Goal: Task Accomplishment & Management: Use online tool/utility

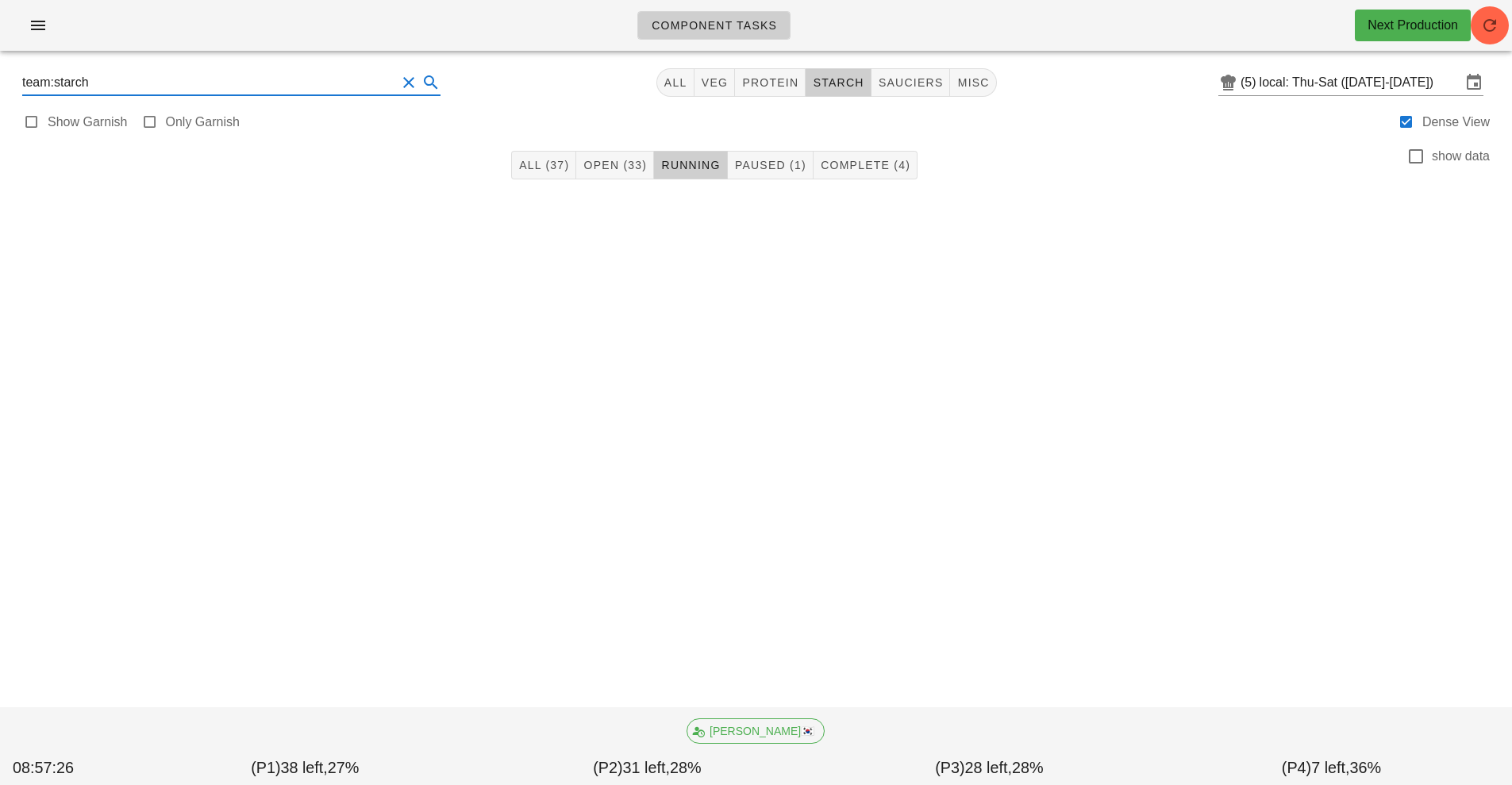
click at [174, 359] on div "Component Tasks Next Production team:starch All veg protein starch sauciers mis…" at bounding box center [756, 392] width 1512 height 785
click at [102, 308] on div "Component Tasks Next Production team:starch All veg protein starch sauciers mis…" at bounding box center [756, 392] width 1512 height 785
click at [883, 80] on span "sauciers" at bounding box center [910, 82] width 66 height 13
type input "team:sauciers"
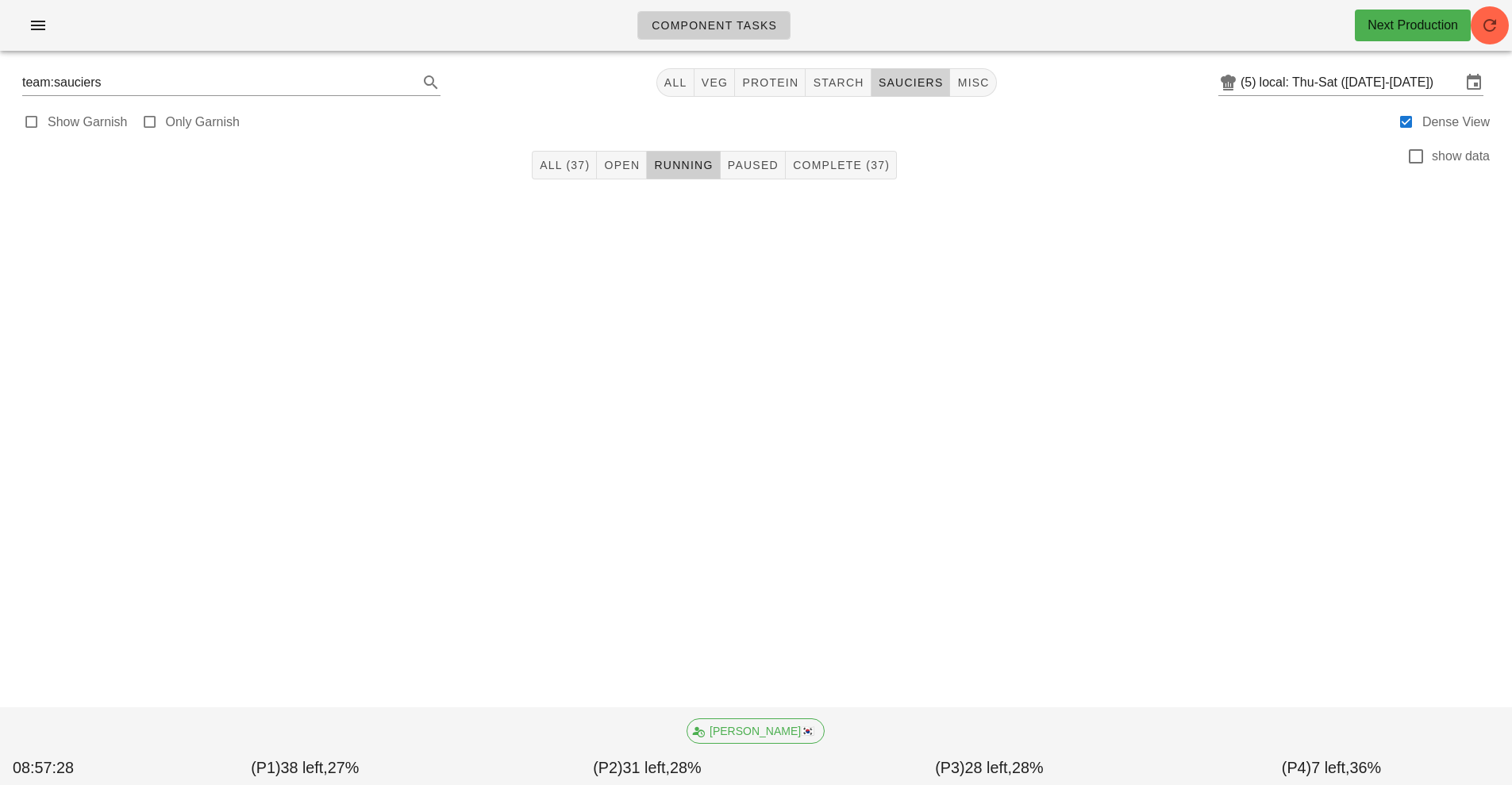
click at [921, 77] on span "sauciers" at bounding box center [910, 82] width 66 height 13
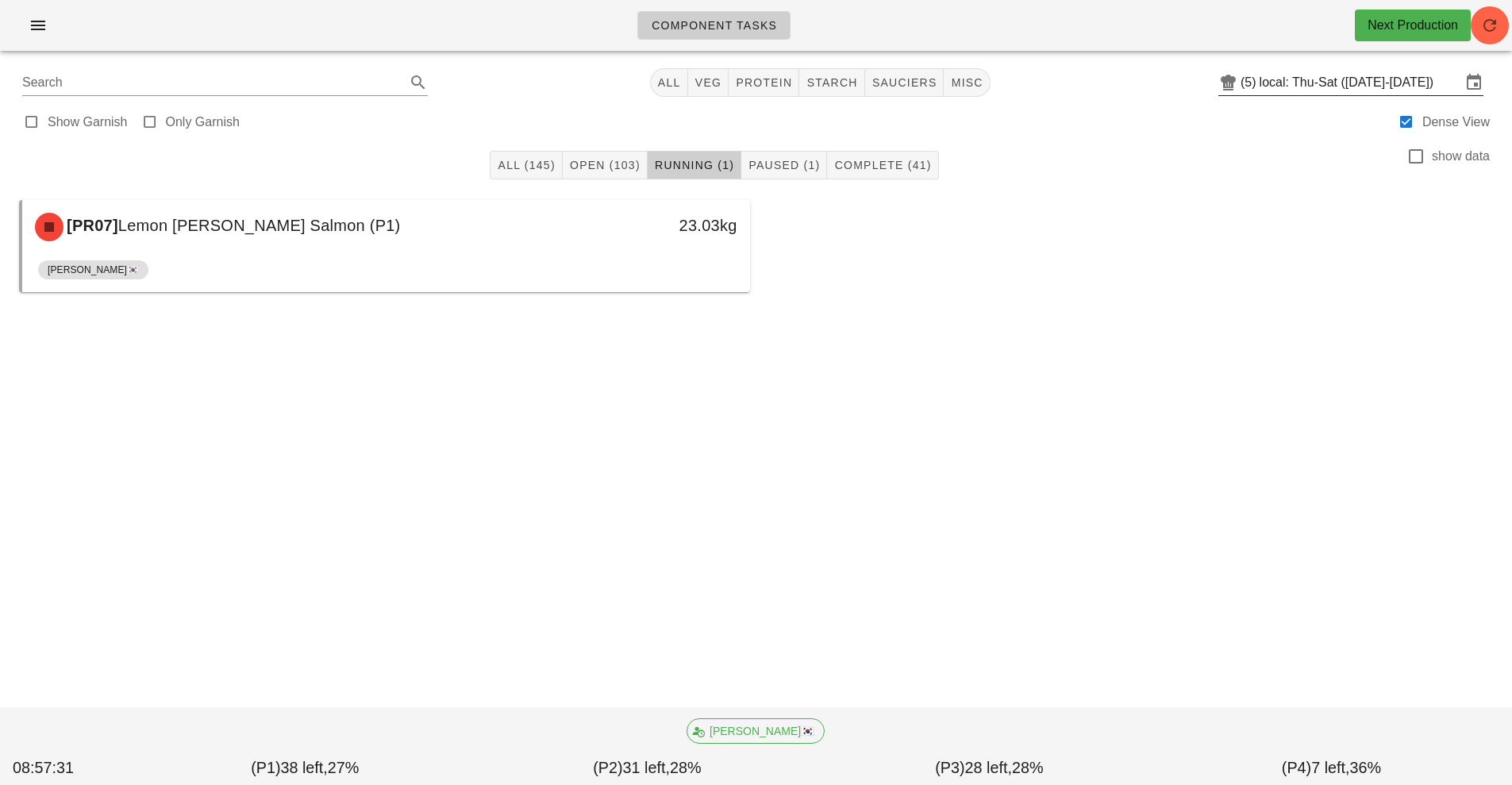
click at [1326, 73] on input "local: Thu-Sat ([DATE]-[DATE])" at bounding box center [1360, 82] width 202 height 26
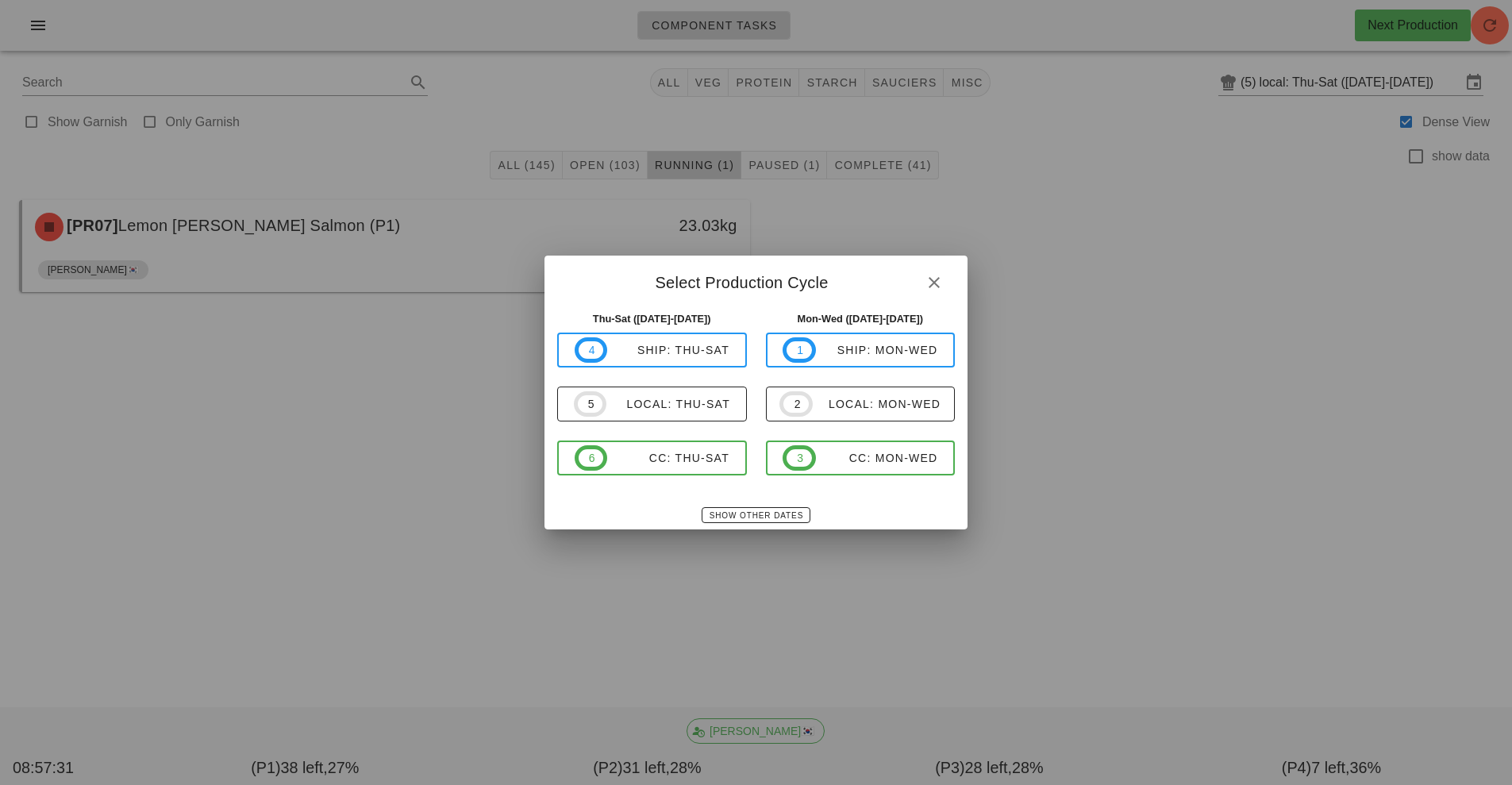
click at [1340, 351] on div at bounding box center [756, 392] width 1512 height 785
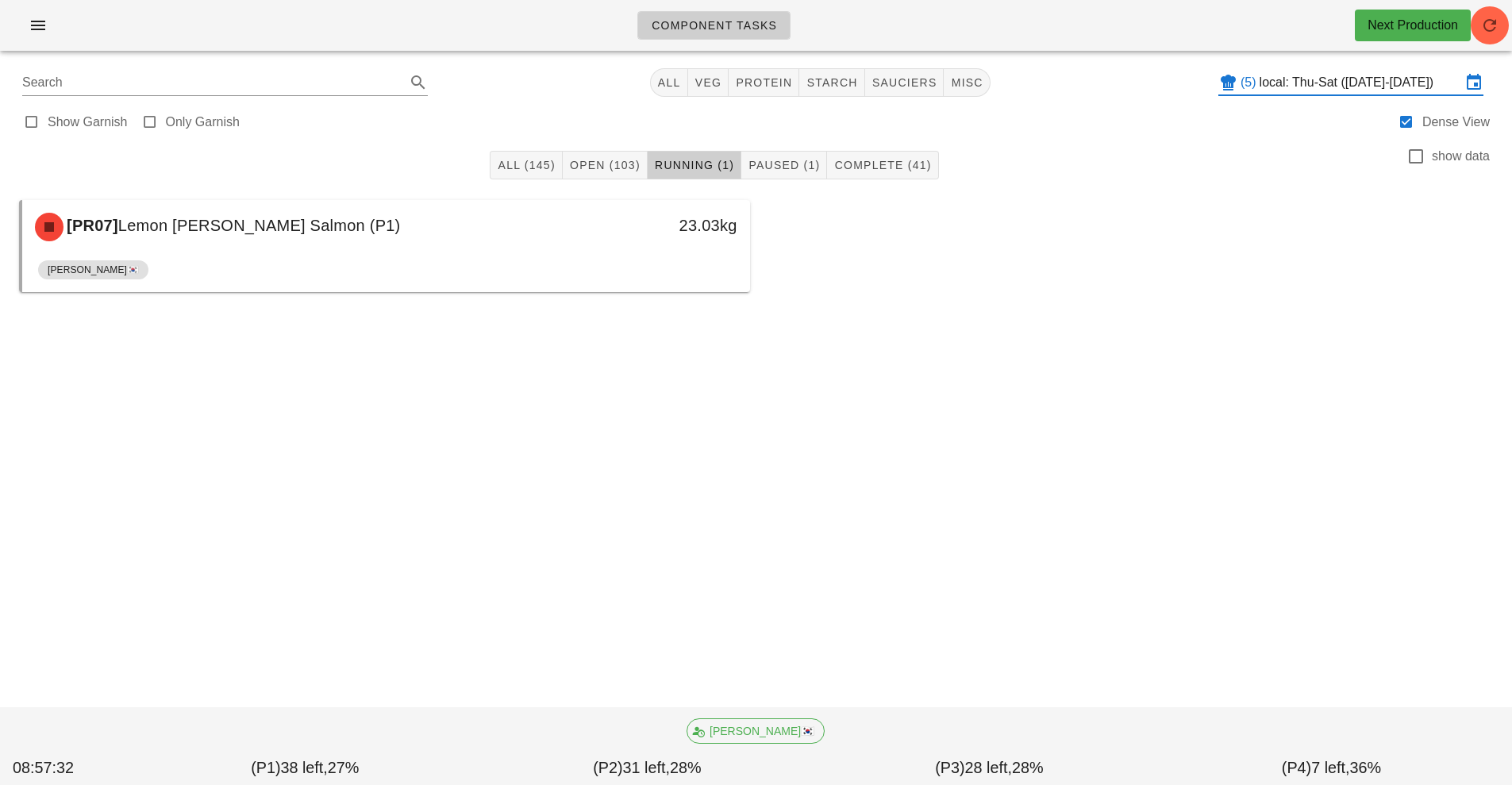
click at [1468, 11] on div "Next Production" at bounding box center [1412, 26] width 116 height 32
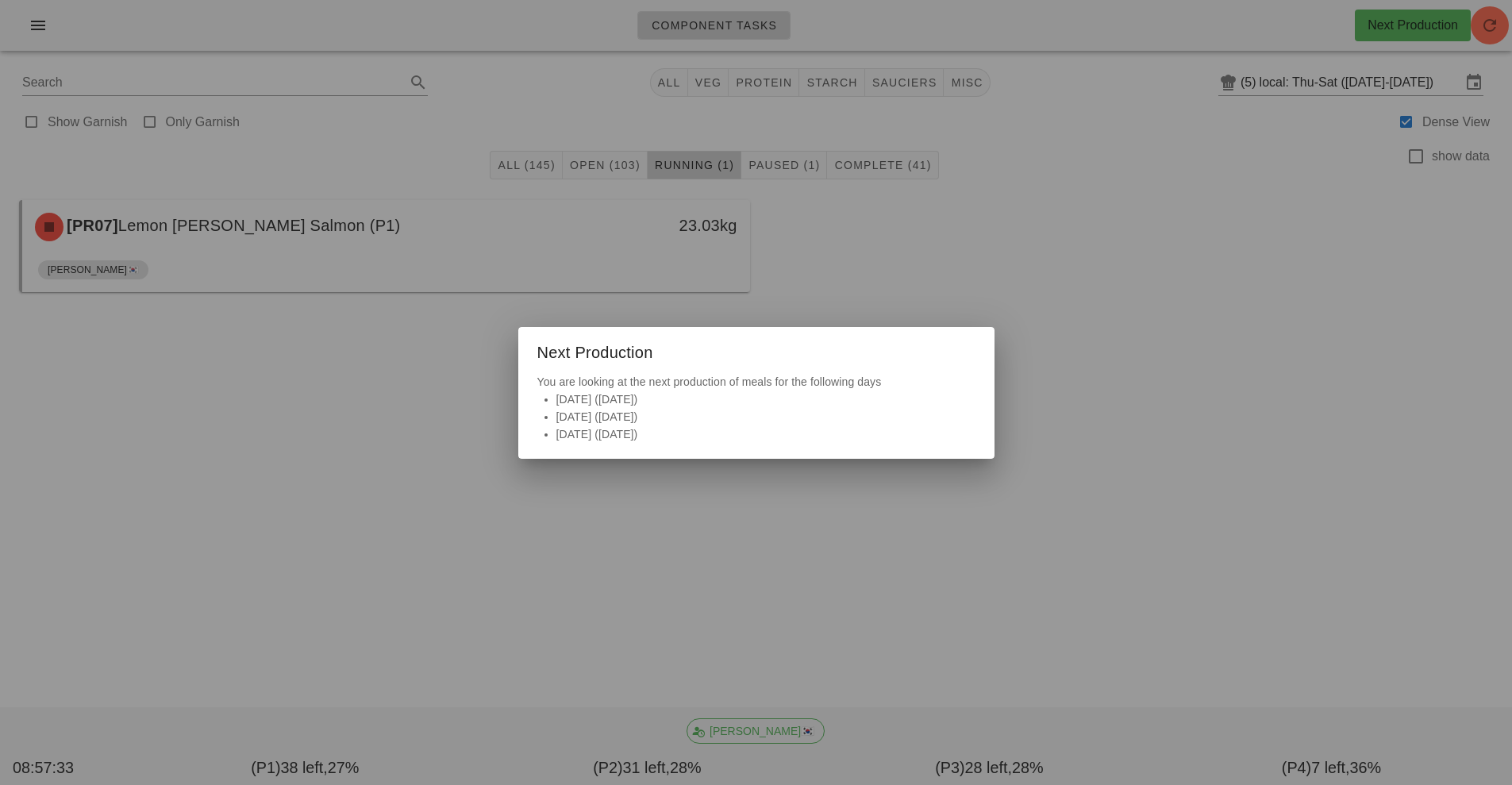
click at [1332, 386] on div at bounding box center [756, 392] width 1512 height 785
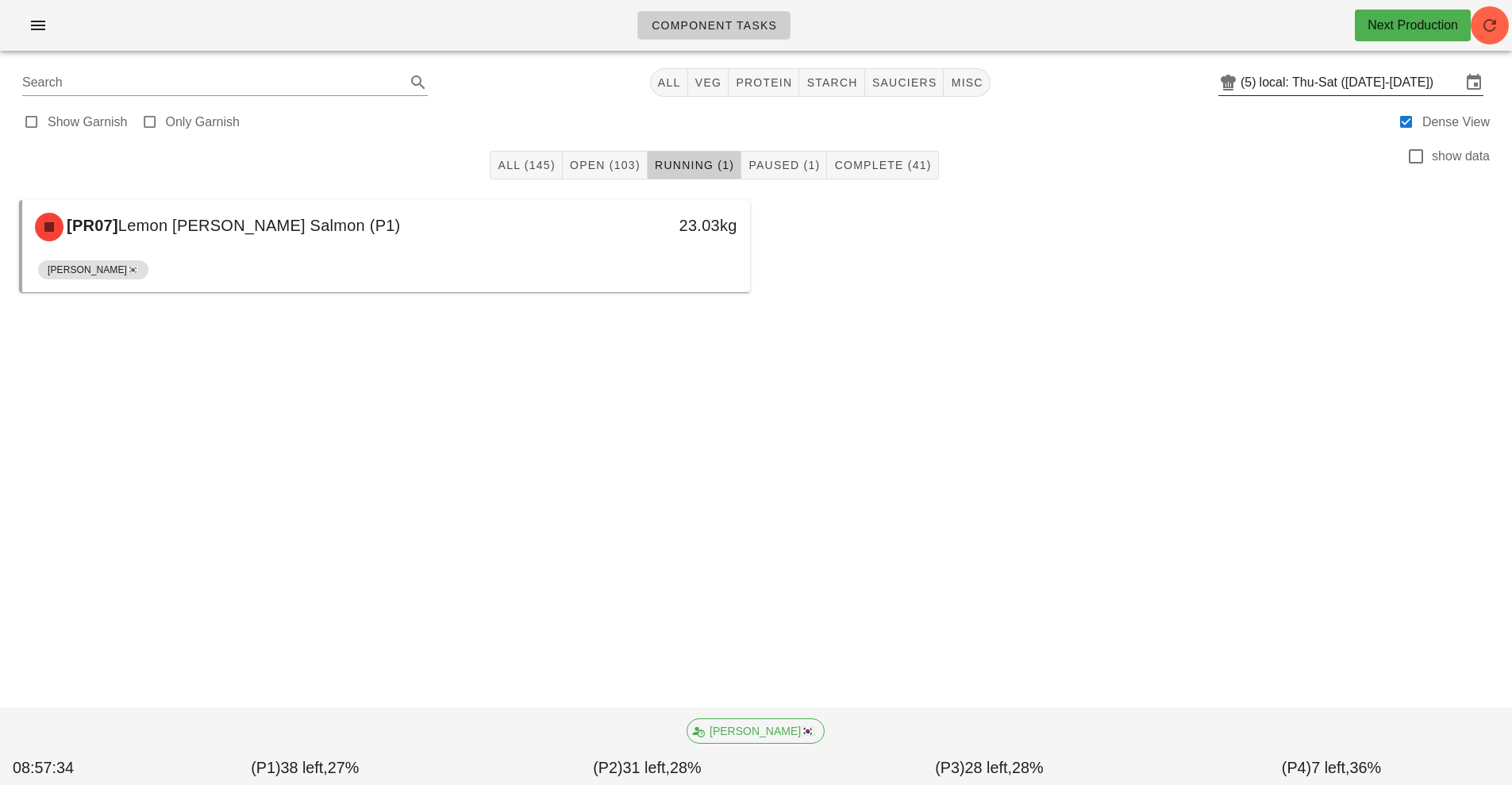
click at [1267, 86] on input "local: Thu-Sat ([DATE]-[DATE])" at bounding box center [1360, 82] width 202 height 26
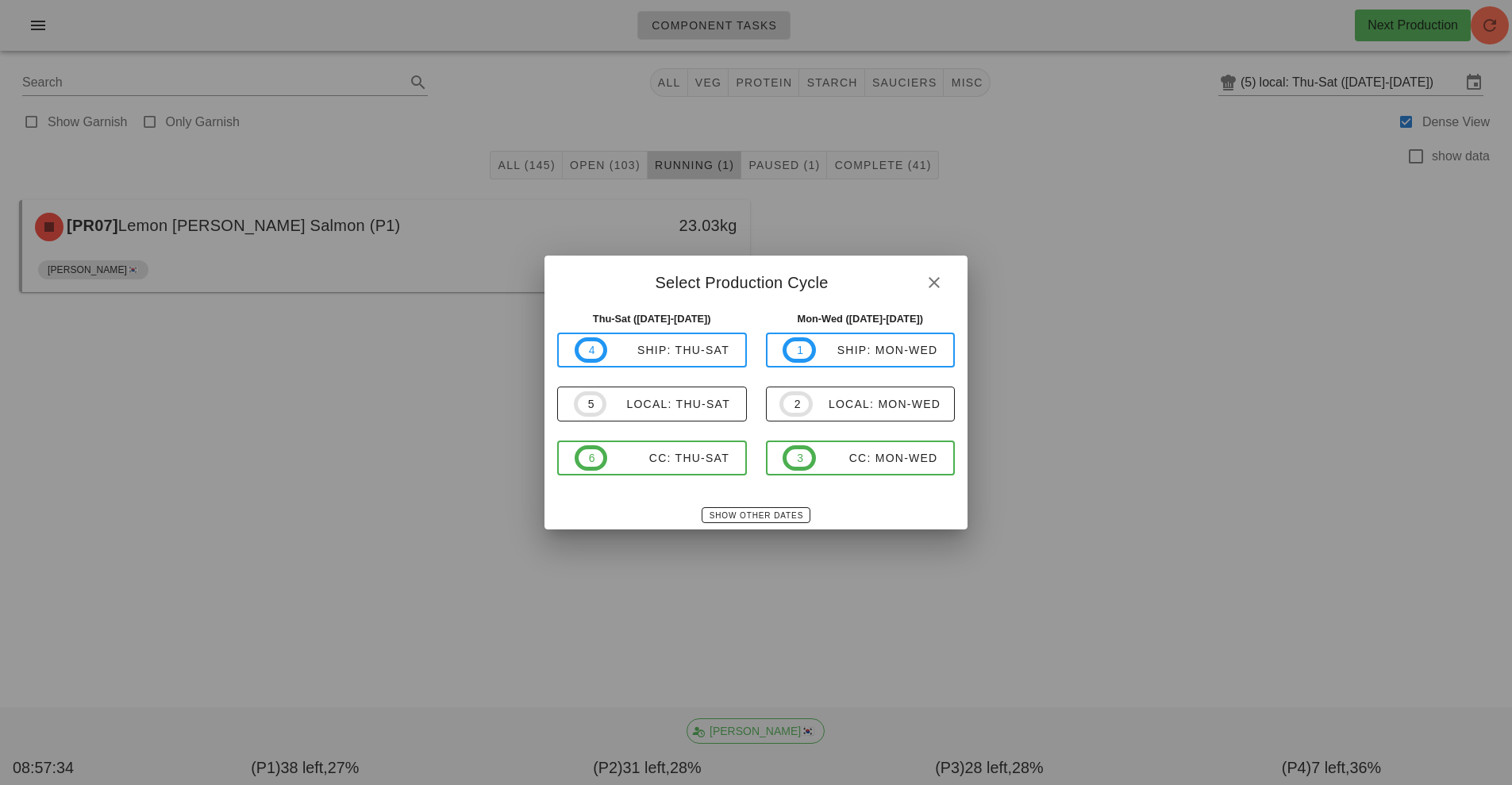
click at [1270, 436] on div at bounding box center [756, 392] width 1512 height 785
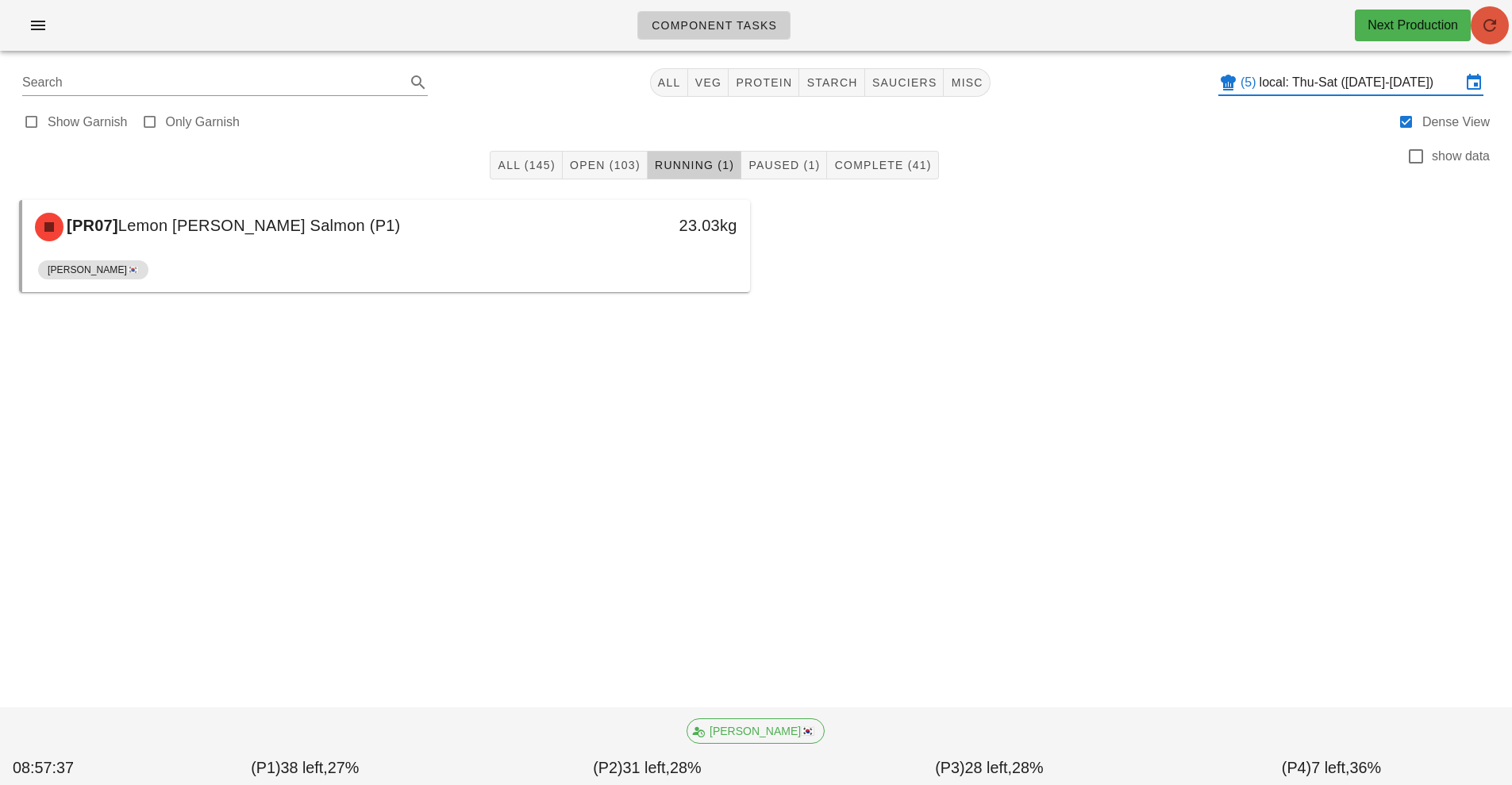
click at [1484, 36] on button "button" at bounding box center [1490, 26] width 38 height 38
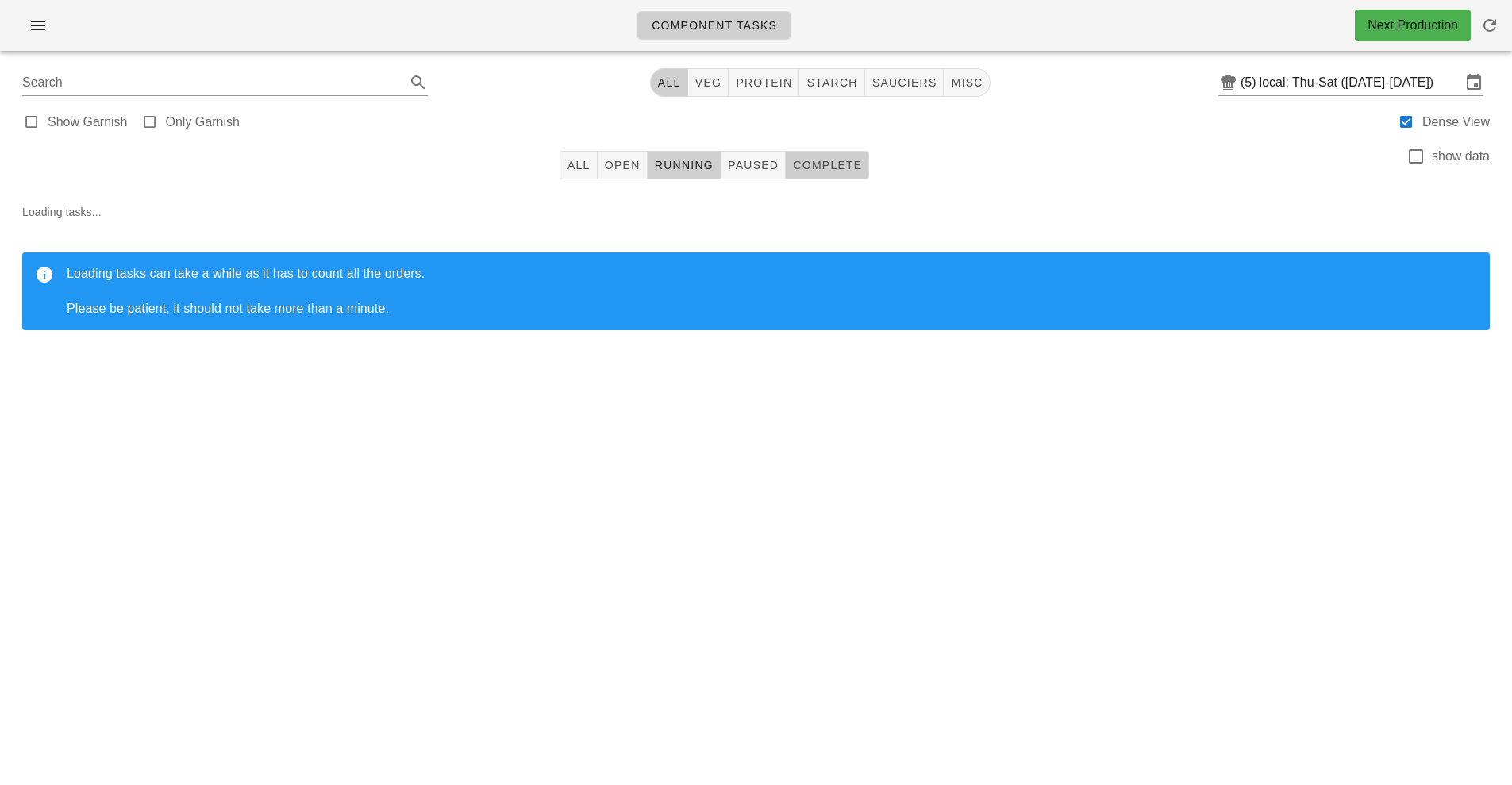
click at [834, 178] on button "Complete" at bounding box center [827, 165] width 83 height 29
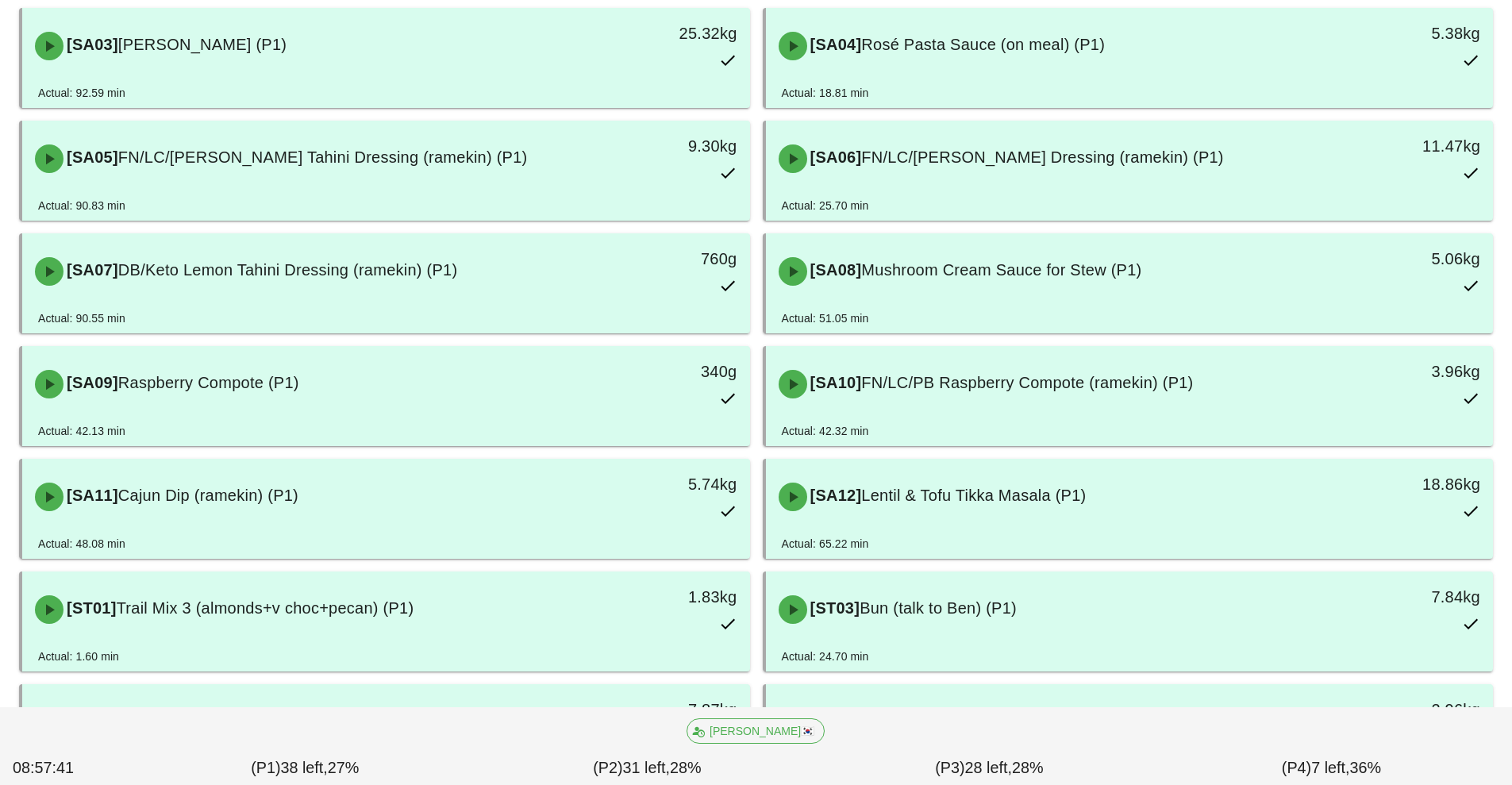
scroll to position [309, 0]
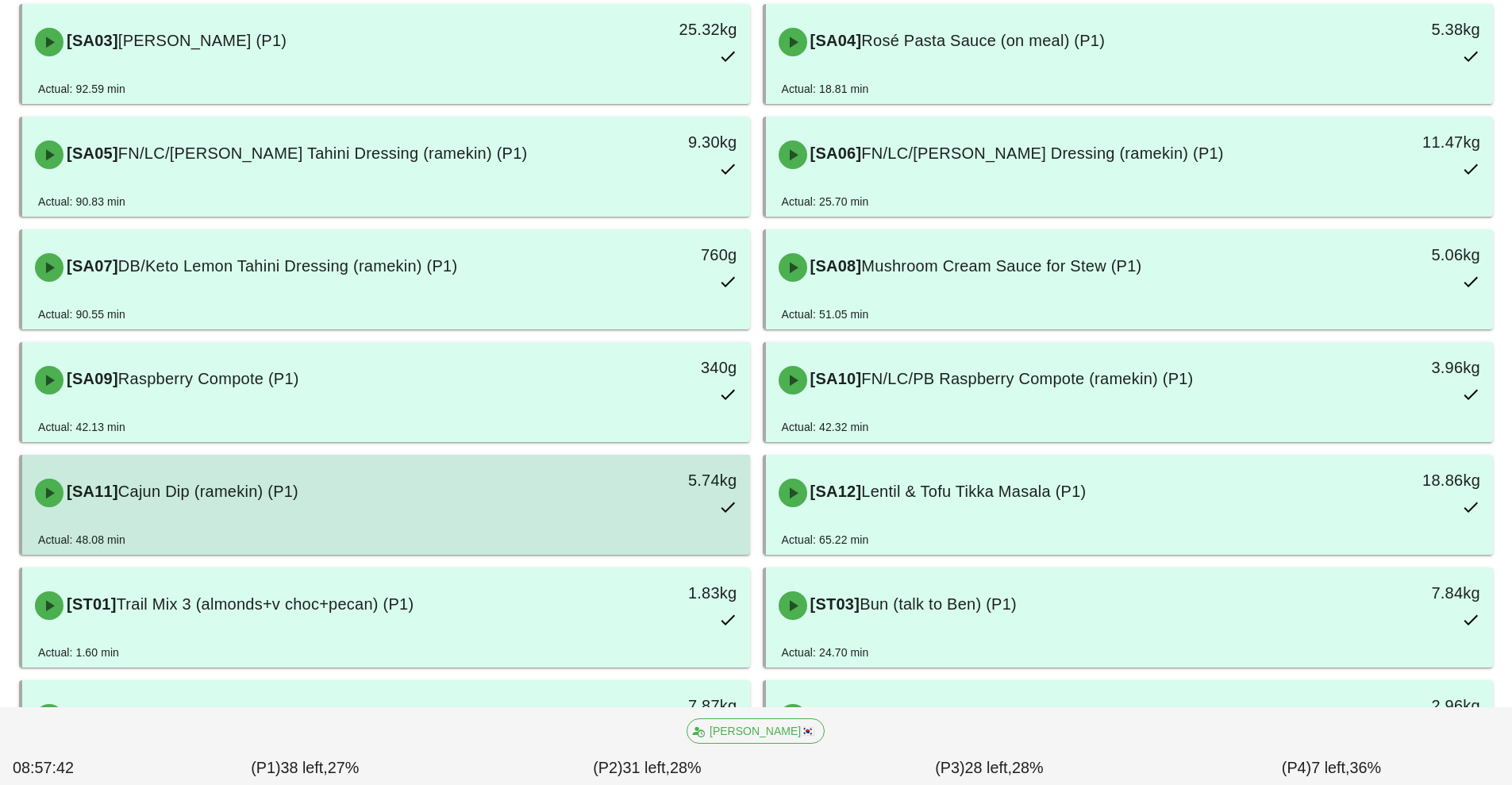
click at [628, 510] on div "5.74kg" at bounding box center [655, 492] width 180 height 70
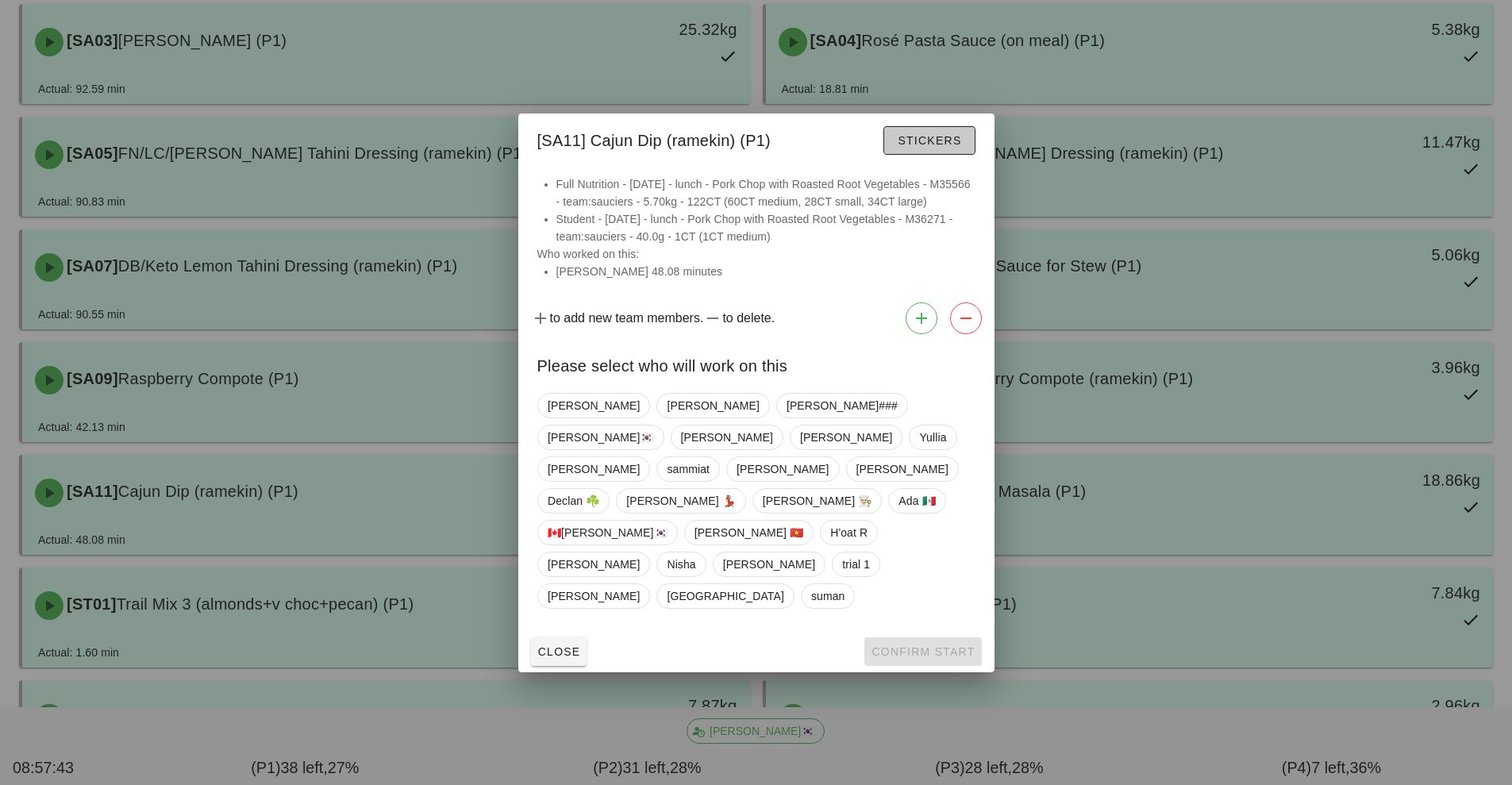
click at [928, 154] on button "Stickers" at bounding box center [929, 141] width 91 height 29
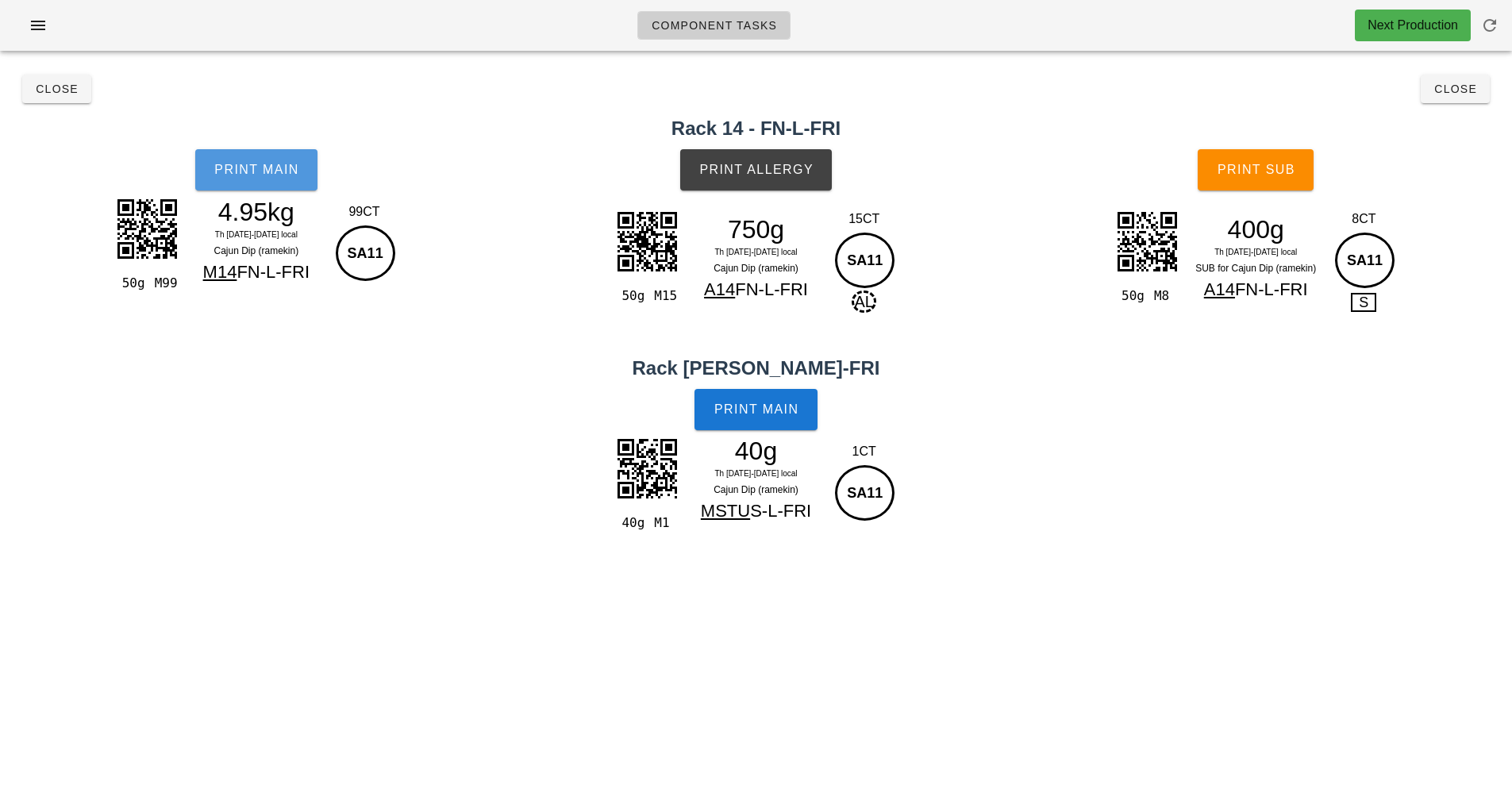
click at [282, 182] on button "Print Main" at bounding box center [256, 170] width 122 height 42
click at [78, 95] on button "Close" at bounding box center [57, 89] width 69 height 29
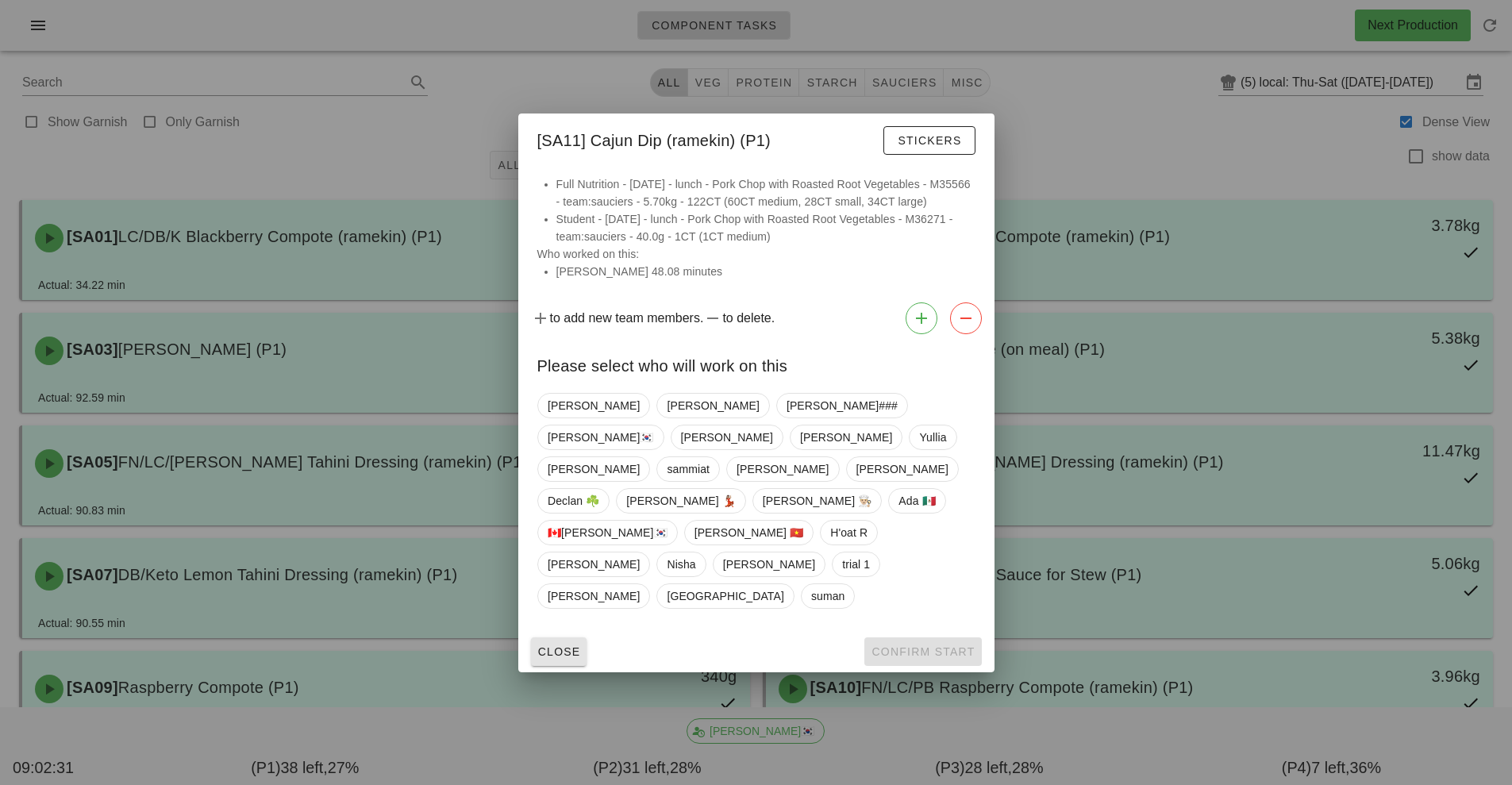
click at [554, 645] on span "Close" at bounding box center [559, 651] width 44 height 13
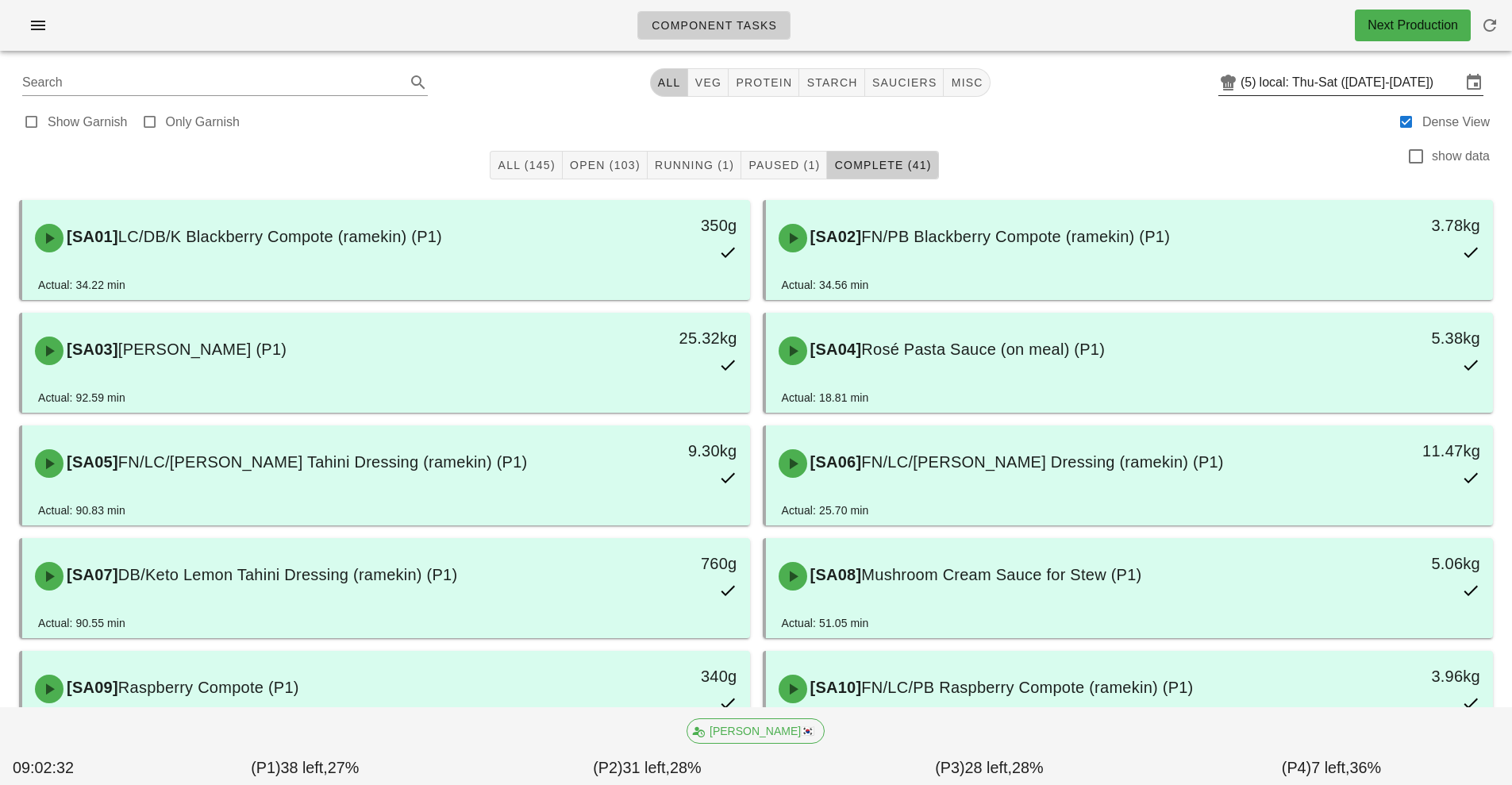
click at [1366, 86] on input "local: Thu-Sat ([DATE]-[DATE])" at bounding box center [1360, 82] width 202 height 26
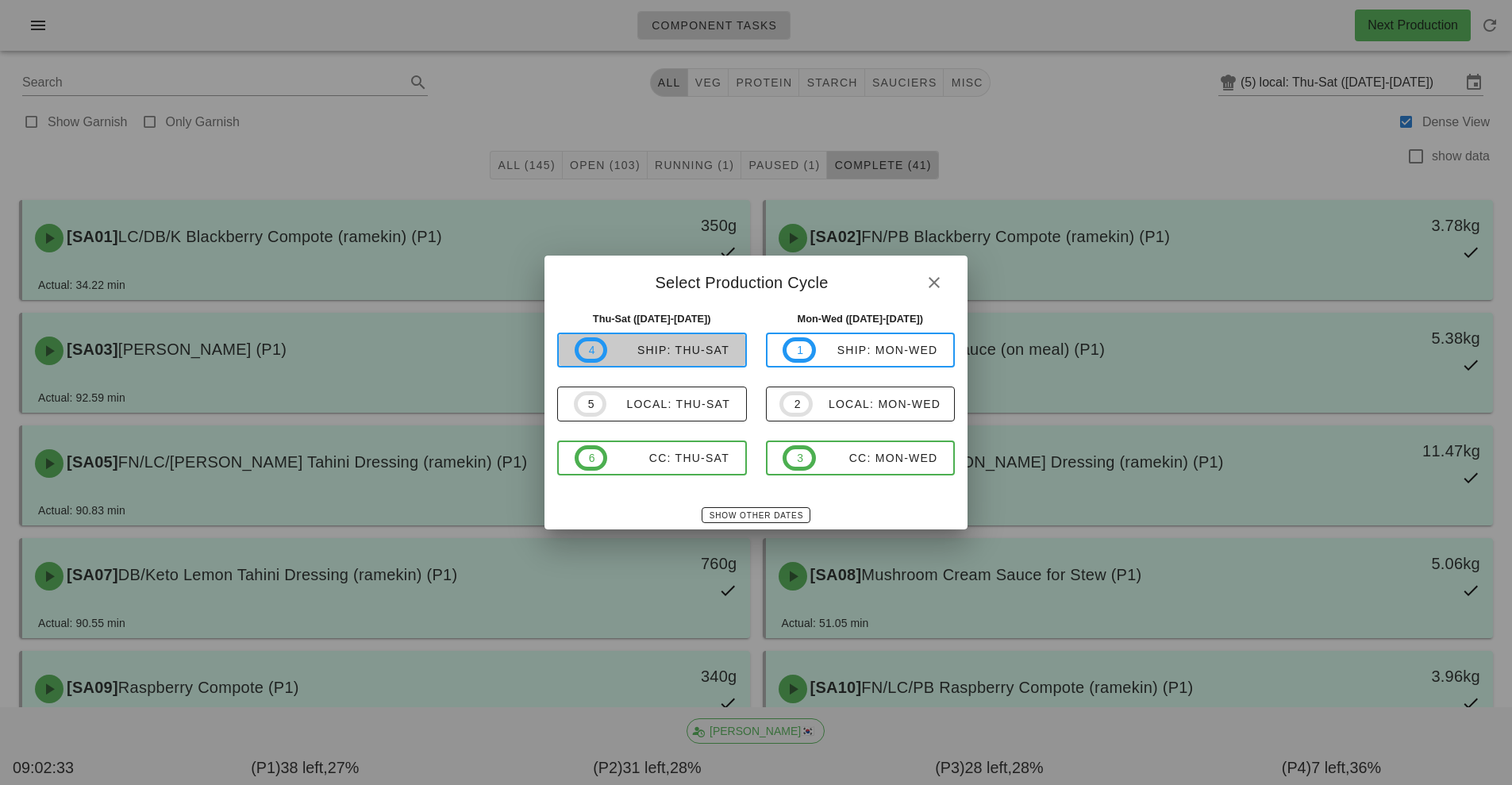
click at [691, 352] on div "ship: Thu-Sat" at bounding box center [668, 350] width 122 height 13
type input "ship: Thu-Sat ([DATE]-[DATE])"
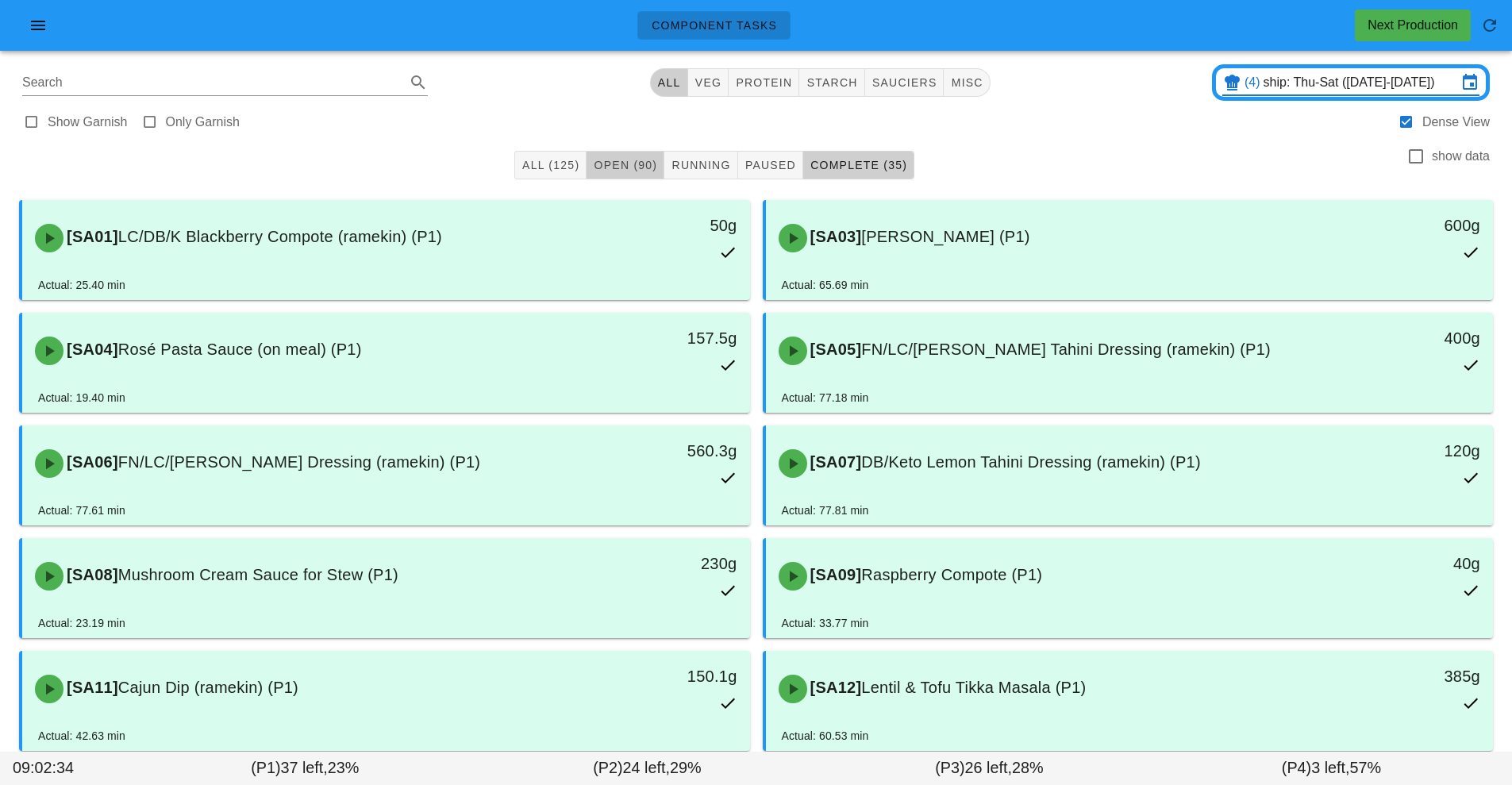
click at [622, 166] on span "Open (90)" at bounding box center [625, 165] width 64 height 13
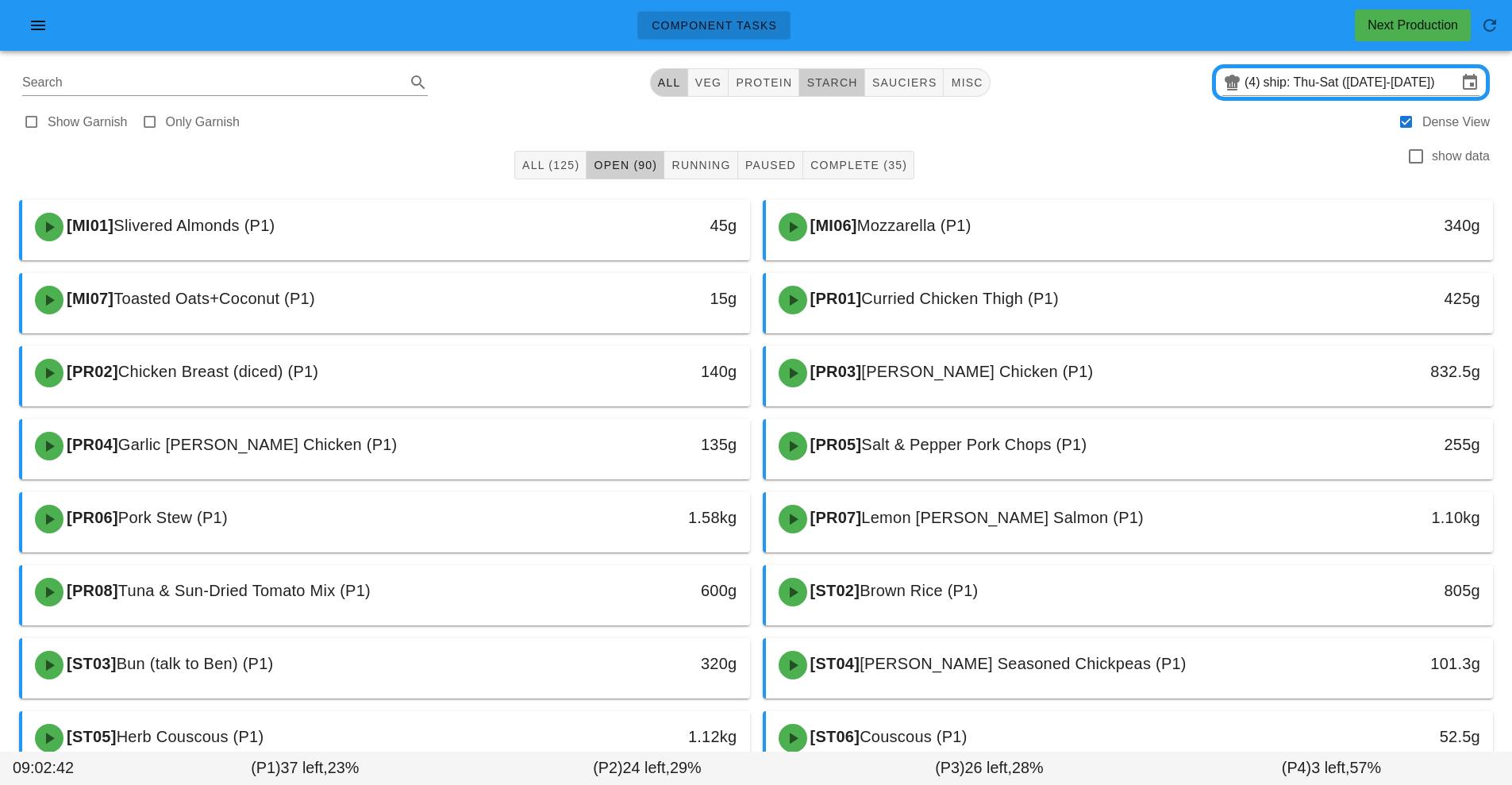
click at [839, 85] on span "starch" at bounding box center [831, 82] width 51 height 13
type input "team:starch"
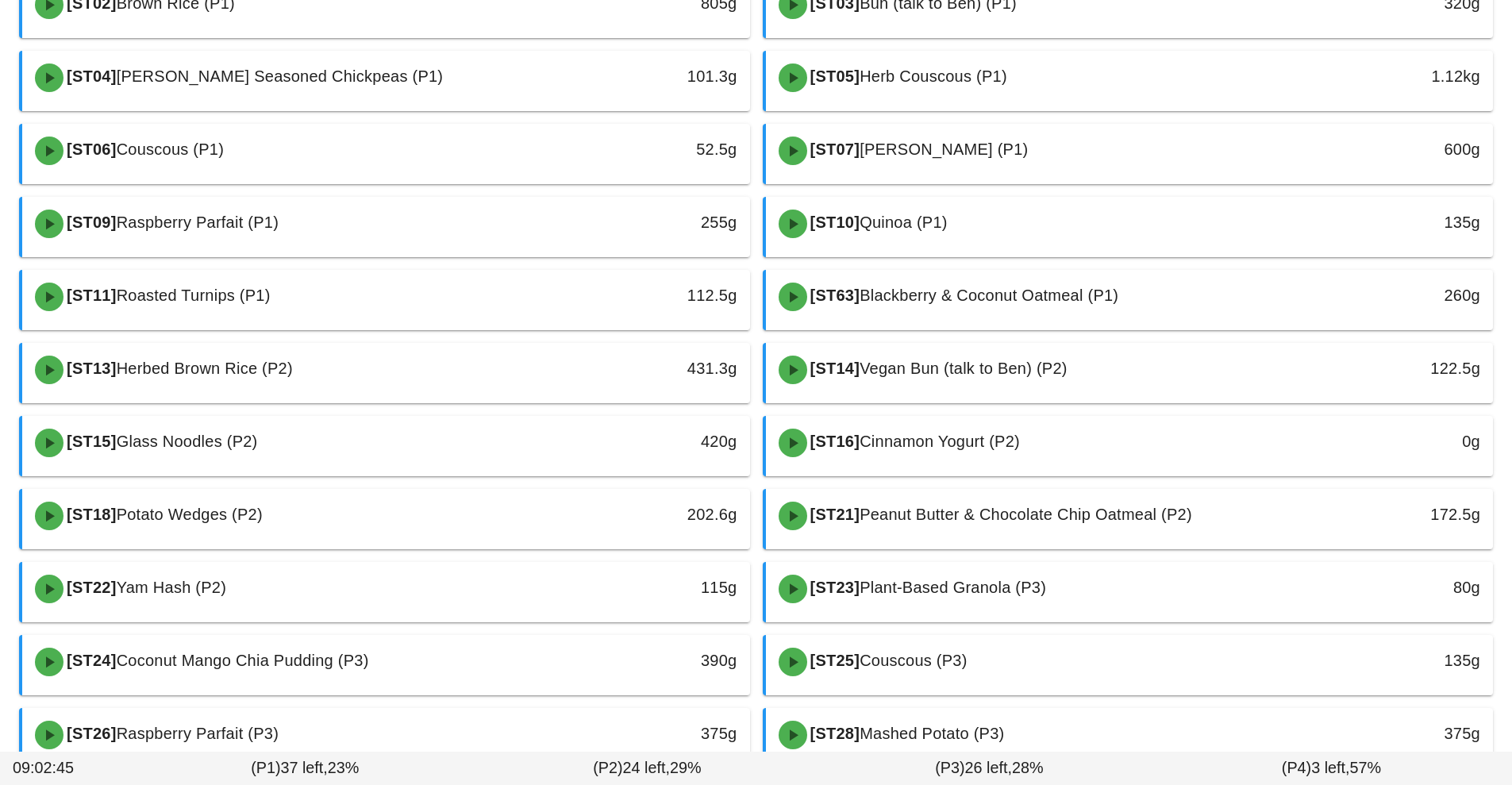
scroll to position [226, 0]
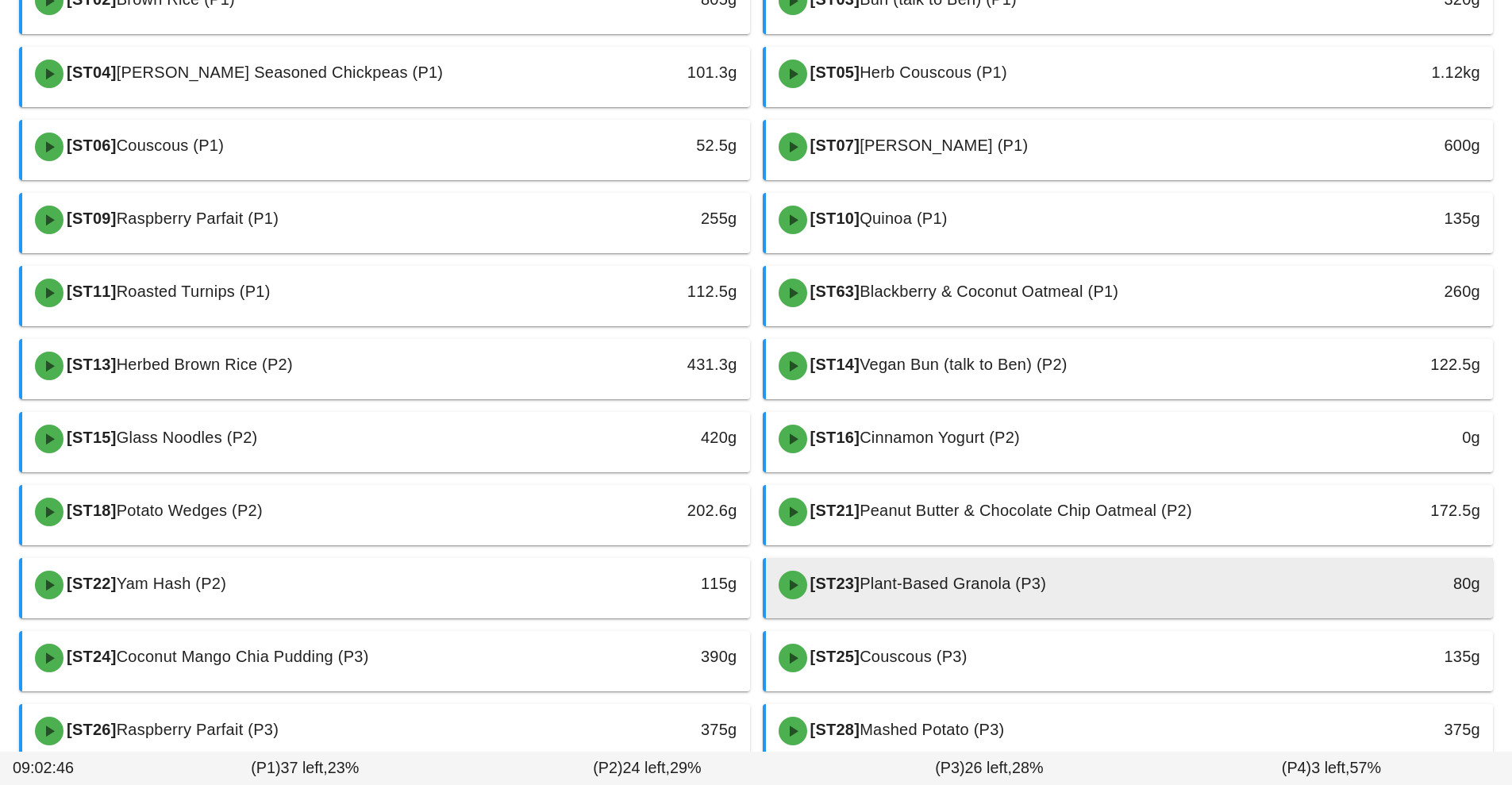
click at [1010, 572] on div "[ST23] Plant-Based Granola (P3)" at bounding box center [1038, 585] width 540 height 48
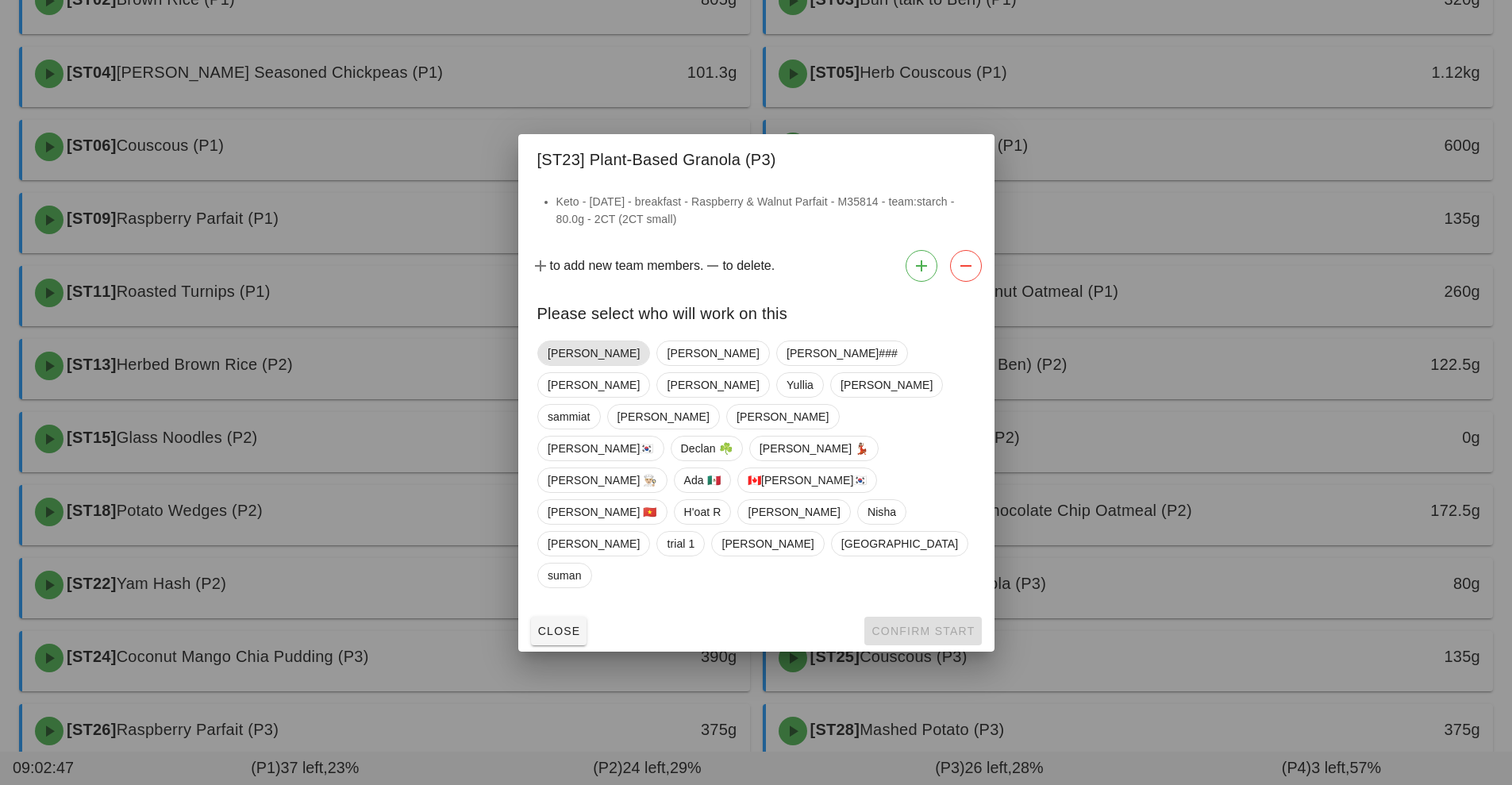
click at [557, 365] on span "[PERSON_NAME]" at bounding box center [593, 354] width 92 height 24
click at [932, 625] on span "Confirm Start" at bounding box center [922, 631] width 104 height 13
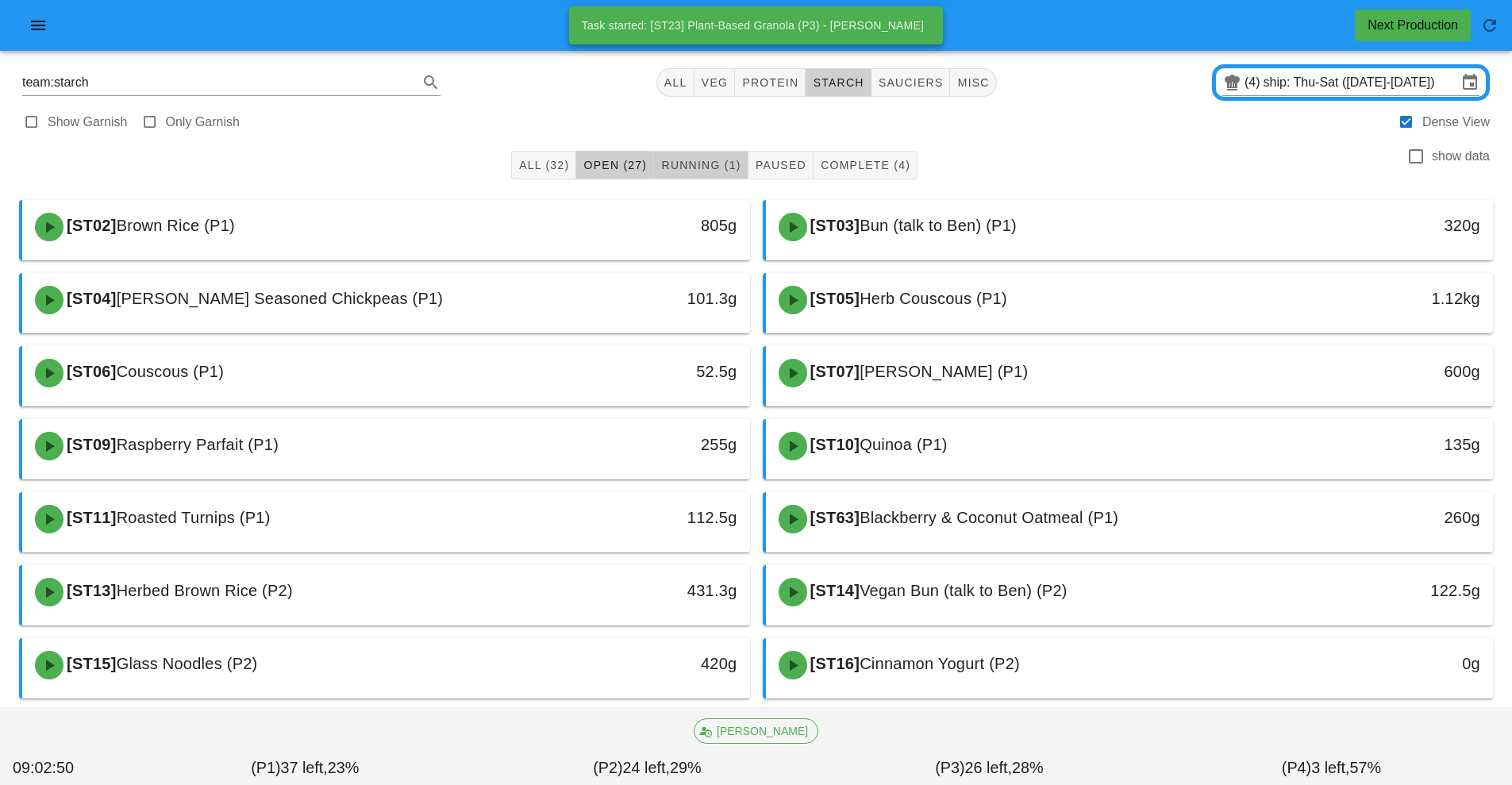
click at [693, 162] on span "Running (1)" at bounding box center [700, 165] width 80 height 13
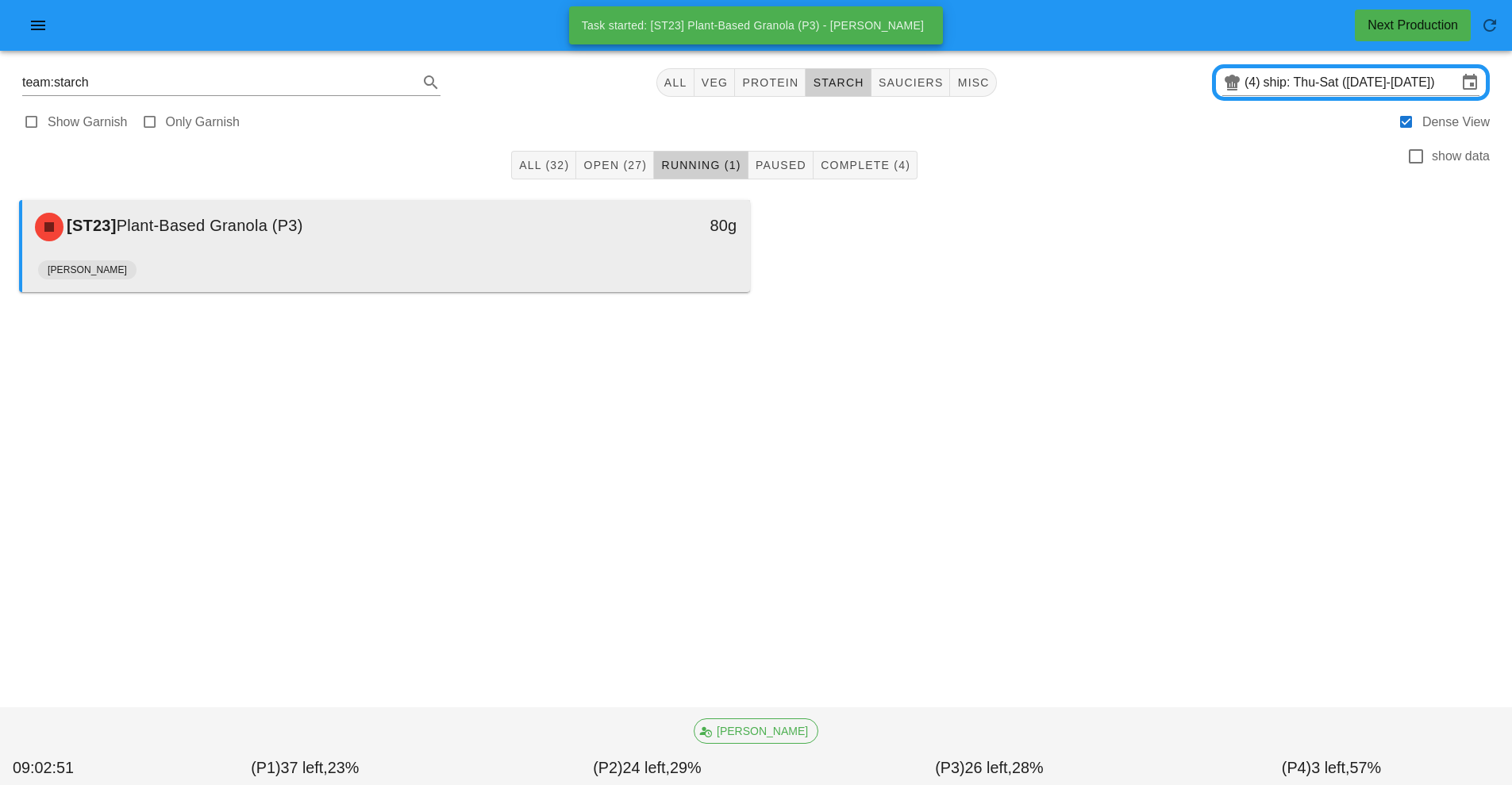
click at [473, 237] on div "[ST23] Plant-Based Granola (P3)" at bounding box center [295, 227] width 540 height 48
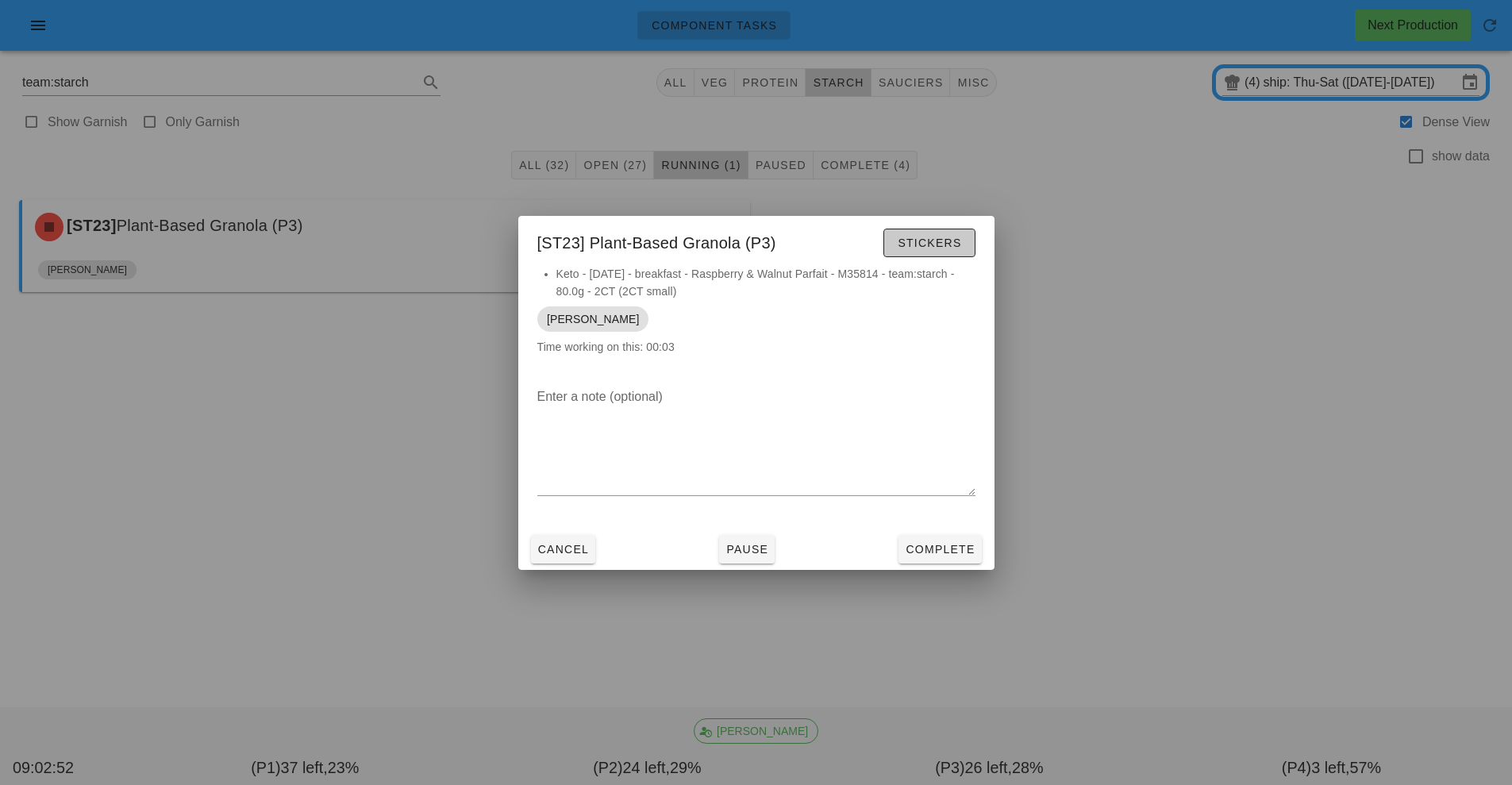
click at [928, 244] on span "Stickers" at bounding box center [929, 243] width 64 height 13
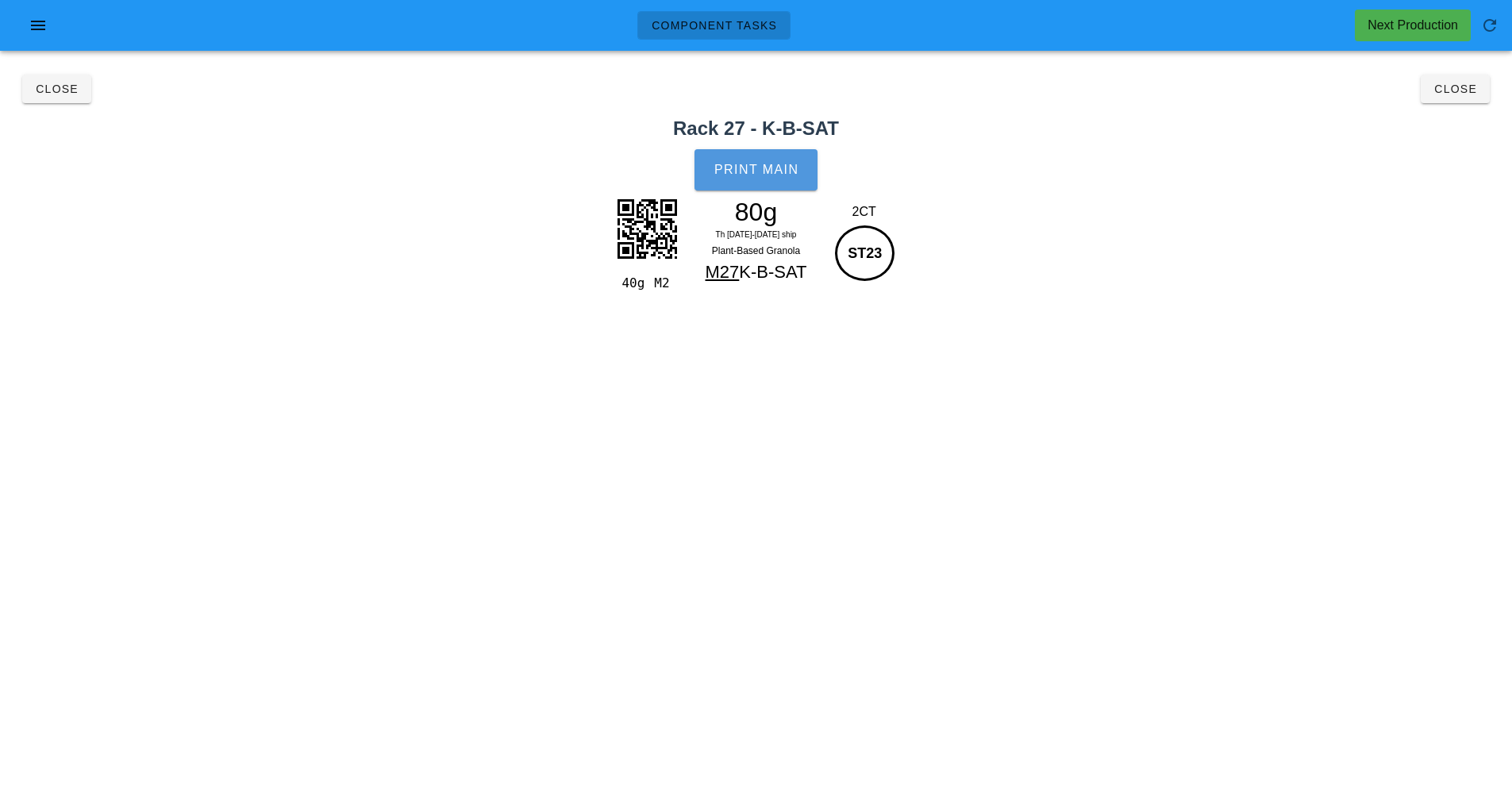
click at [780, 170] on span "Print Main" at bounding box center [756, 170] width 86 height 14
click at [1462, 90] on span "Close" at bounding box center [1454, 89] width 44 height 13
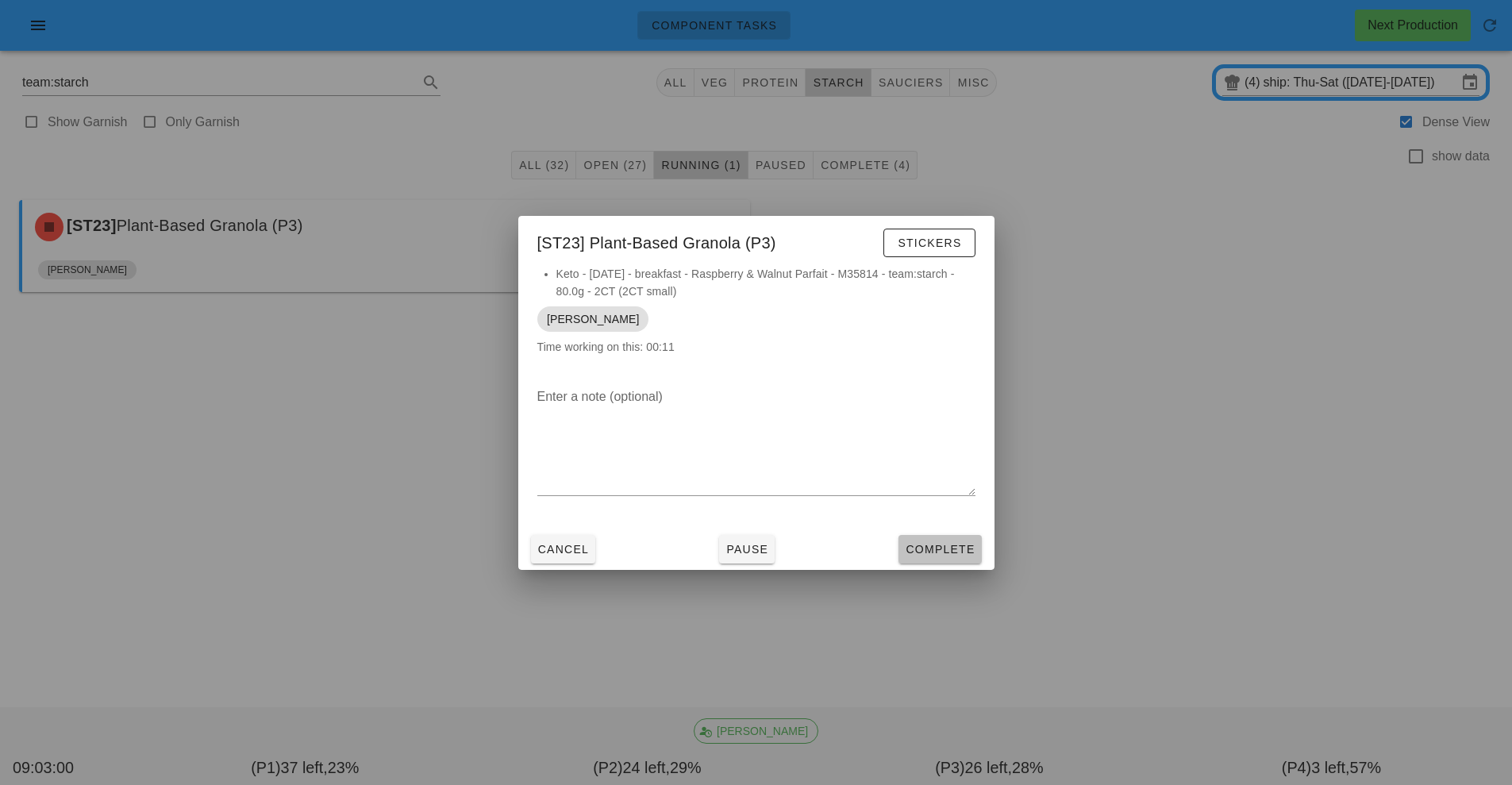
click at [934, 554] on span "Complete" at bounding box center [939, 549] width 70 height 13
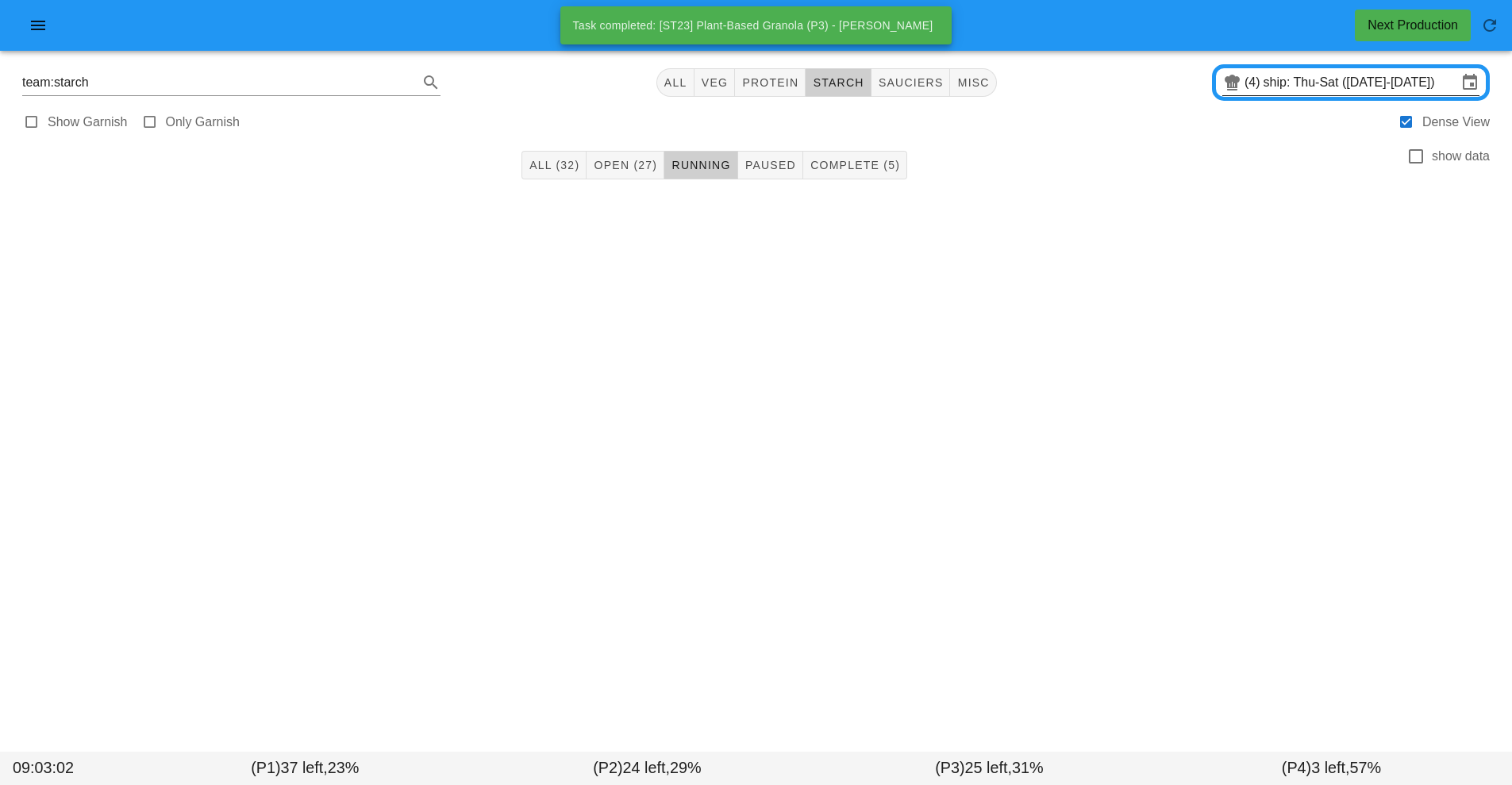
click at [1442, 92] on input "ship: Thu-Sat ([DATE]-[DATE])" at bounding box center [1360, 82] width 194 height 26
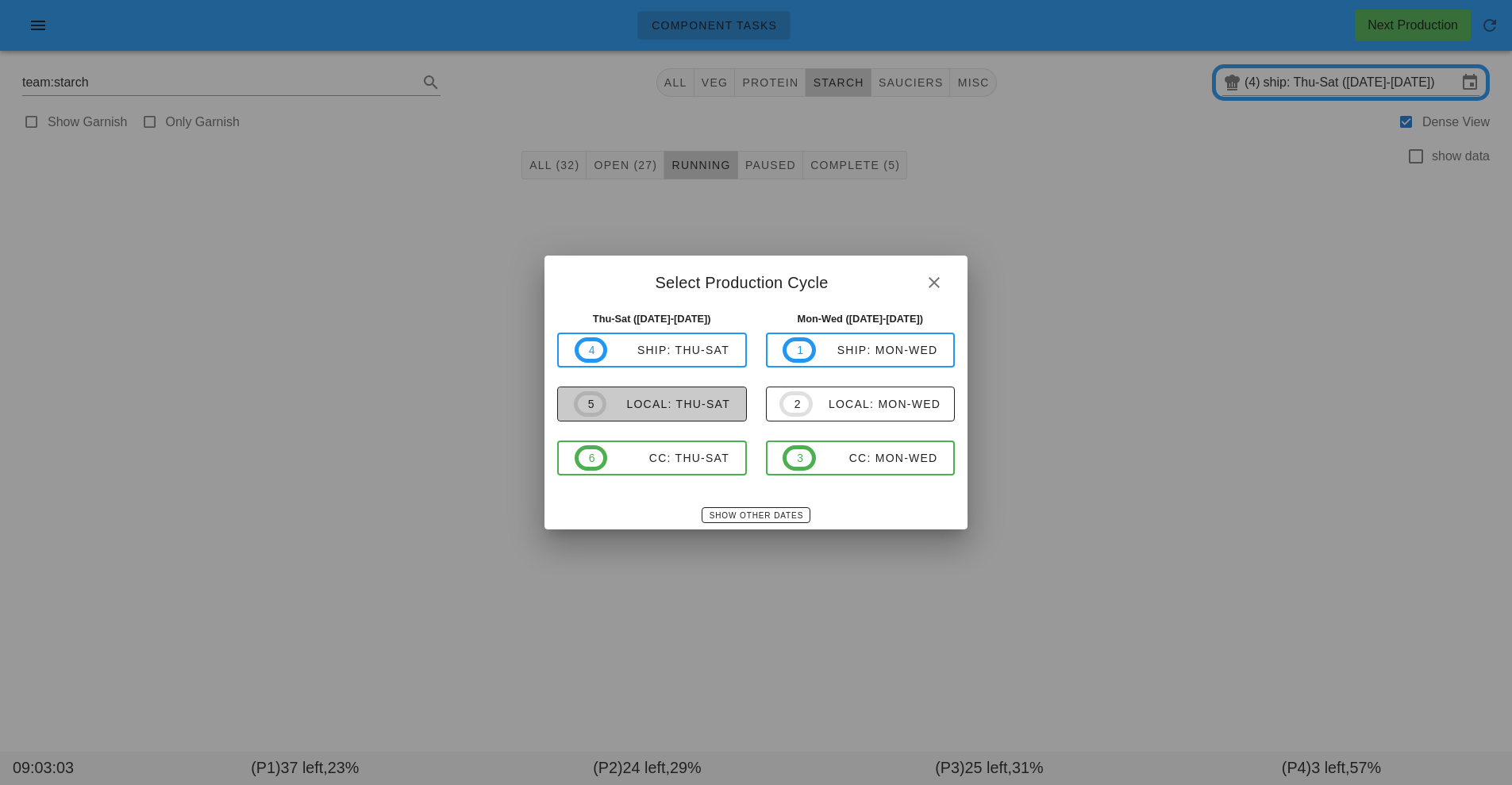
click at [683, 407] on div "local: Thu-Sat" at bounding box center [668, 404] width 124 height 13
type input "local: Thu-Sat ([DATE]-[DATE])"
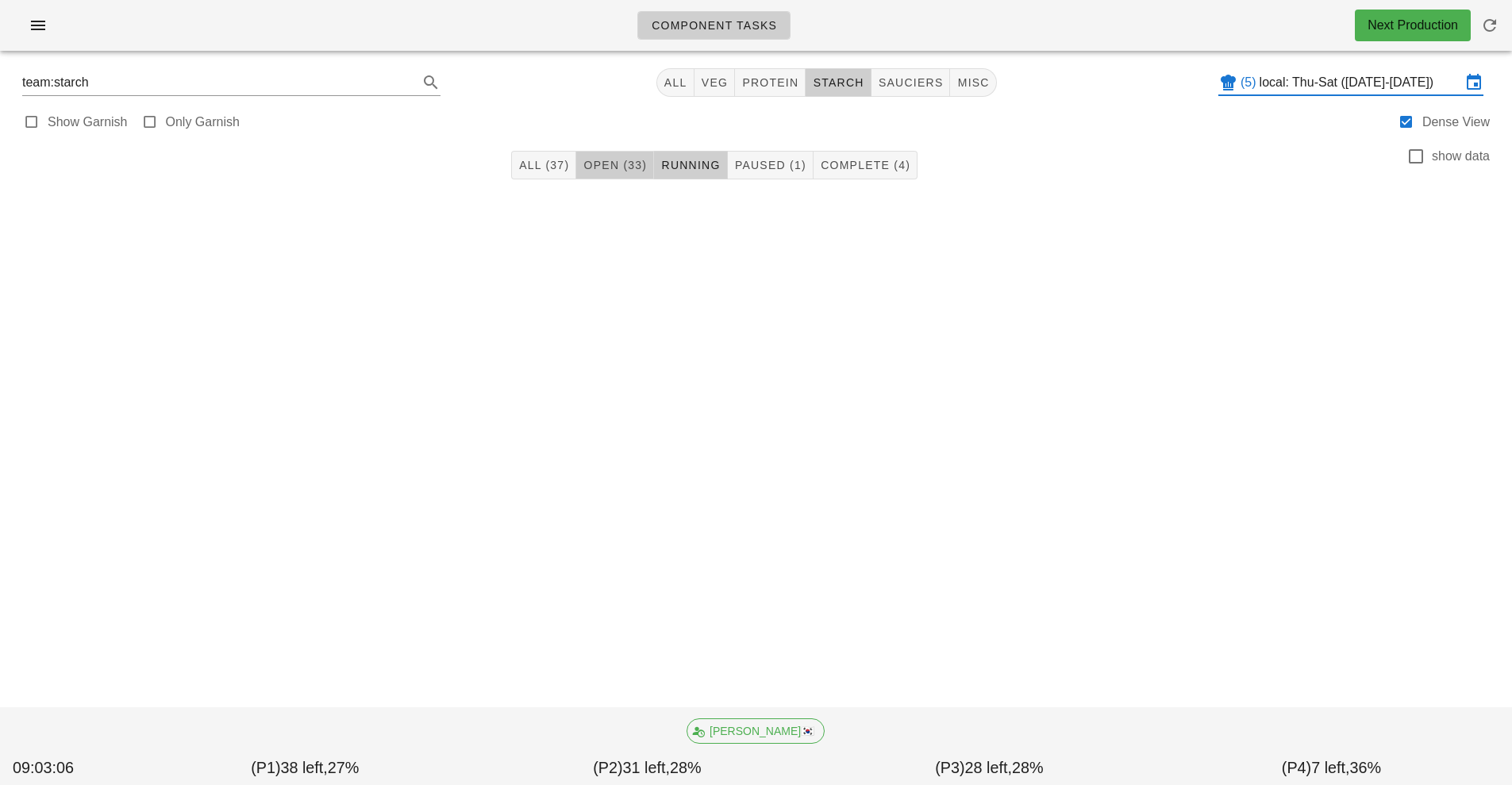
click at [633, 160] on span "Open (33)" at bounding box center [614, 165] width 64 height 13
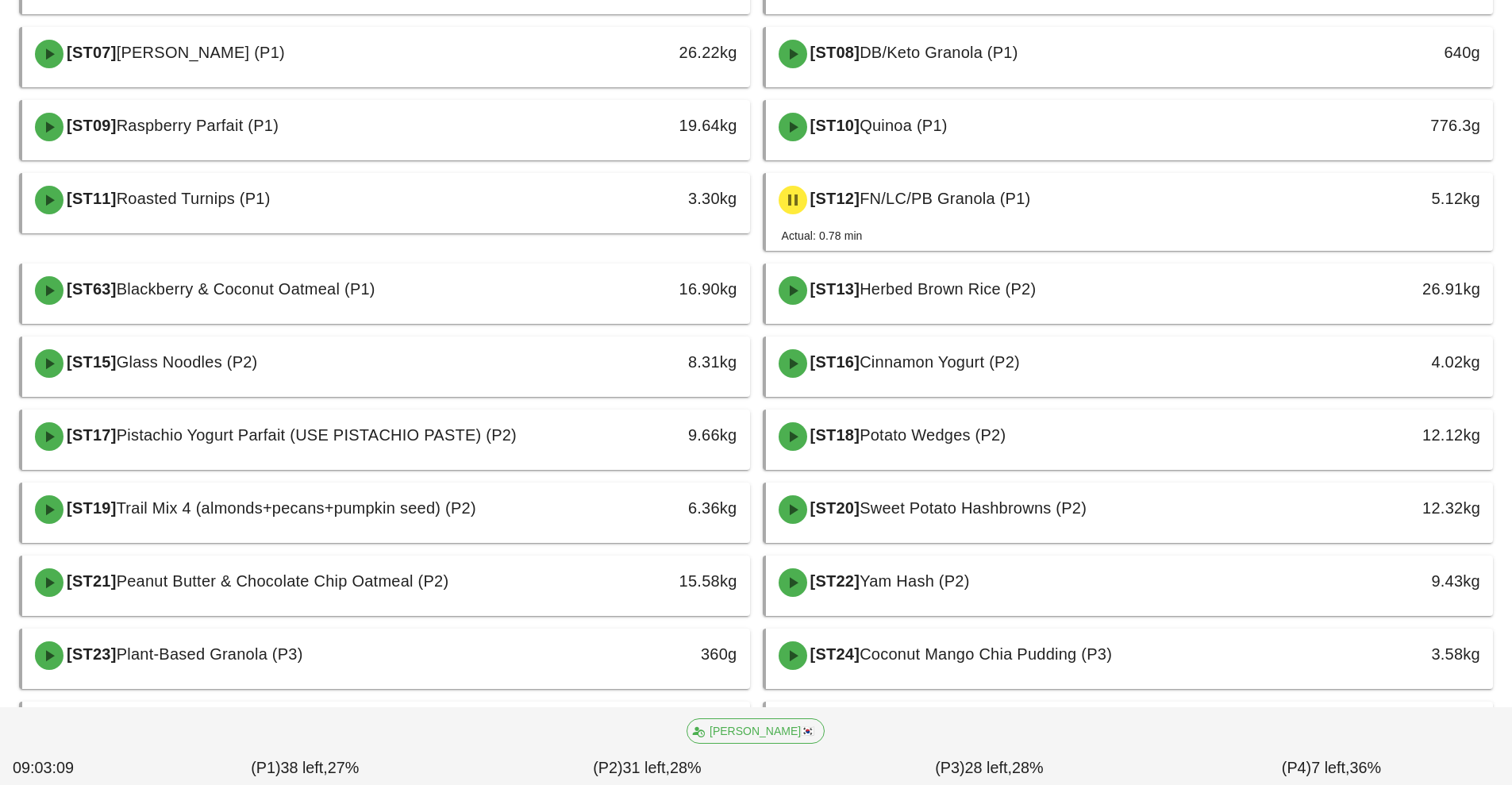
scroll to position [324, 0]
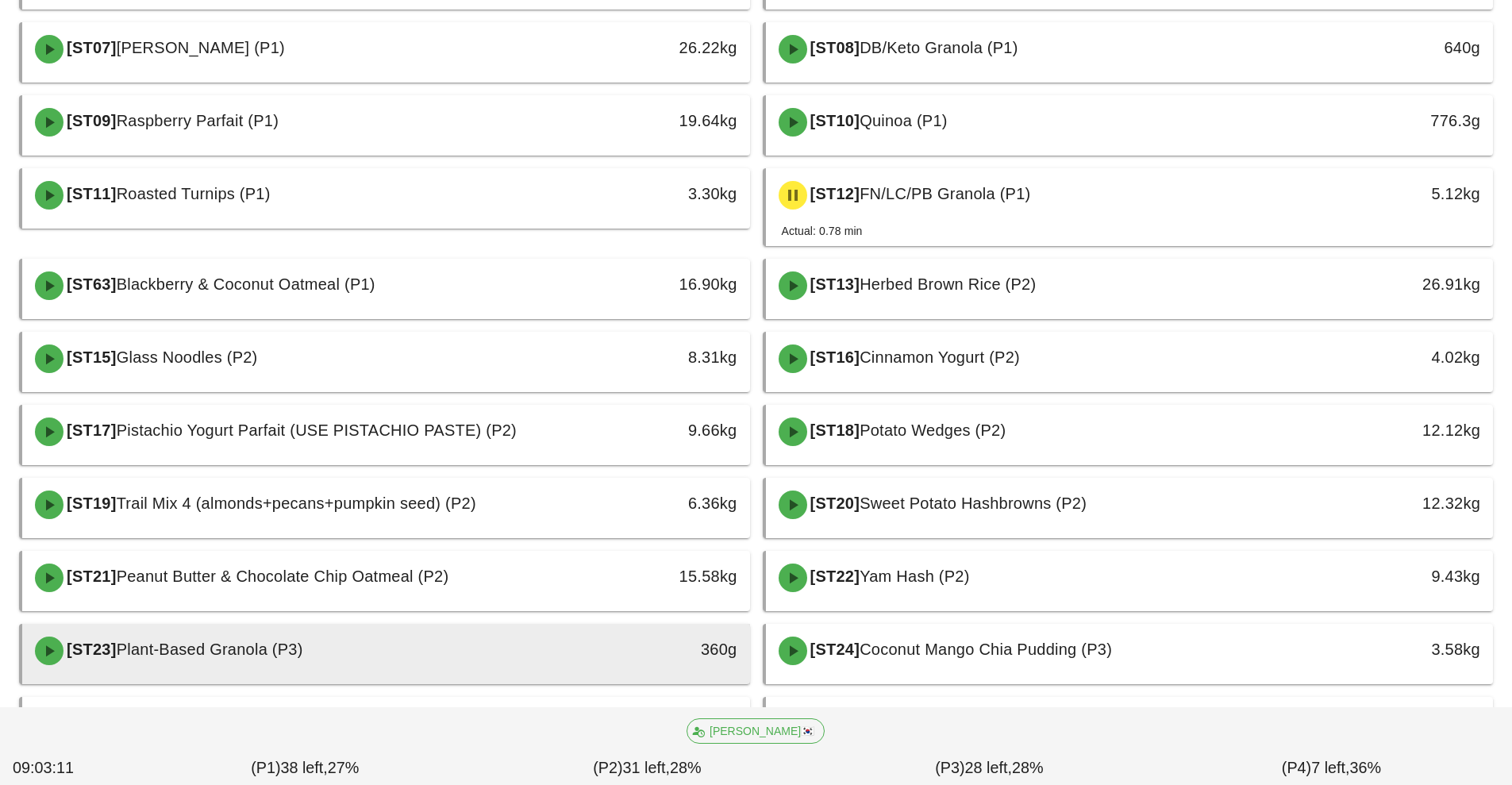
click at [423, 651] on div "[ST23] Plant-Based Granola (P3)" at bounding box center [295, 651] width 540 height 48
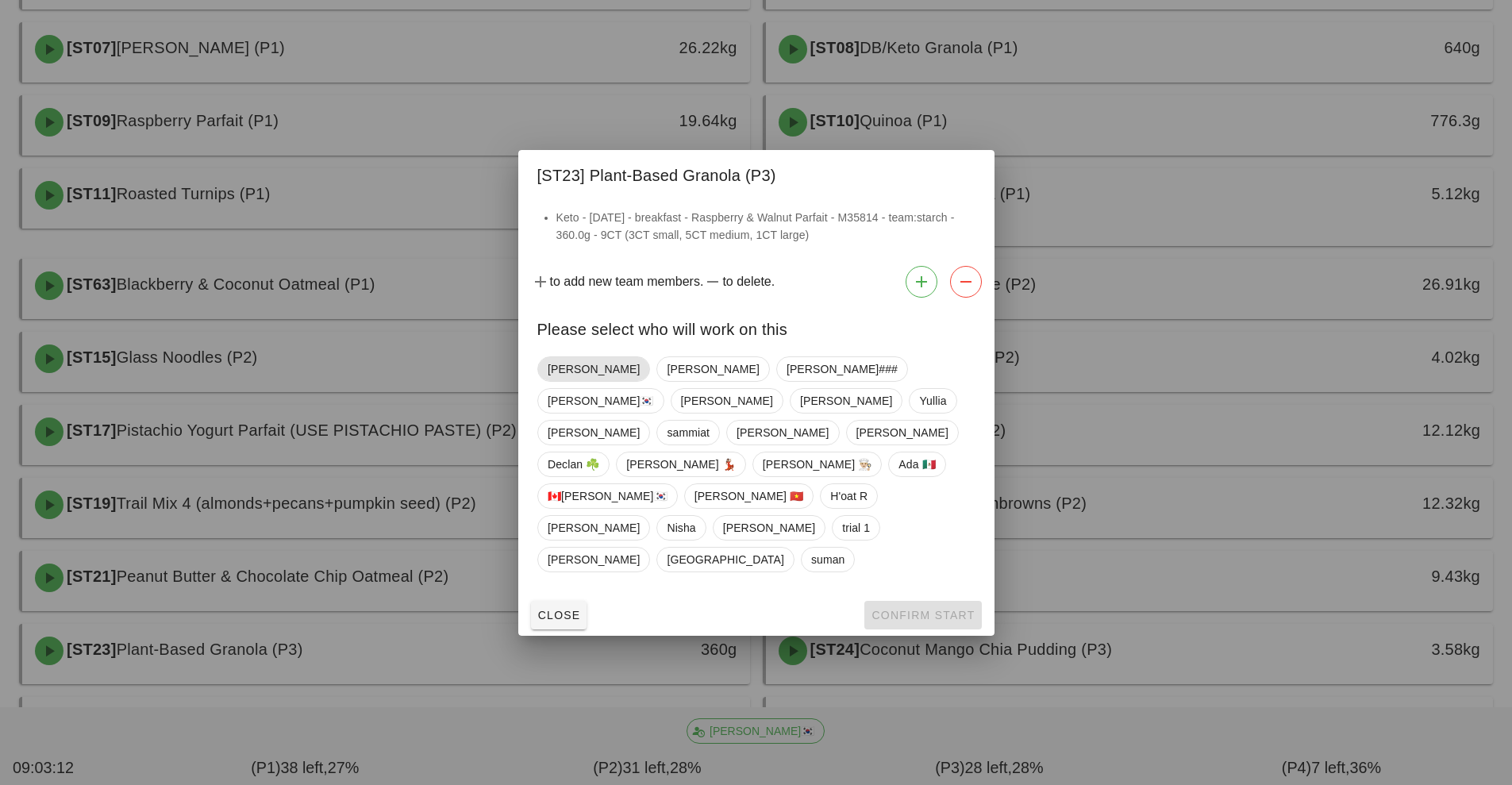
click at [569, 381] on span "[PERSON_NAME]" at bounding box center [593, 369] width 92 height 24
click at [924, 601] on button "Confirm Start" at bounding box center [922, 615] width 117 height 29
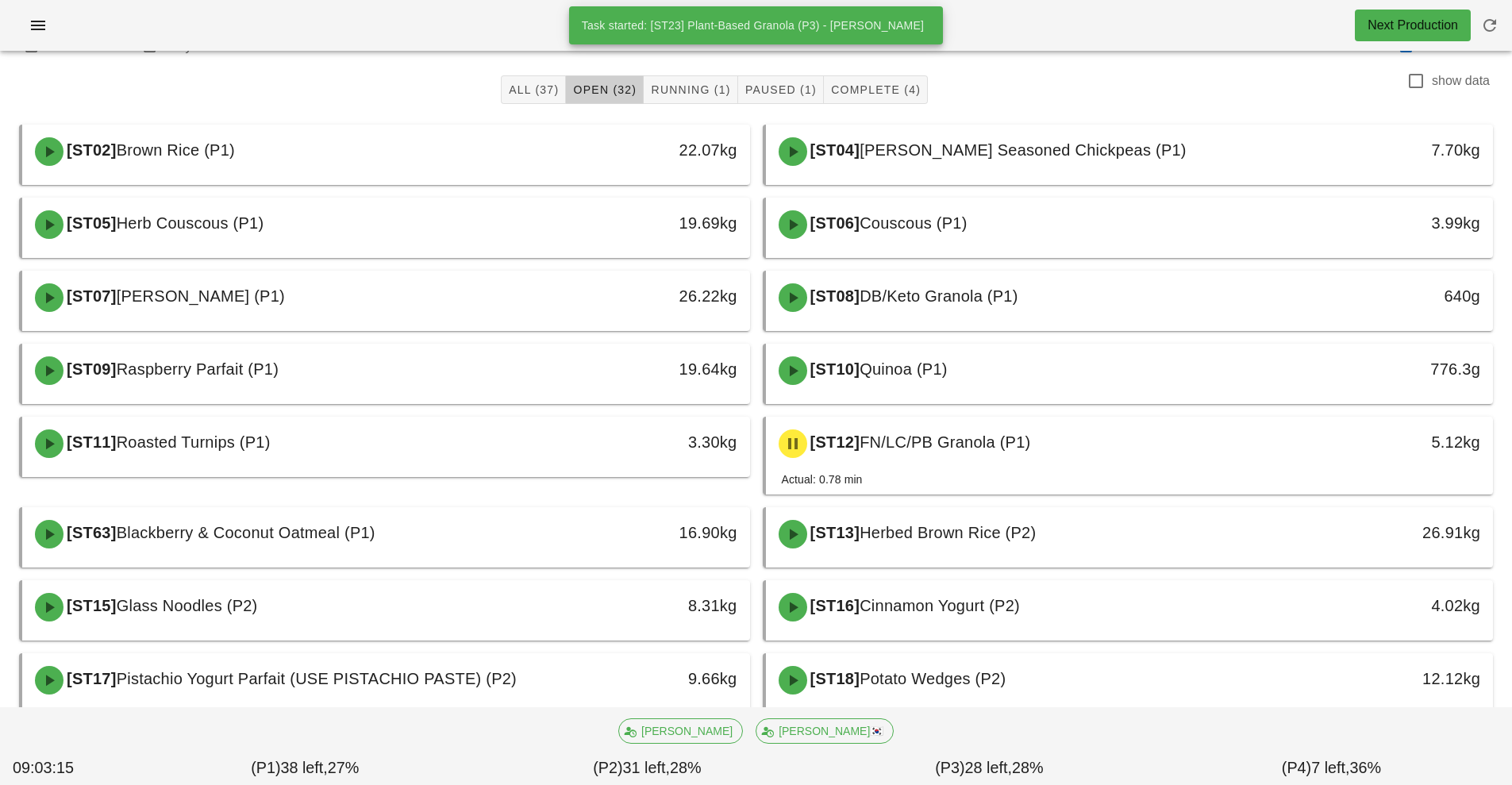
scroll to position [38, 0]
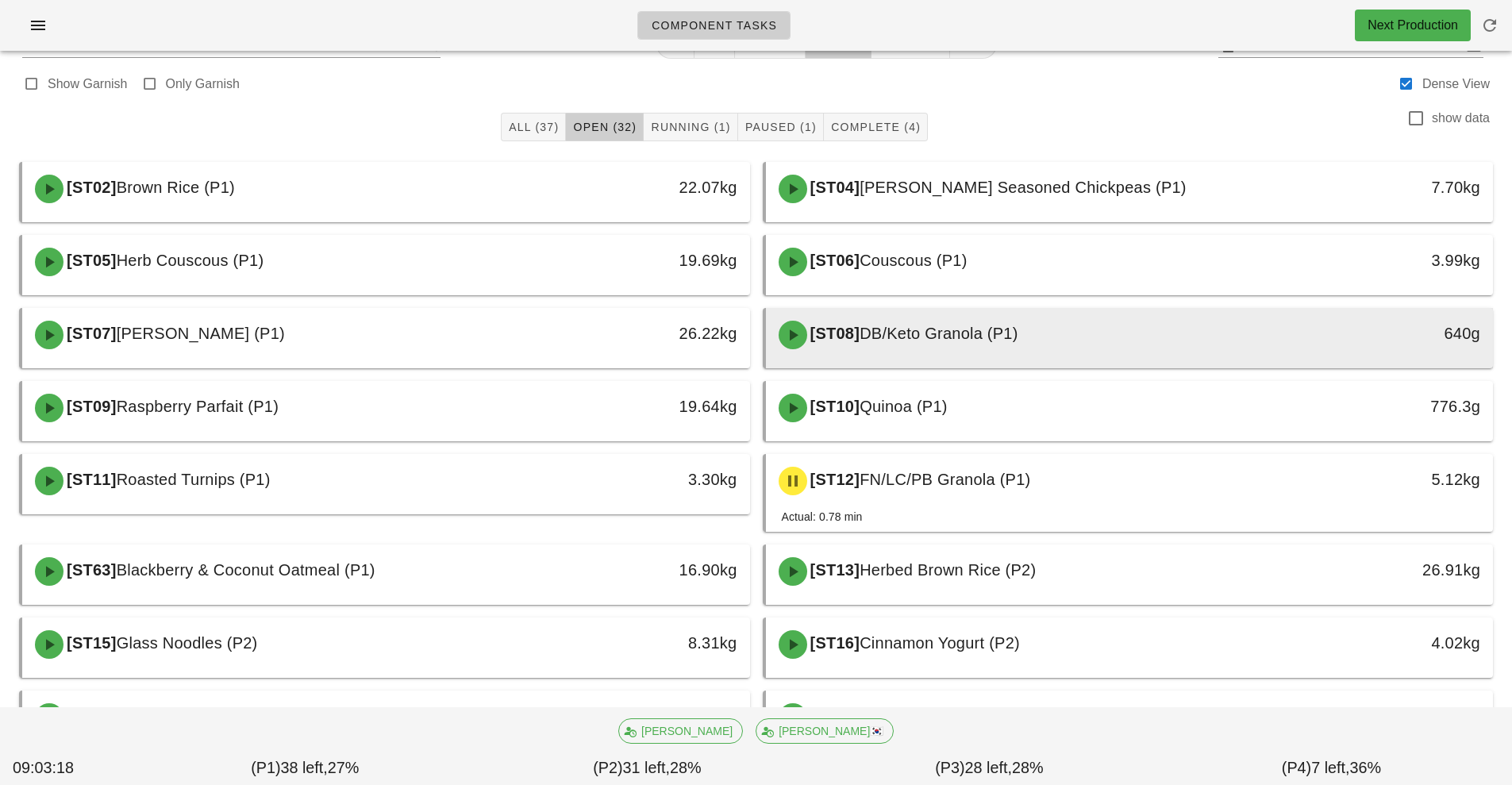
click at [979, 334] on span "DB/Keto Granola (P1)" at bounding box center [938, 334] width 158 height 18
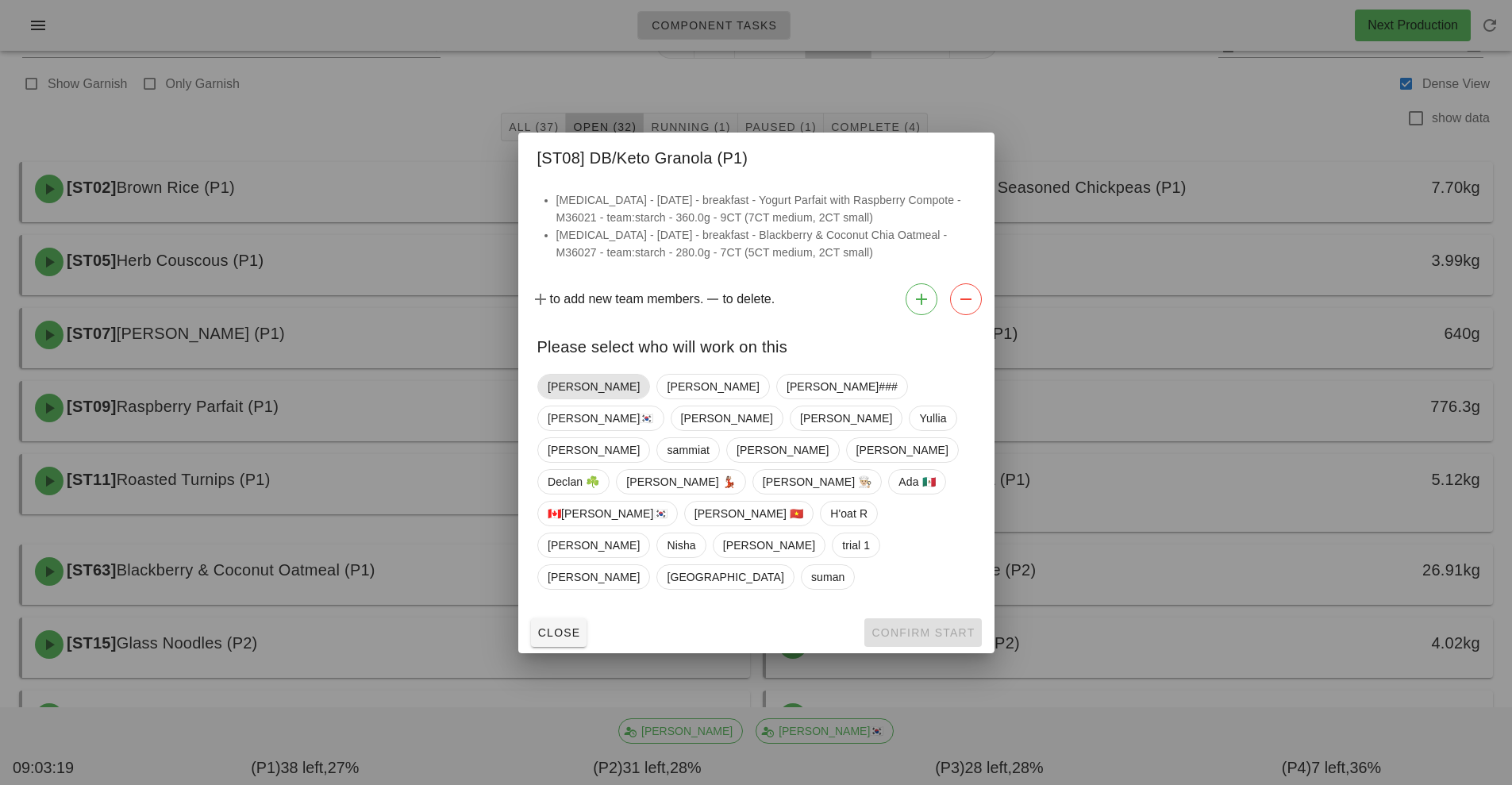
click at [575, 399] on span "[PERSON_NAME]" at bounding box center [593, 386] width 92 height 24
click at [924, 619] on button "Confirm Start" at bounding box center [922, 633] width 117 height 29
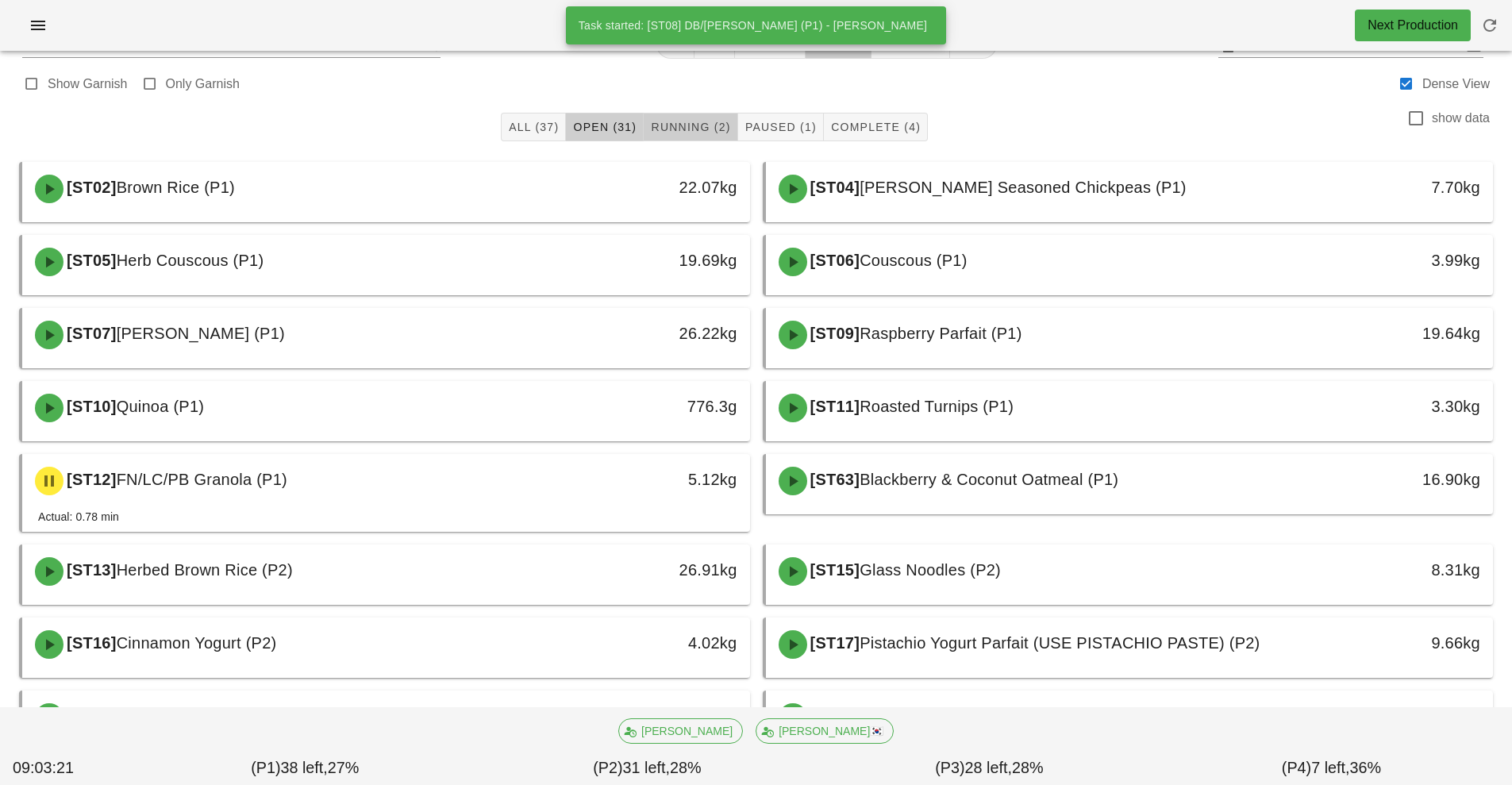
click at [686, 128] on span "Running (2)" at bounding box center [690, 127] width 80 height 13
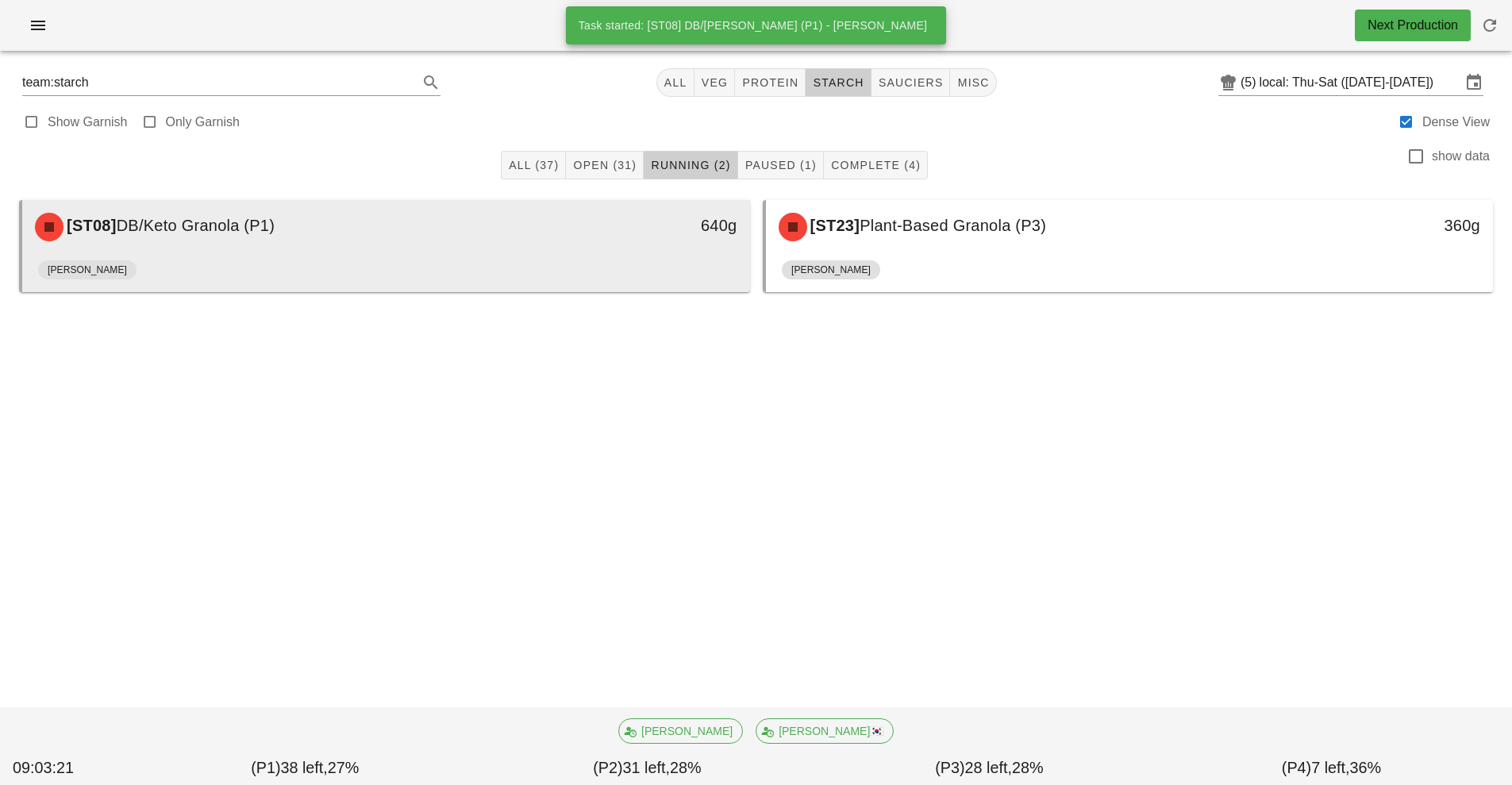
click at [465, 258] on div "[PERSON_NAME]" at bounding box center [386, 273] width 696 height 38
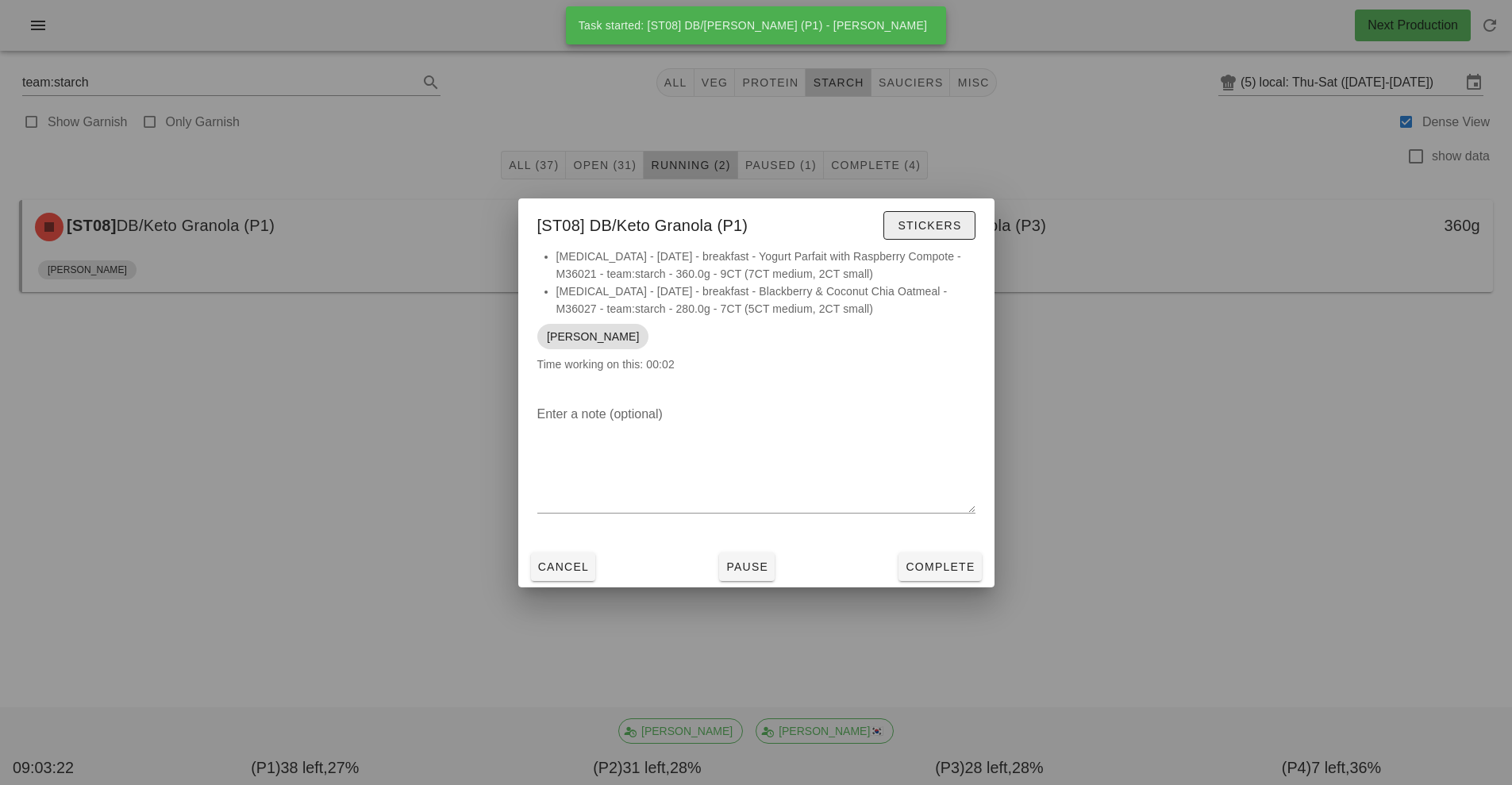
click at [928, 230] on span "Stickers" at bounding box center [929, 226] width 64 height 13
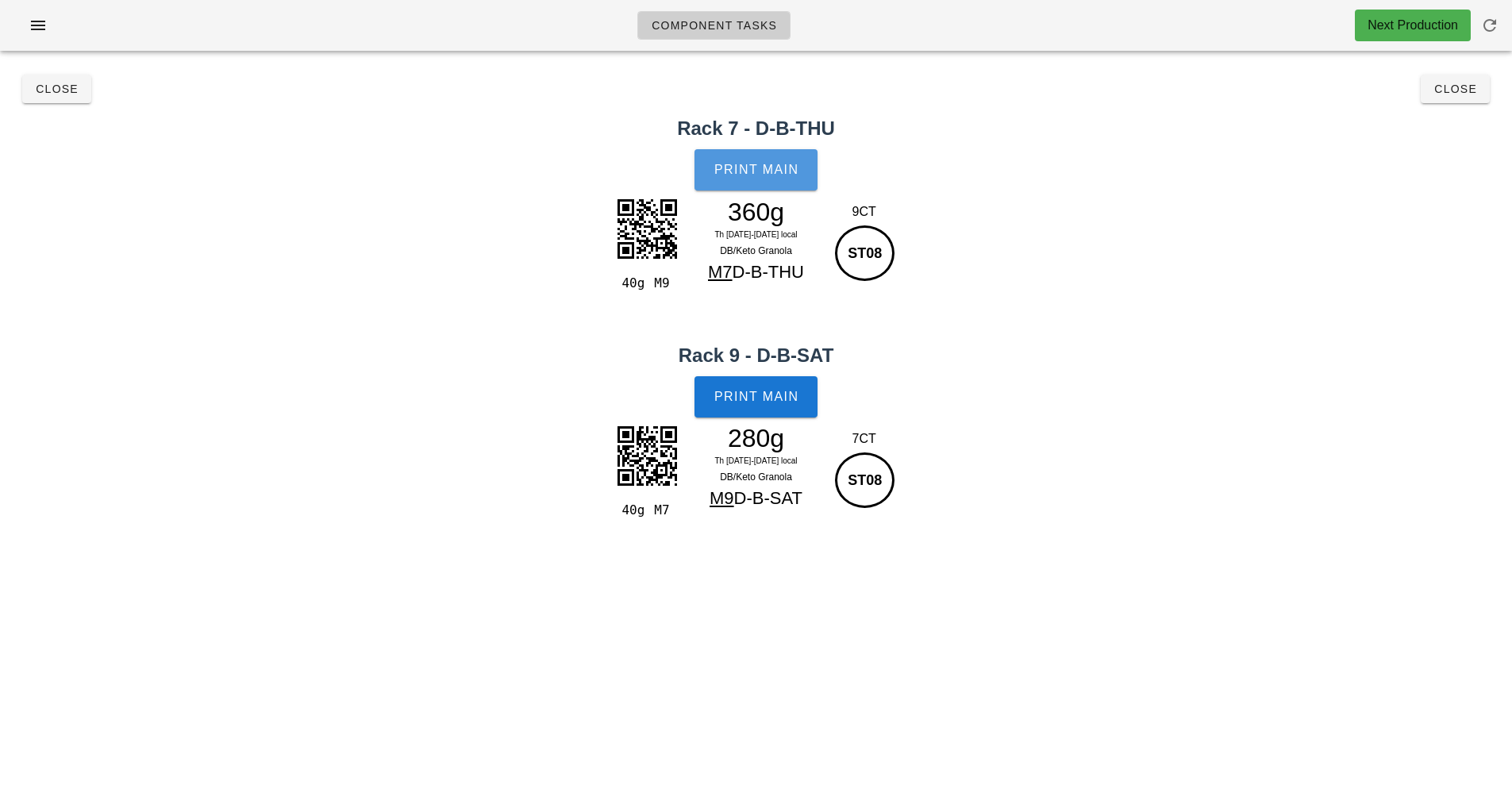
click at [768, 162] on span "Print Main" at bounding box center [756, 170] width 86 height 14
click at [771, 399] on span "Print Main" at bounding box center [756, 397] width 86 height 14
click at [1469, 98] on button "Close" at bounding box center [1454, 89] width 69 height 29
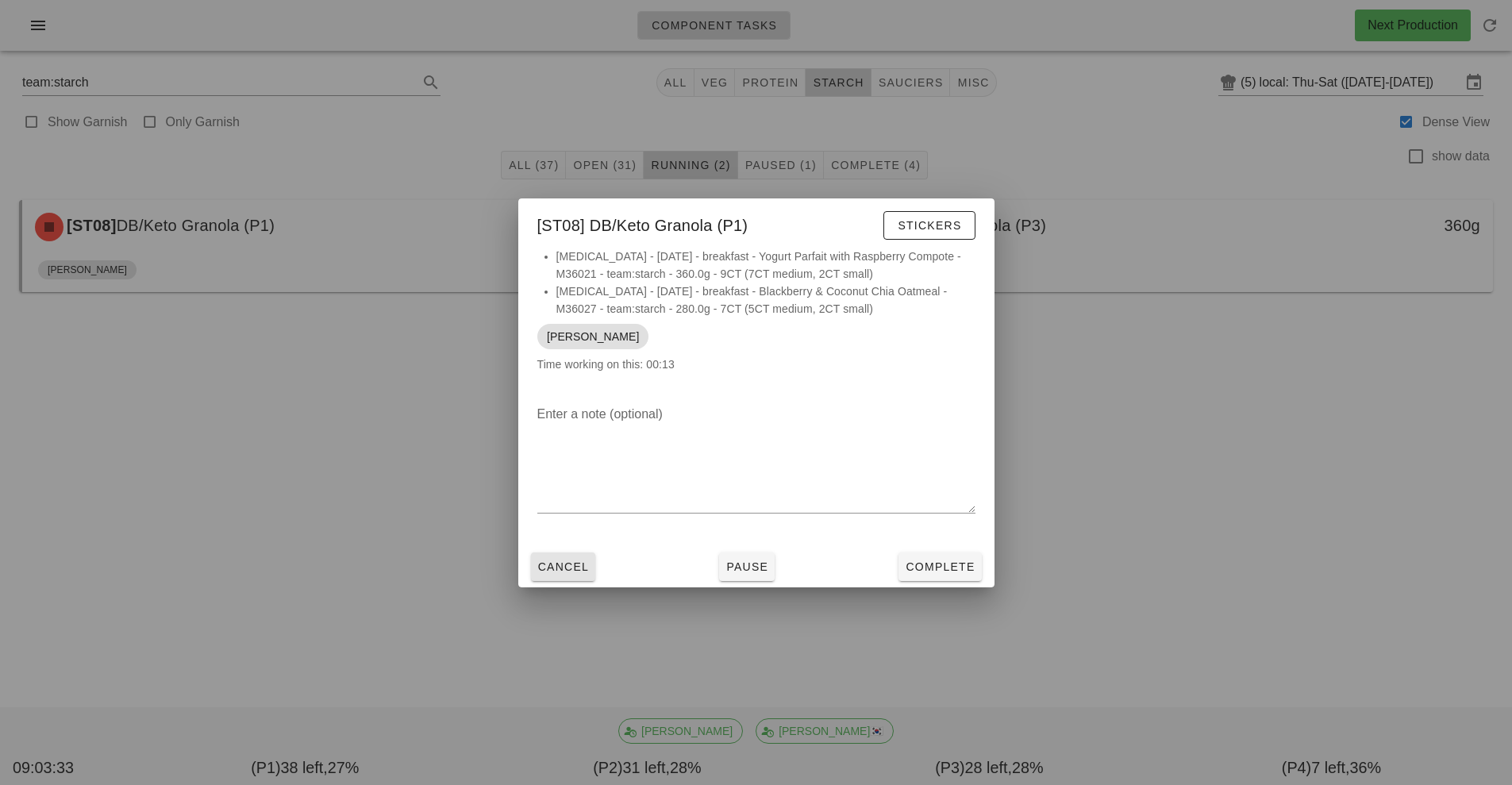
click at [575, 579] on button "Cancel" at bounding box center [563, 567] width 65 height 29
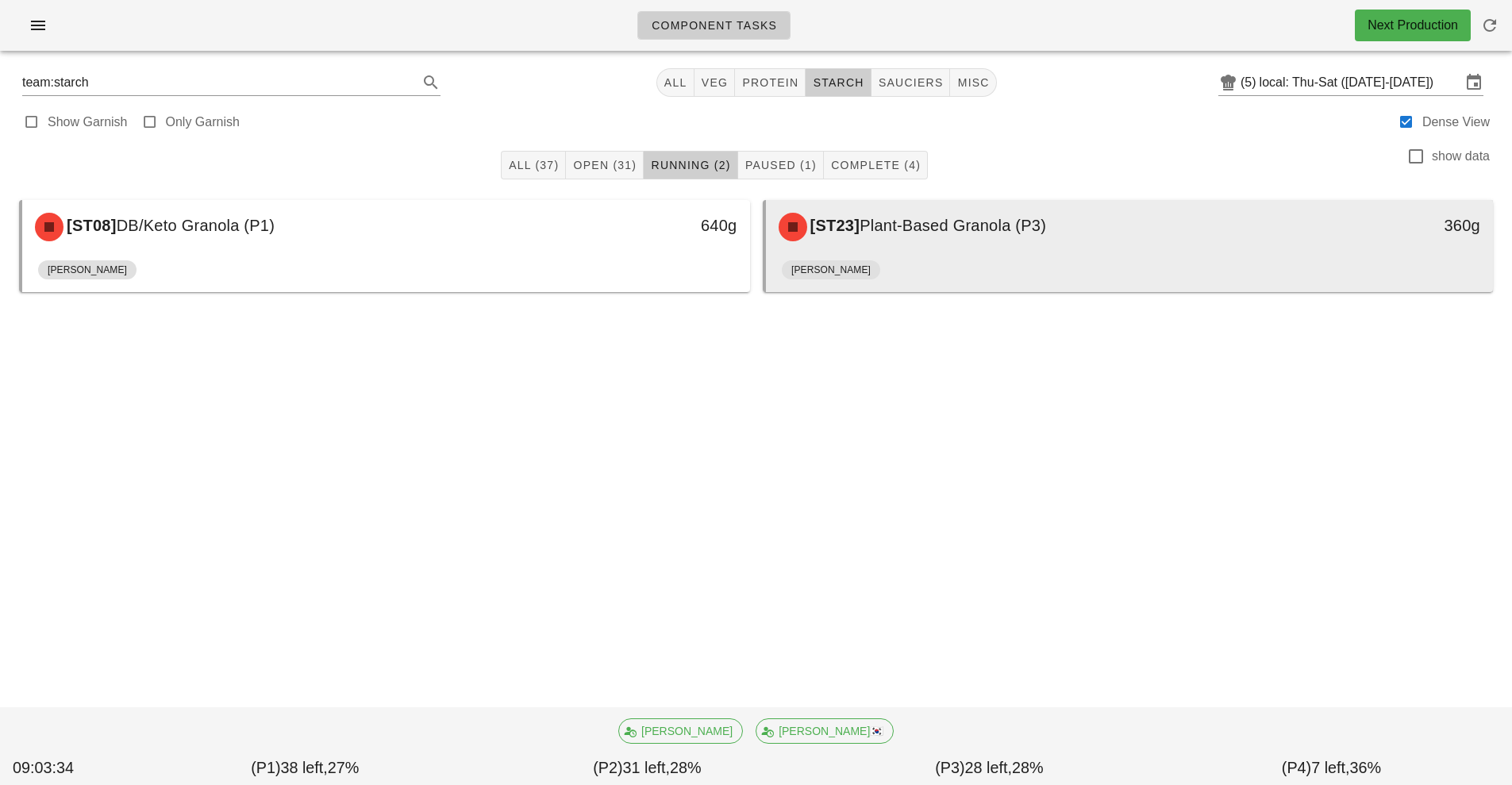
click at [907, 255] on div "[PERSON_NAME]" at bounding box center [1130, 273] width 696 height 38
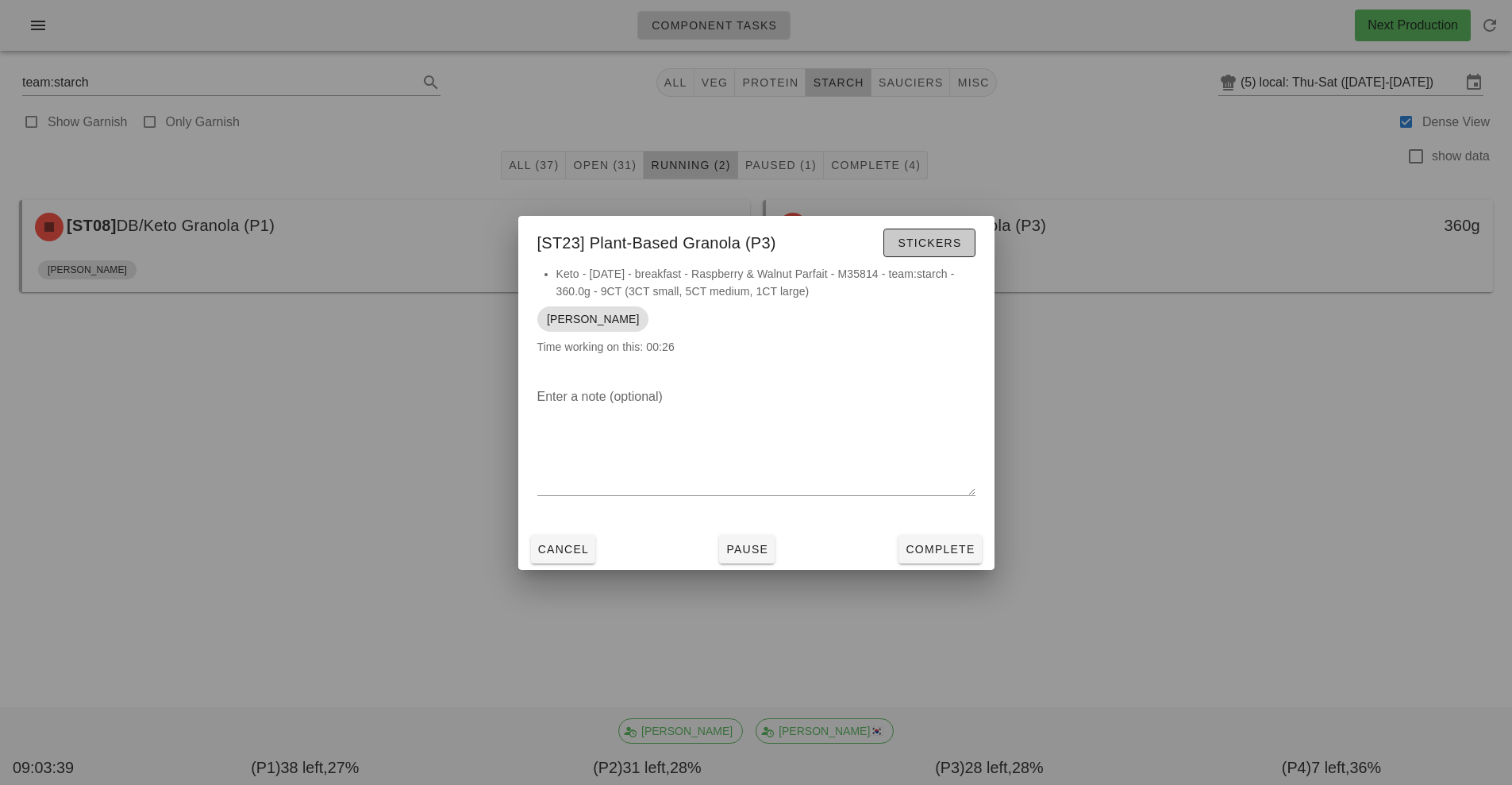
click at [938, 244] on span "Stickers" at bounding box center [929, 243] width 64 height 13
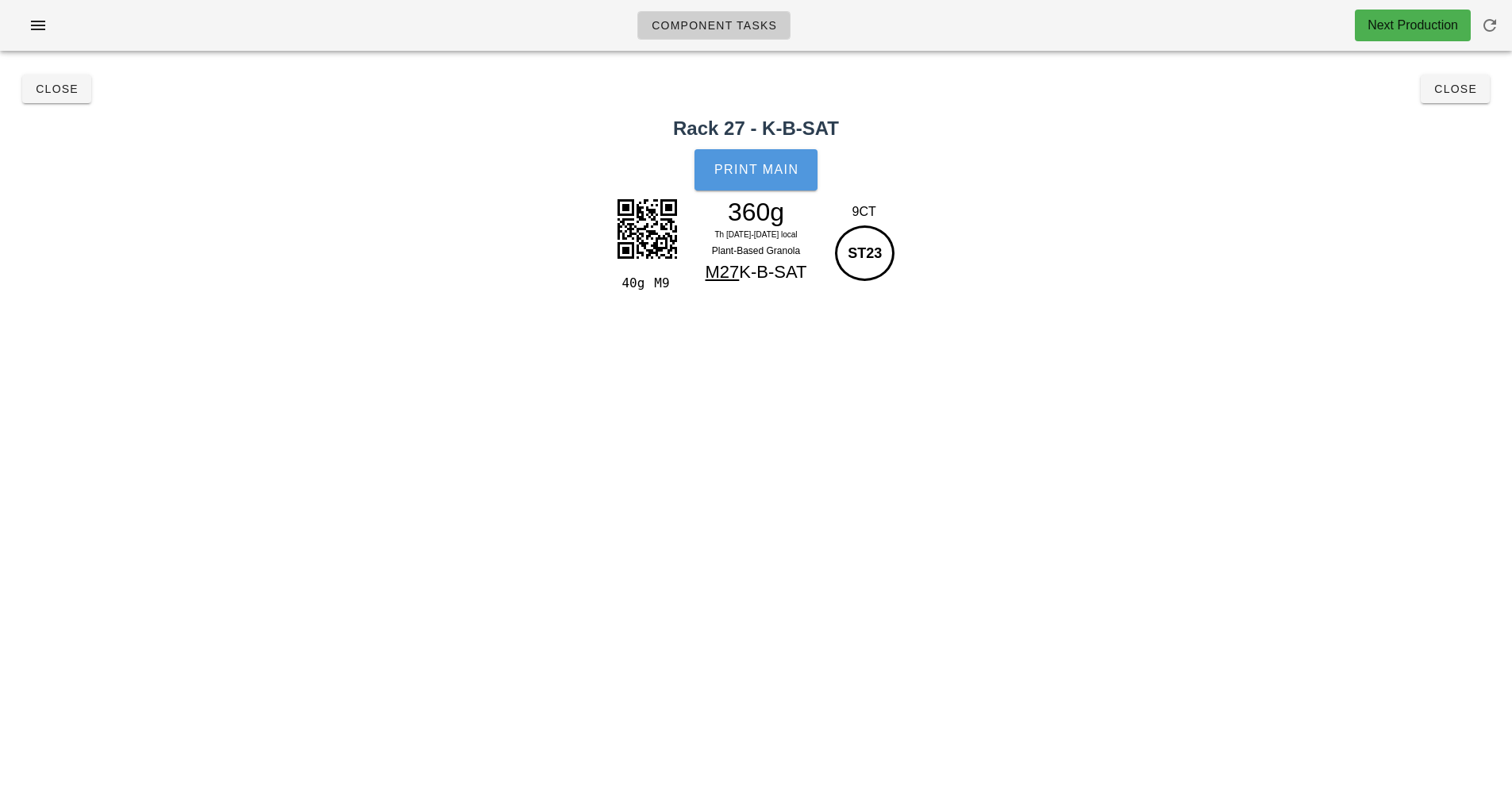
click at [765, 167] on span "Print Main" at bounding box center [756, 170] width 86 height 14
click at [53, 88] on span "Close" at bounding box center [57, 89] width 44 height 13
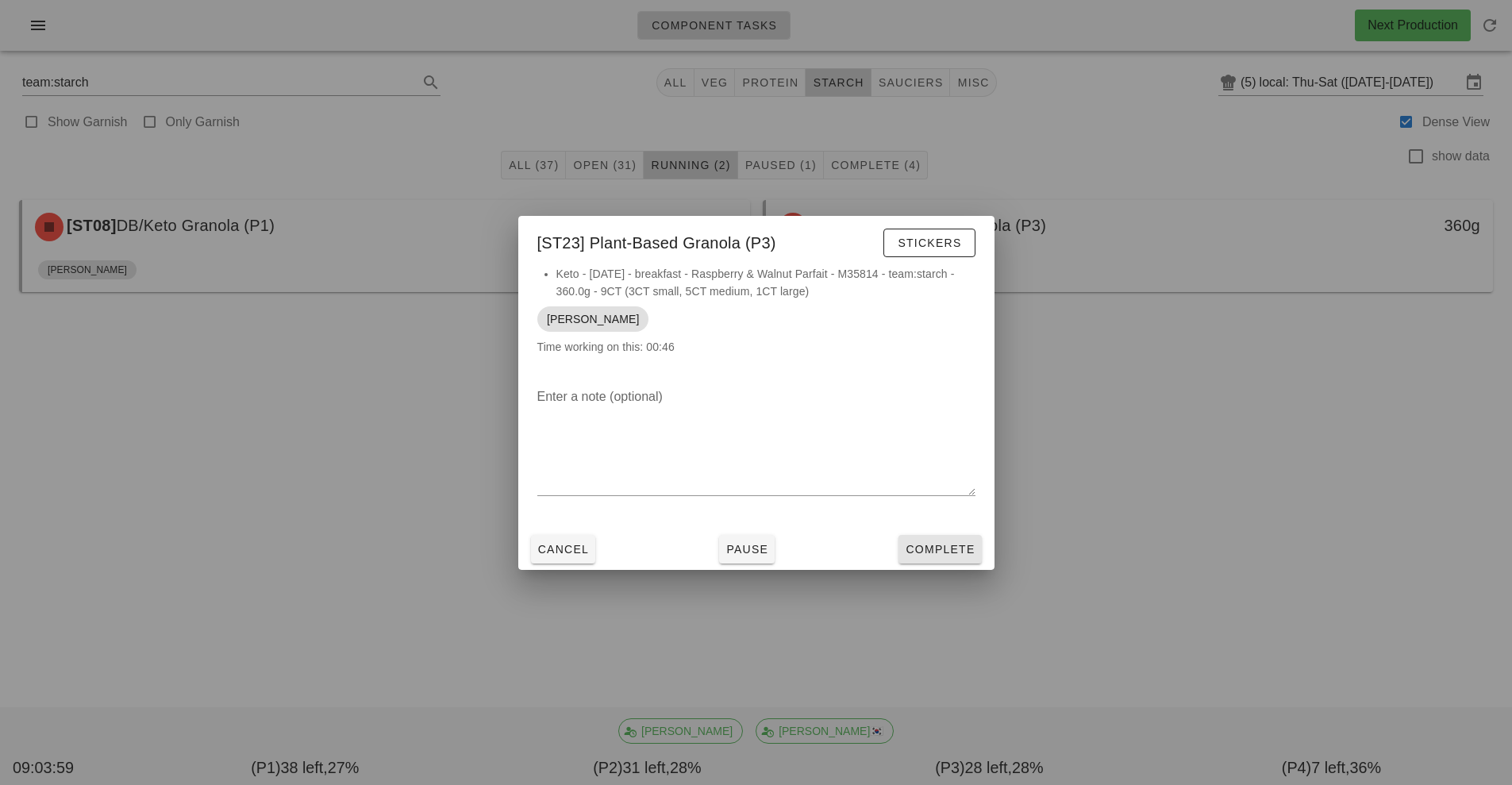
click at [931, 561] on button "Complete" at bounding box center [939, 550] width 82 height 29
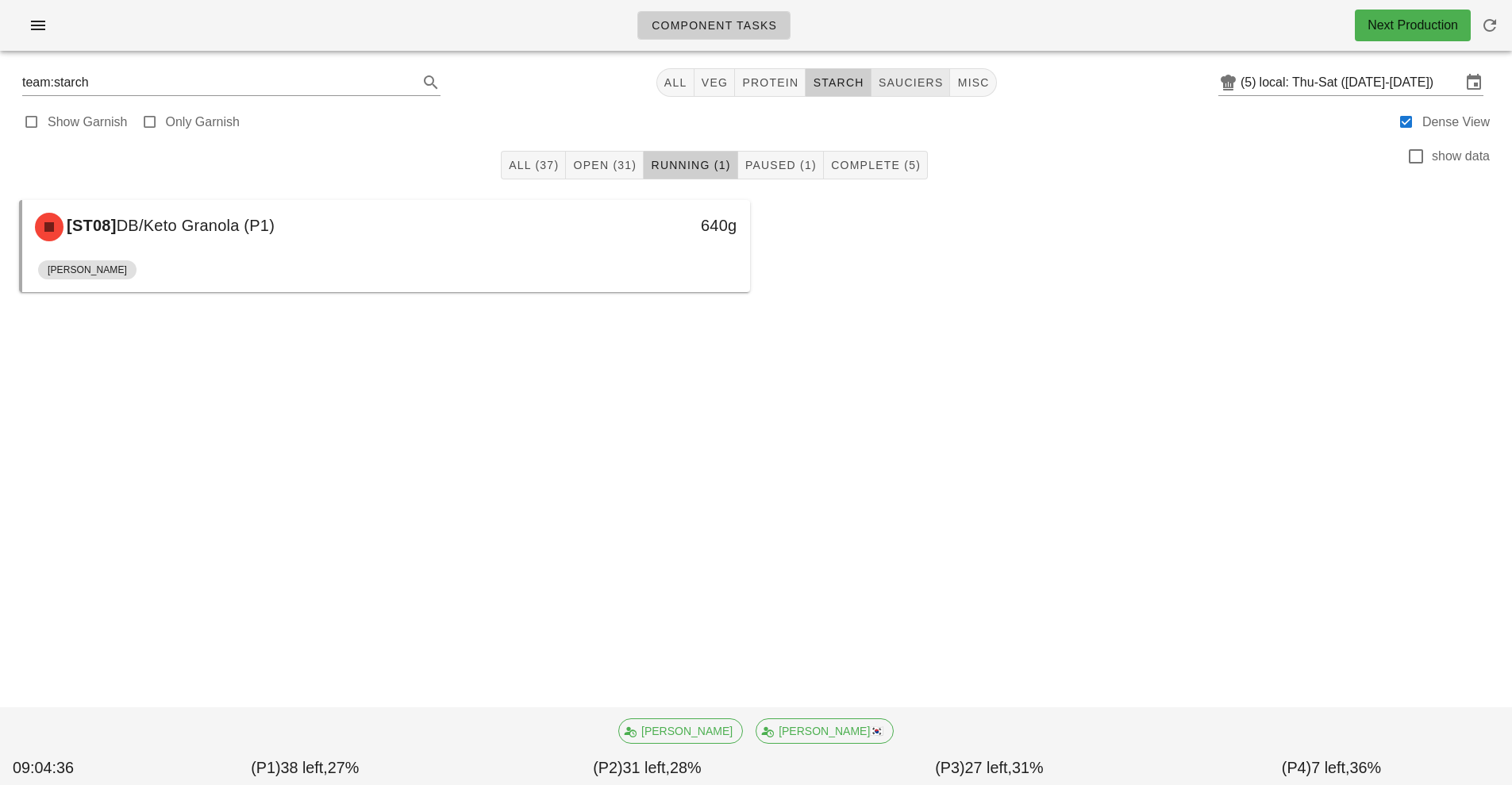
click at [902, 80] on span "sauciers" at bounding box center [910, 82] width 66 height 13
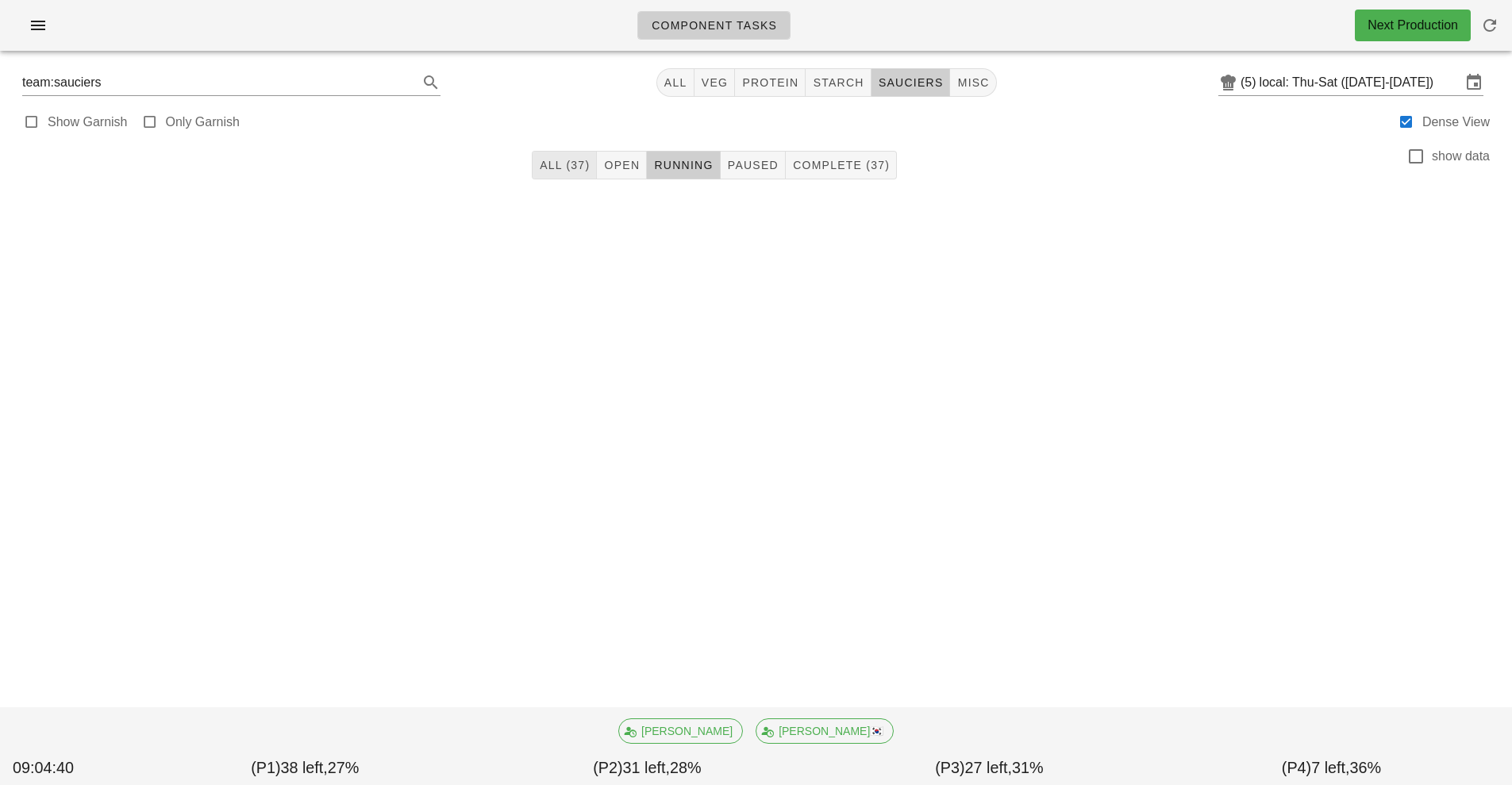
click at [547, 170] on span "All (37)" at bounding box center [563, 165] width 50 height 13
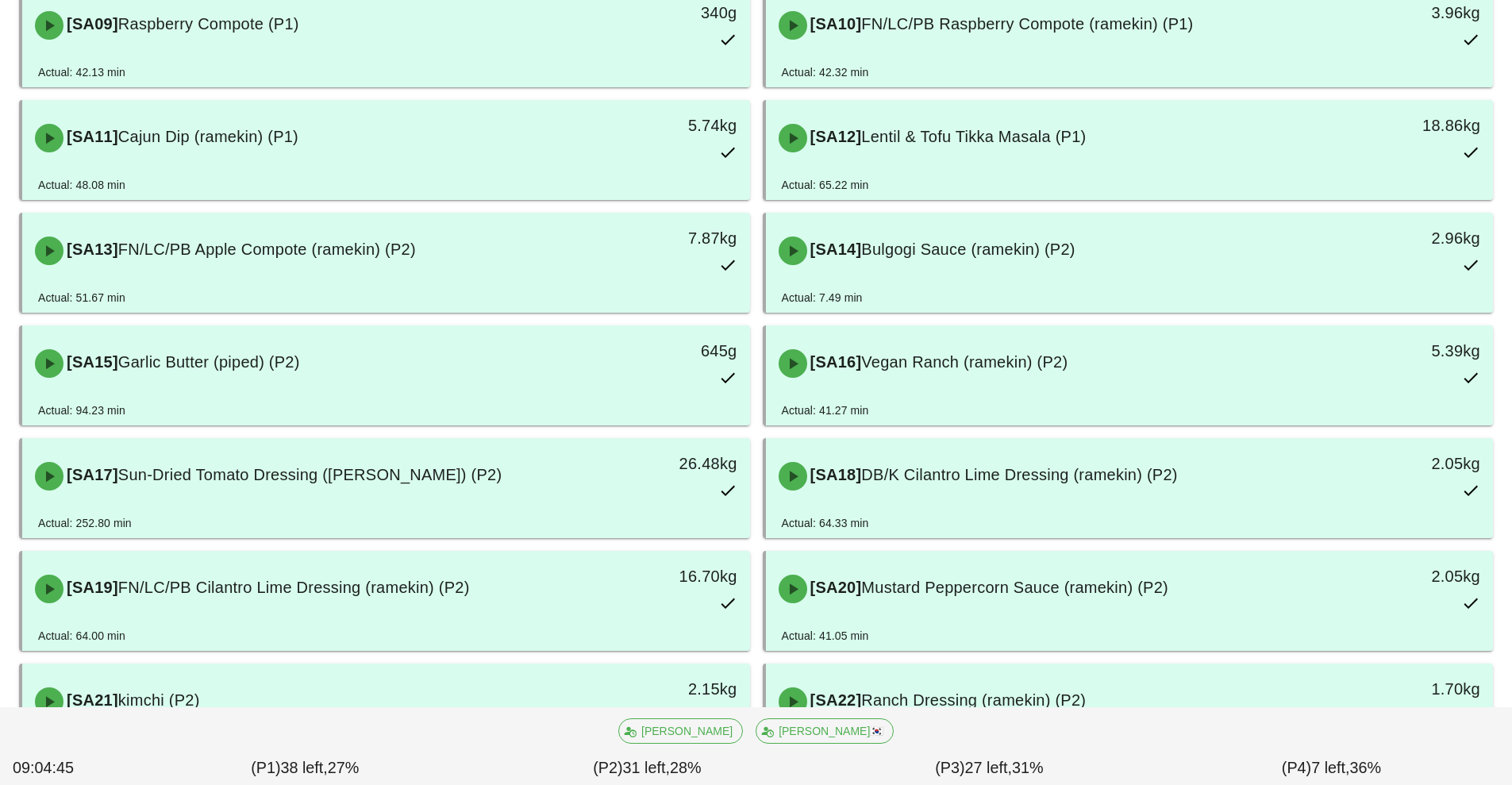
scroll to position [665, 0]
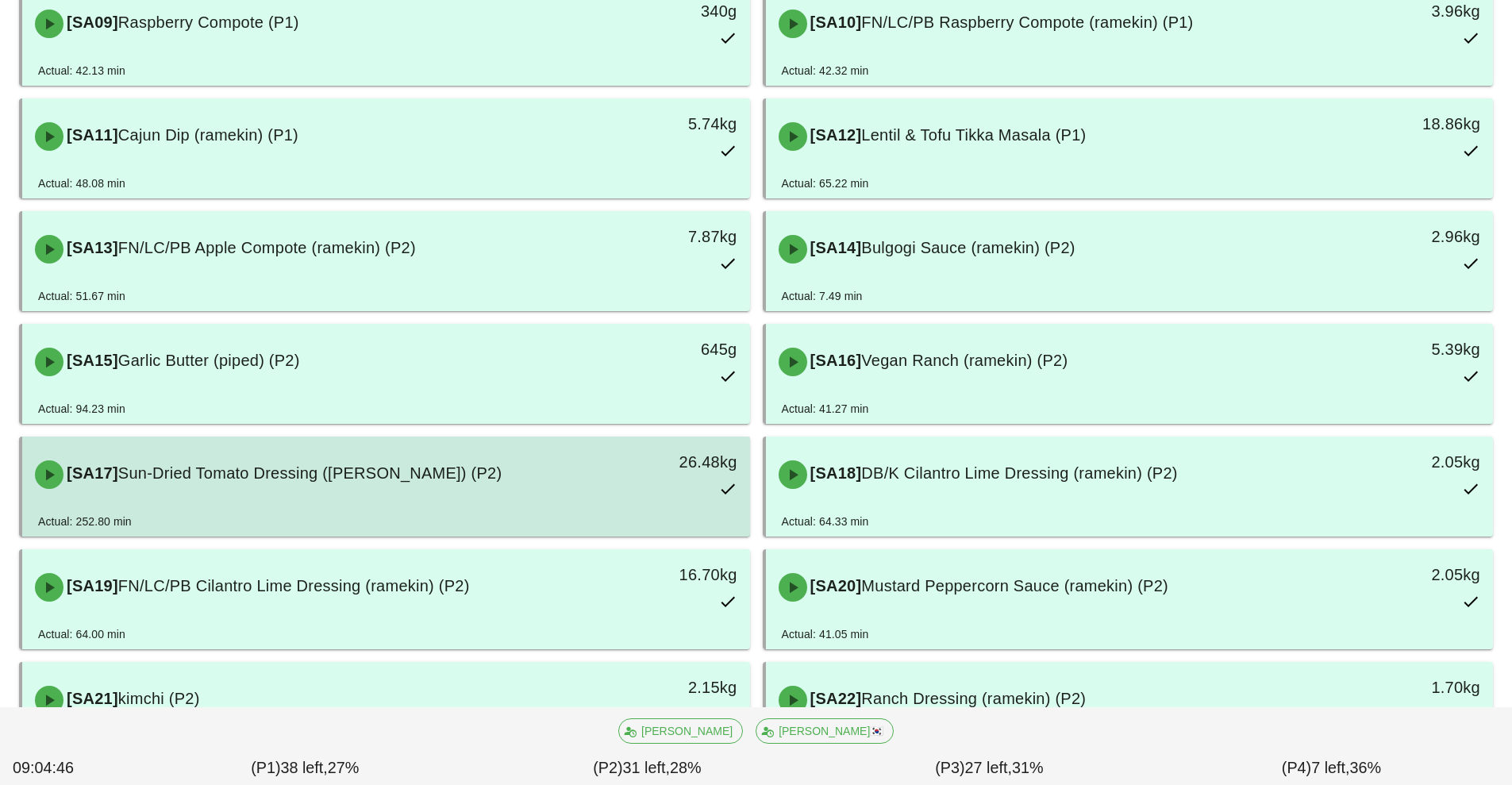
click at [446, 510] on div "[SA17] Sun-Dried Tomato Dressing (ramekin) (P2) 26.48kg" at bounding box center [386, 475] width 728 height 76
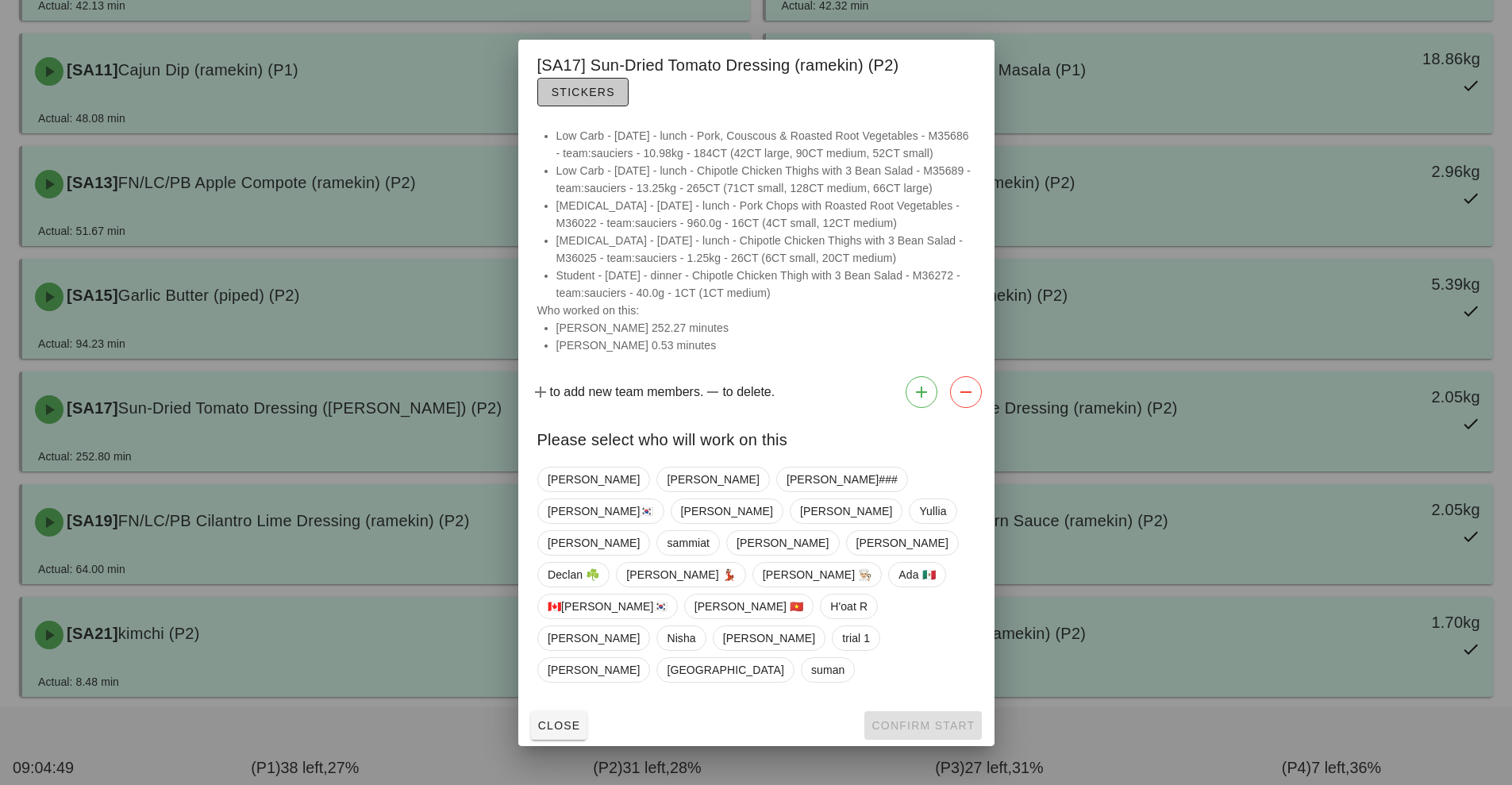
click at [576, 98] on span "Stickers" at bounding box center [582, 92] width 64 height 13
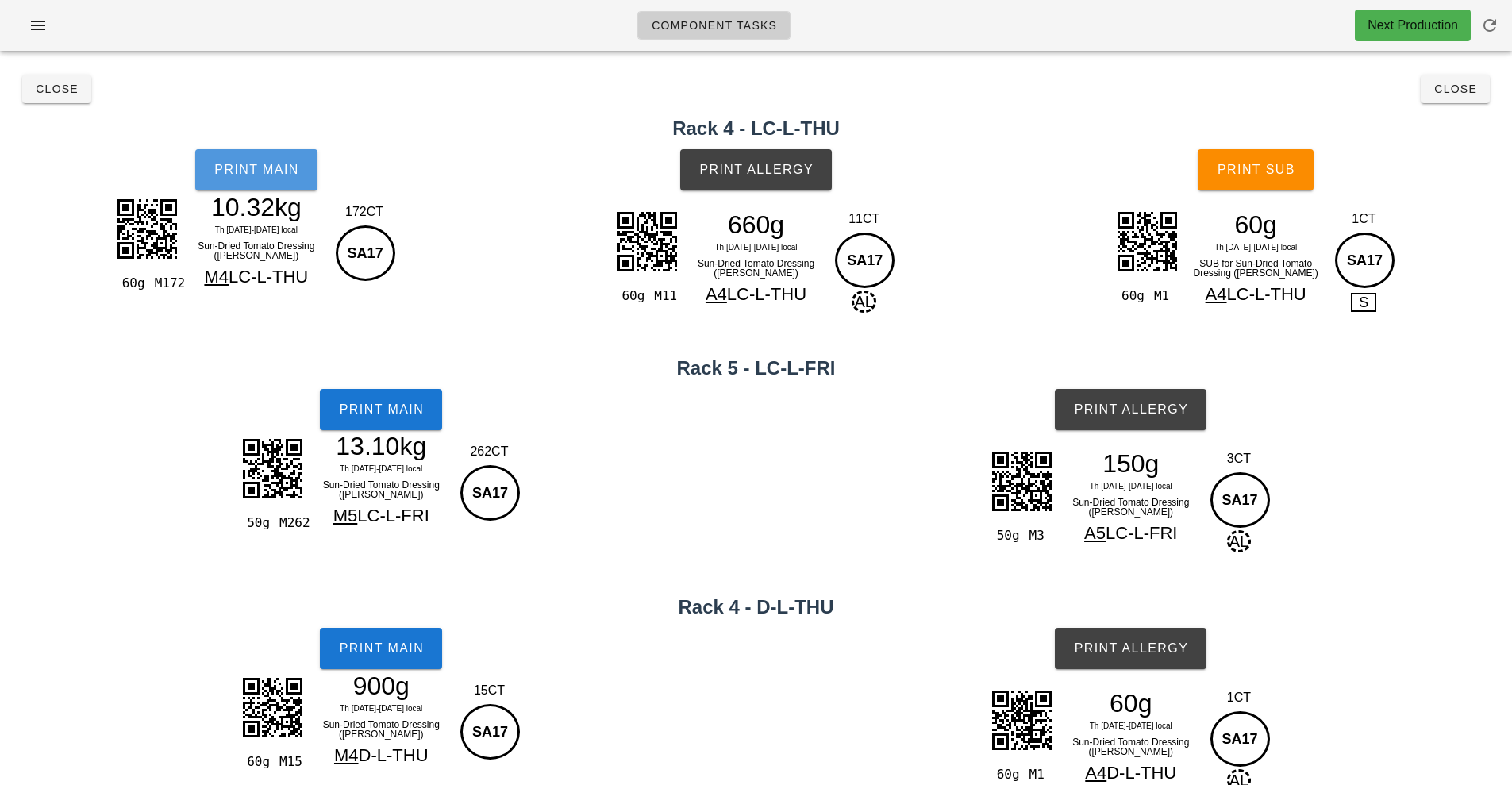
click at [251, 172] on span "Print Main" at bounding box center [256, 170] width 86 height 14
click at [55, 88] on span "Close" at bounding box center [57, 89] width 44 height 13
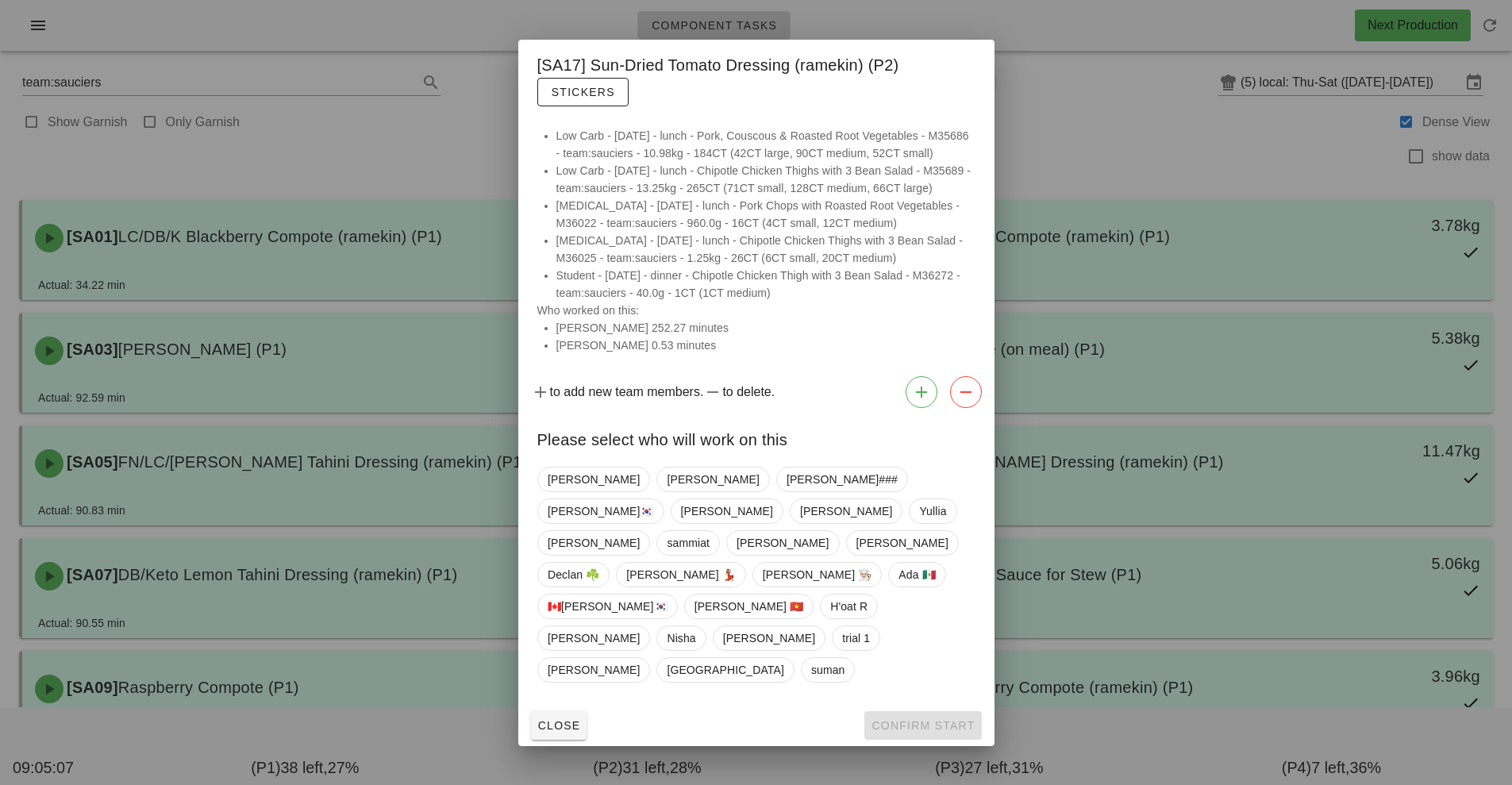
click at [136, 352] on div at bounding box center [756, 392] width 1512 height 785
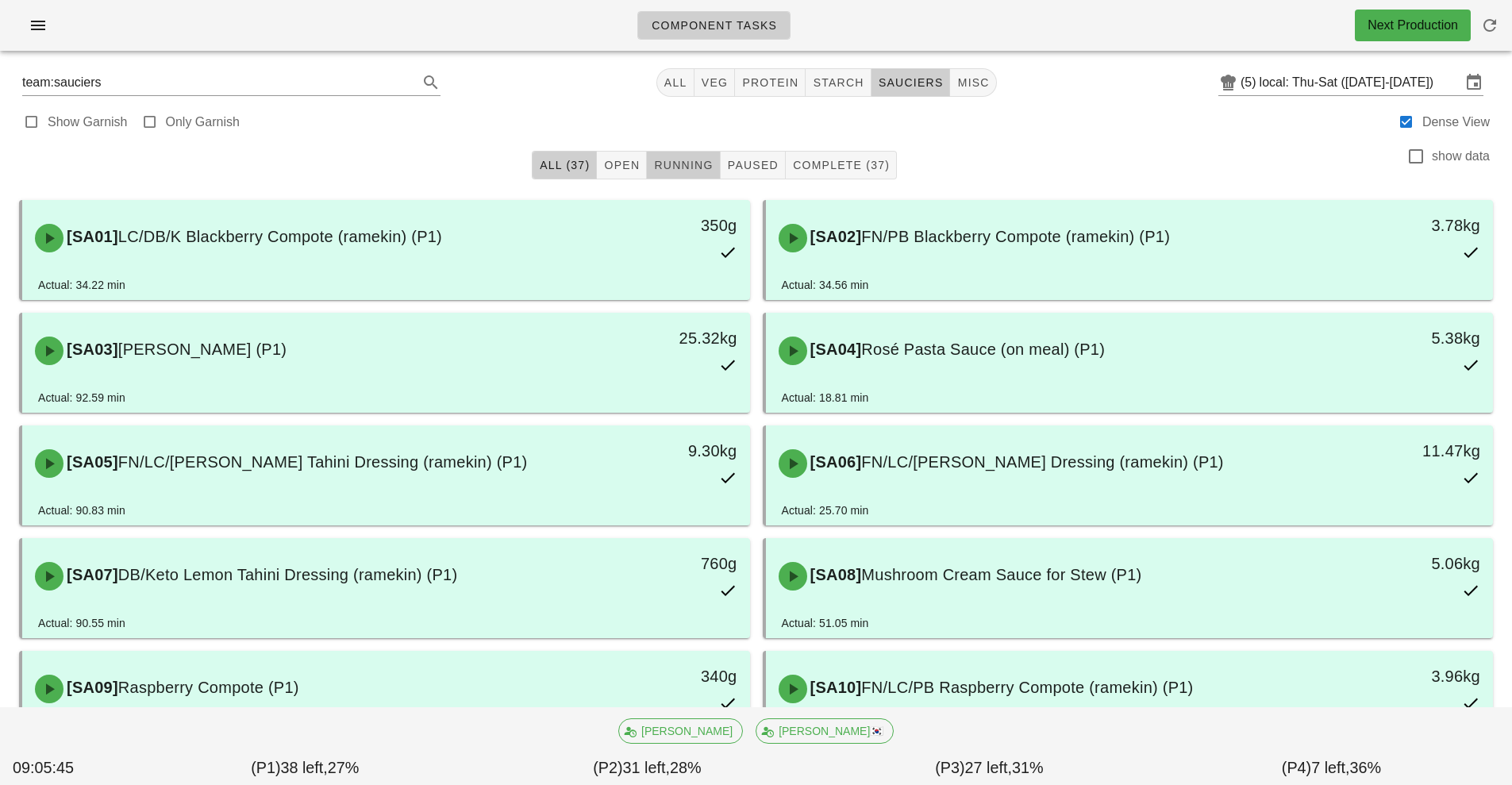
click at [674, 152] on button "Running" at bounding box center [682, 165] width 73 height 29
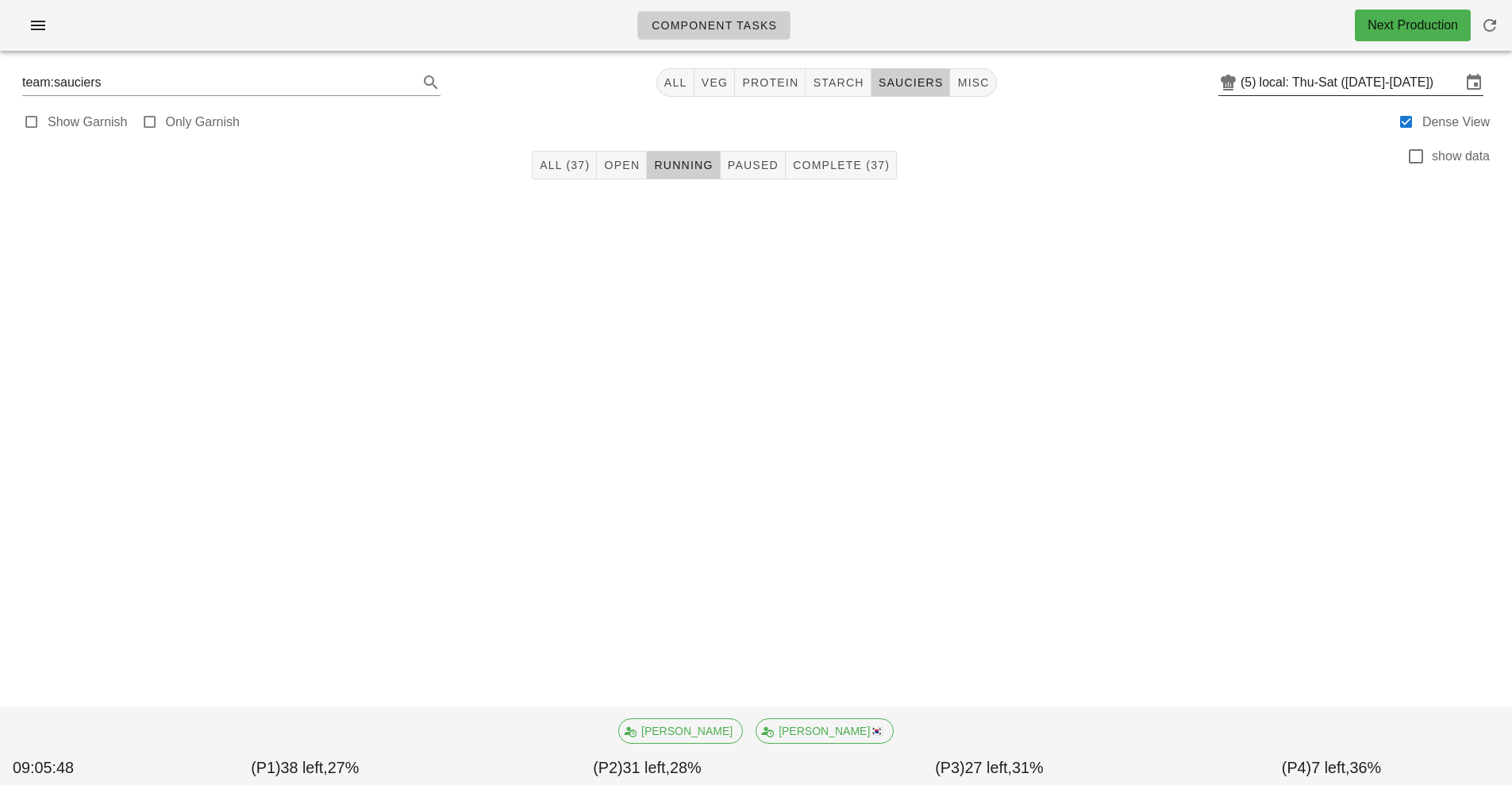
click at [1366, 82] on input "local: Thu-Sat ([DATE]-[DATE])" at bounding box center [1360, 82] width 202 height 26
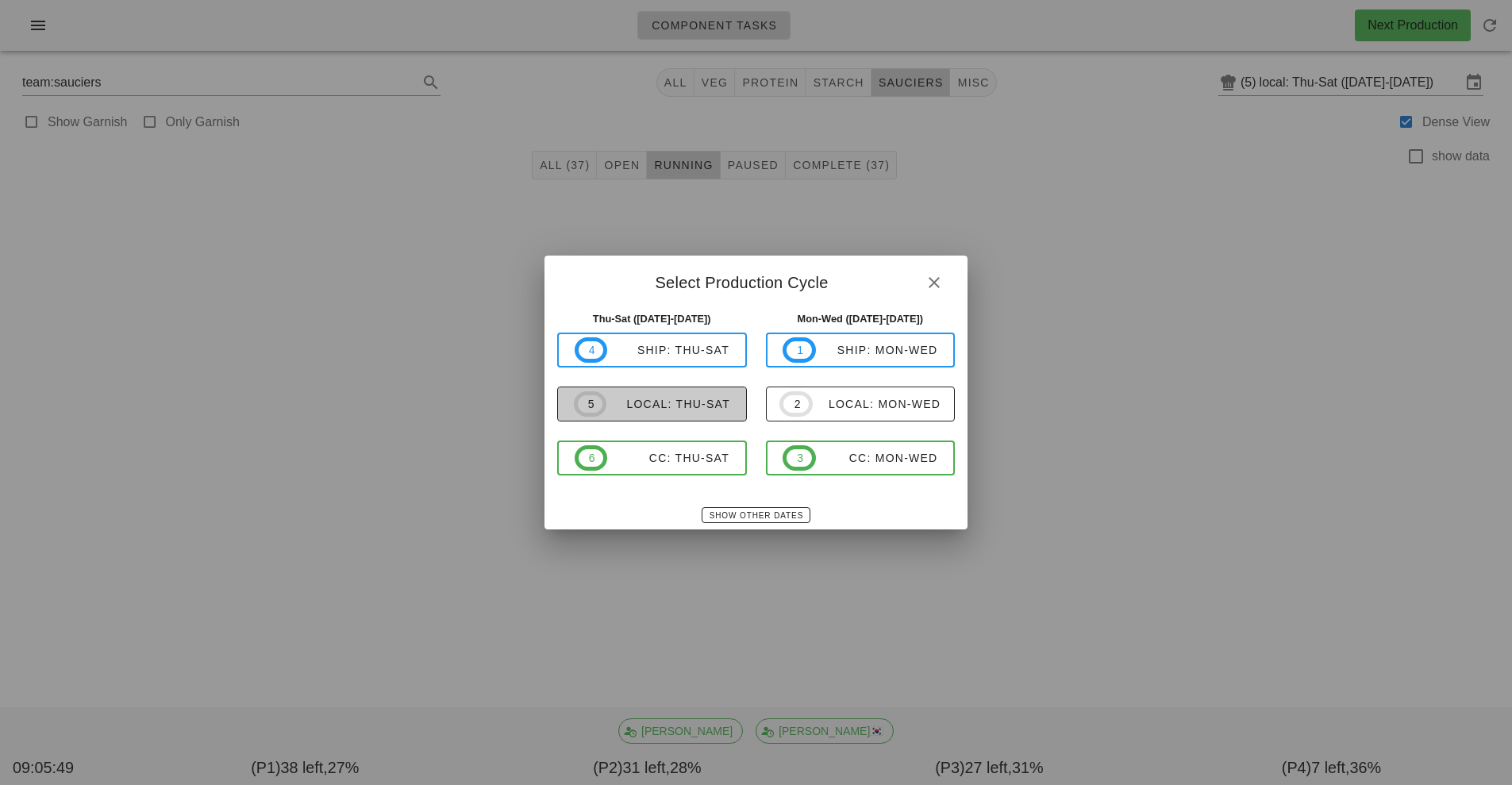
click at [682, 407] on div "local: Thu-Sat" at bounding box center [668, 404] width 124 height 13
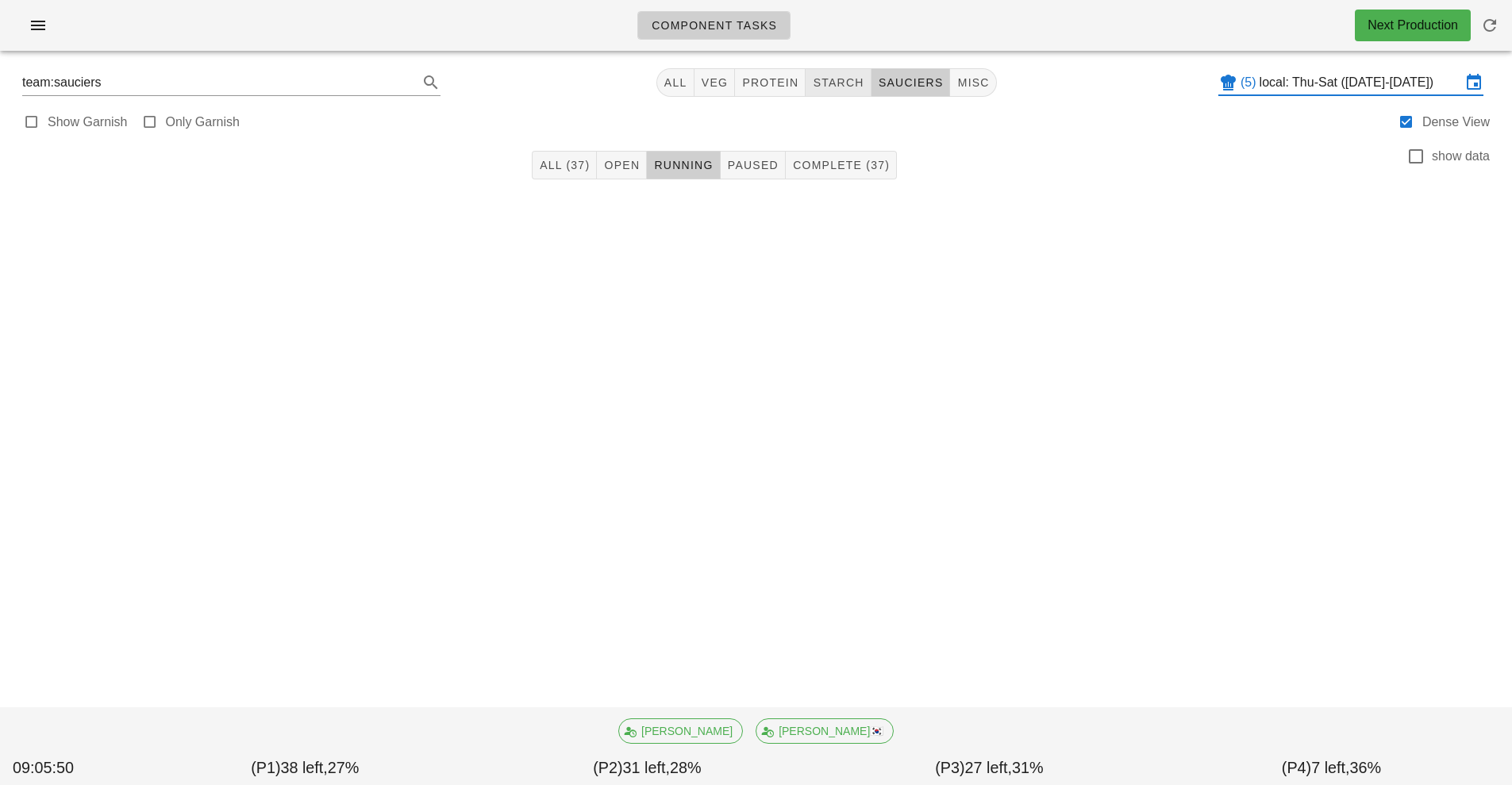
click at [862, 86] on span "starch" at bounding box center [838, 82] width 51 height 13
type input "team:starch"
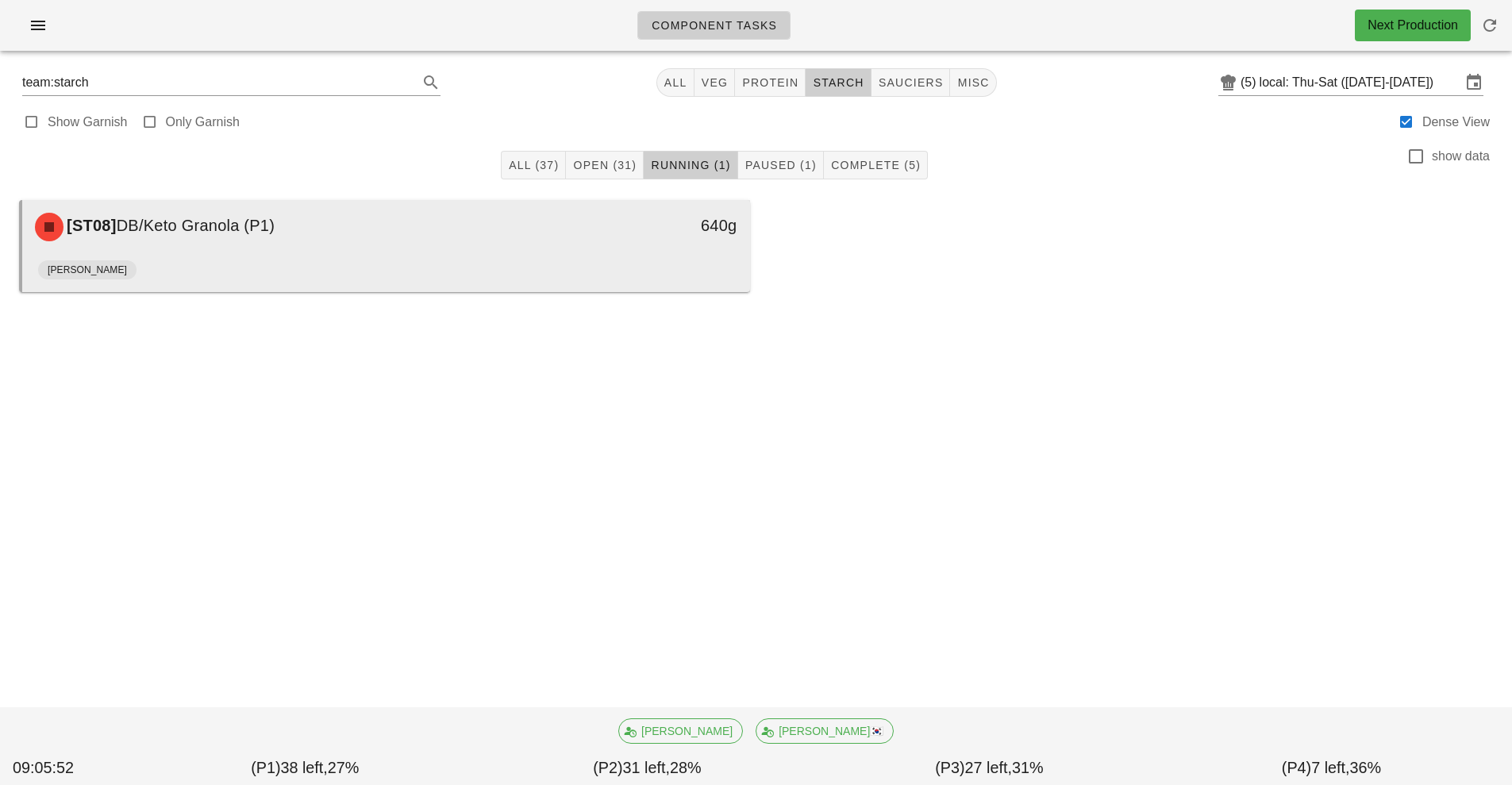
click at [454, 242] on div "[ST08] DB/Keto Granola (P1)" at bounding box center [295, 227] width 540 height 48
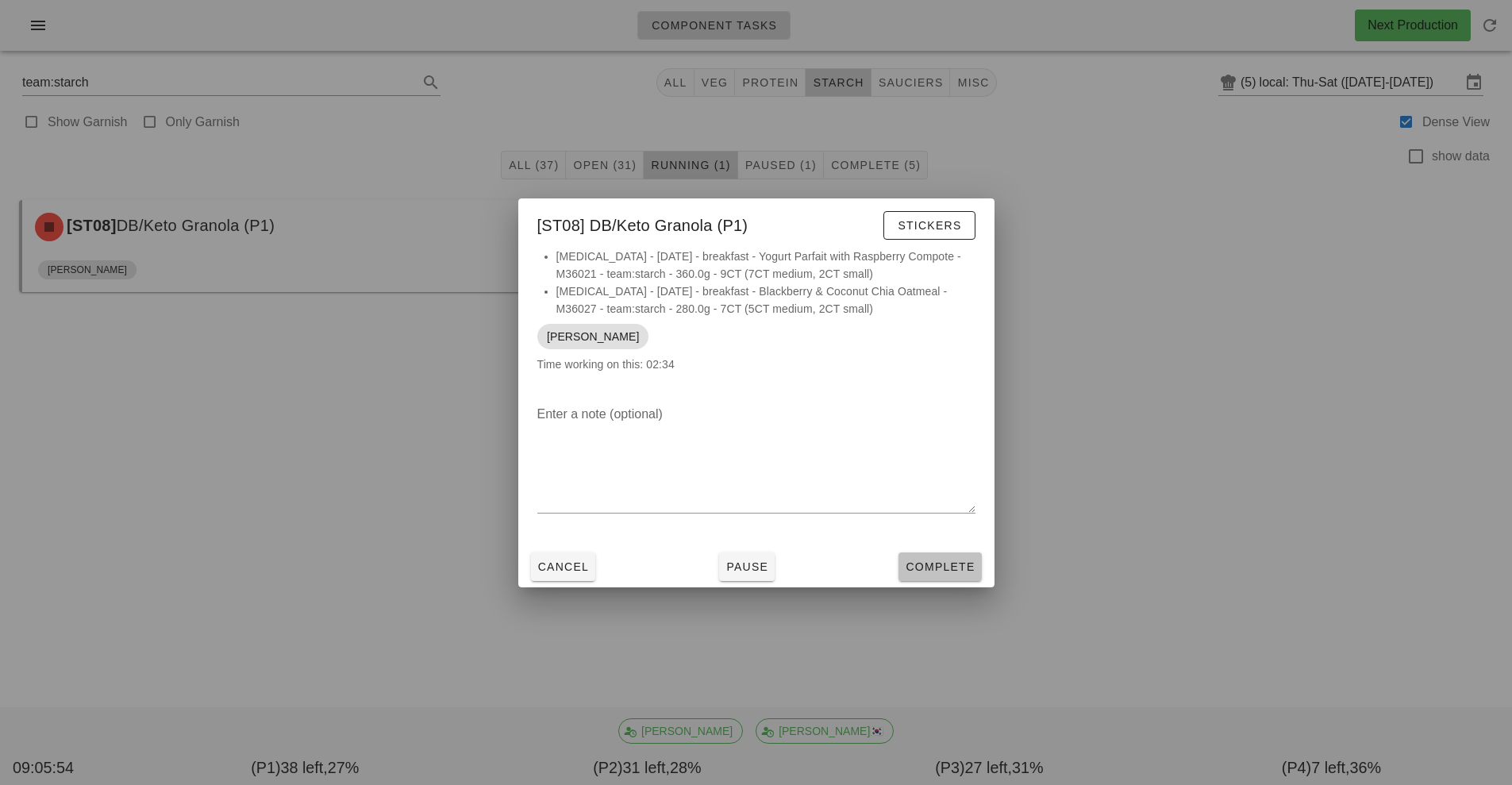
click at [936, 575] on button "Complete" at bounding box center [939, 567] width 82 height 29
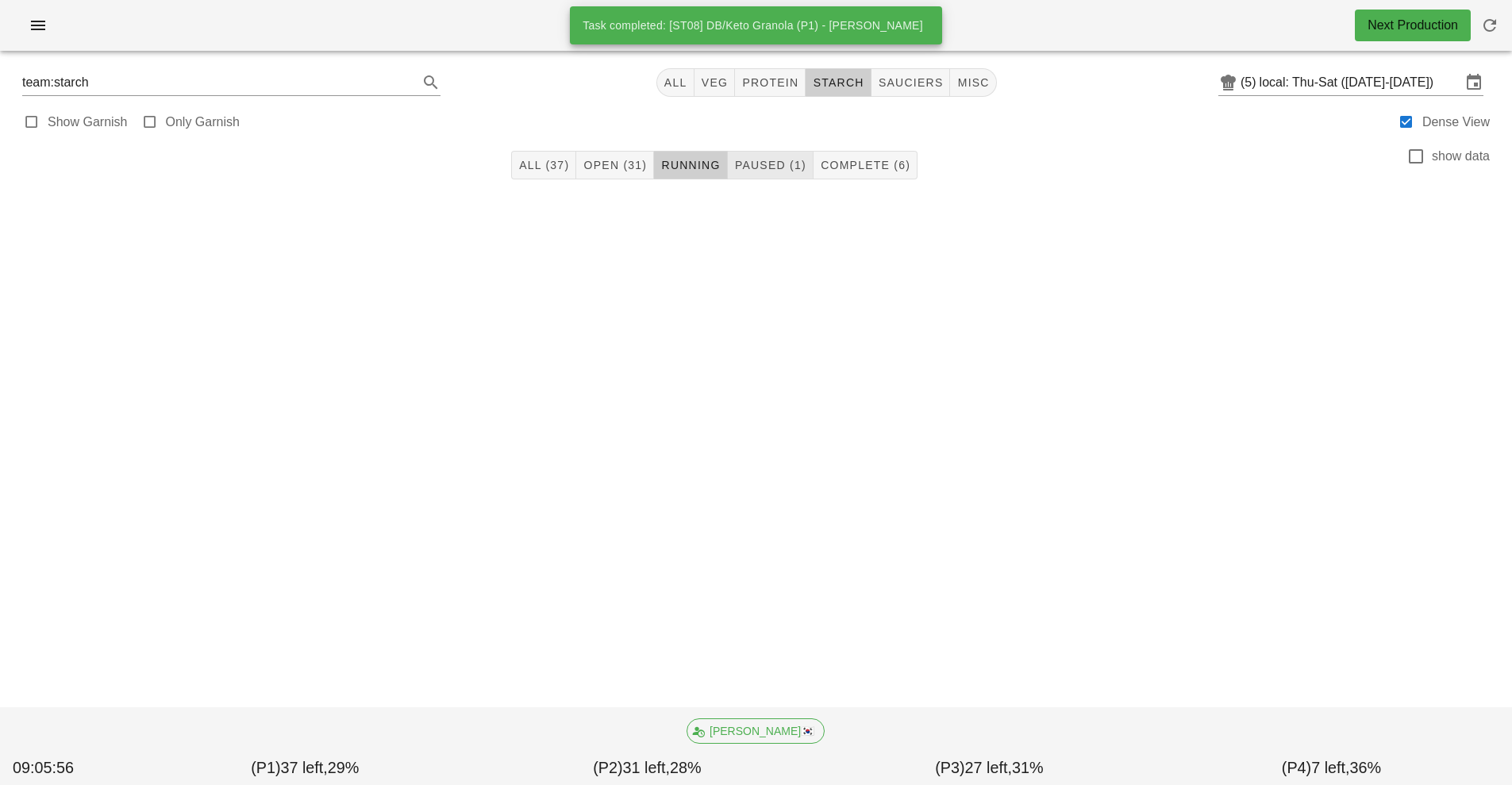
click at [738, 175] on button "Paused (1)" at bounding box center [770, 165] width 86 height 29
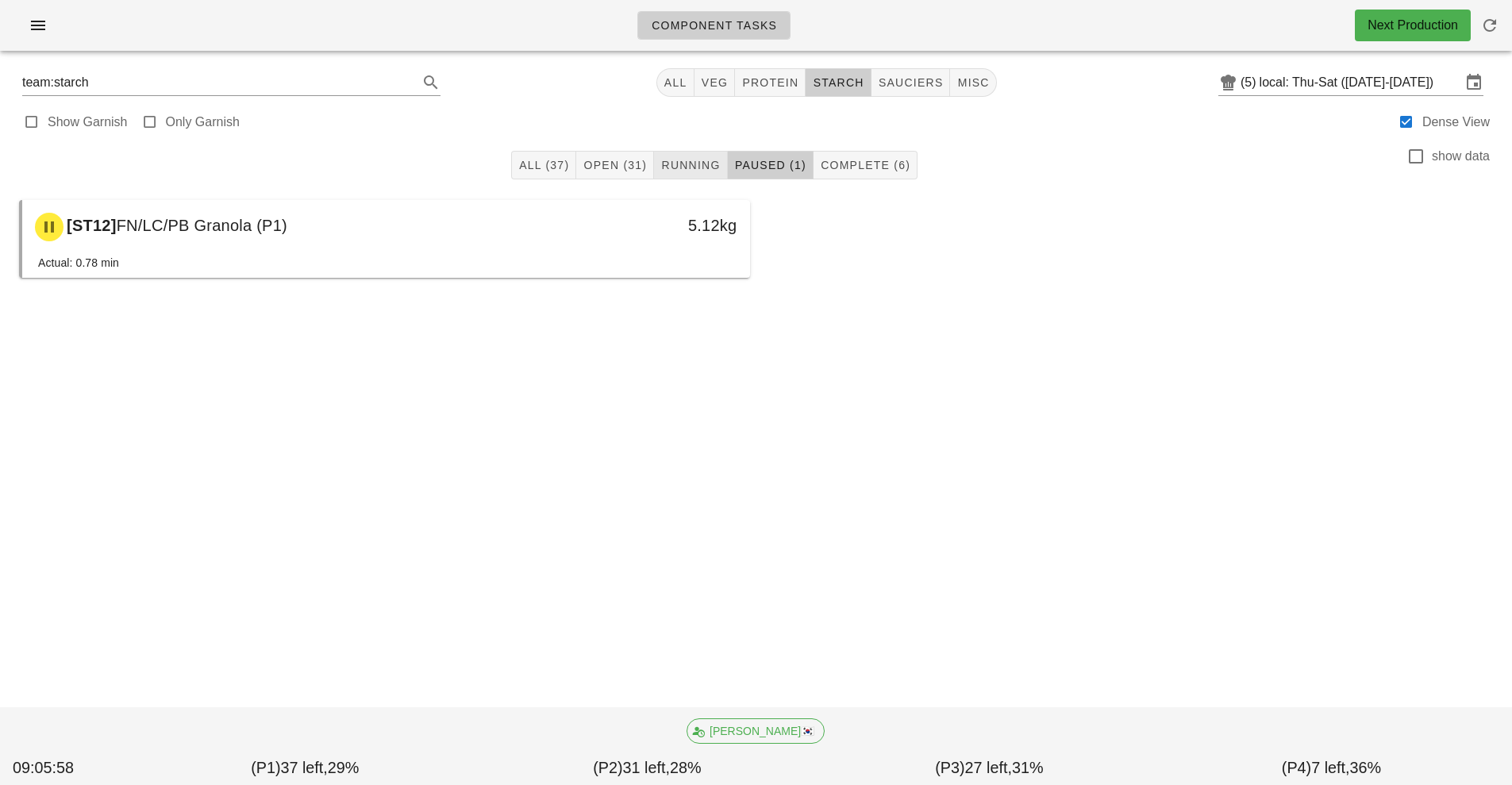
click at [692, 160] on span "Running" at bounding box center [690, 165] width 59 height 13
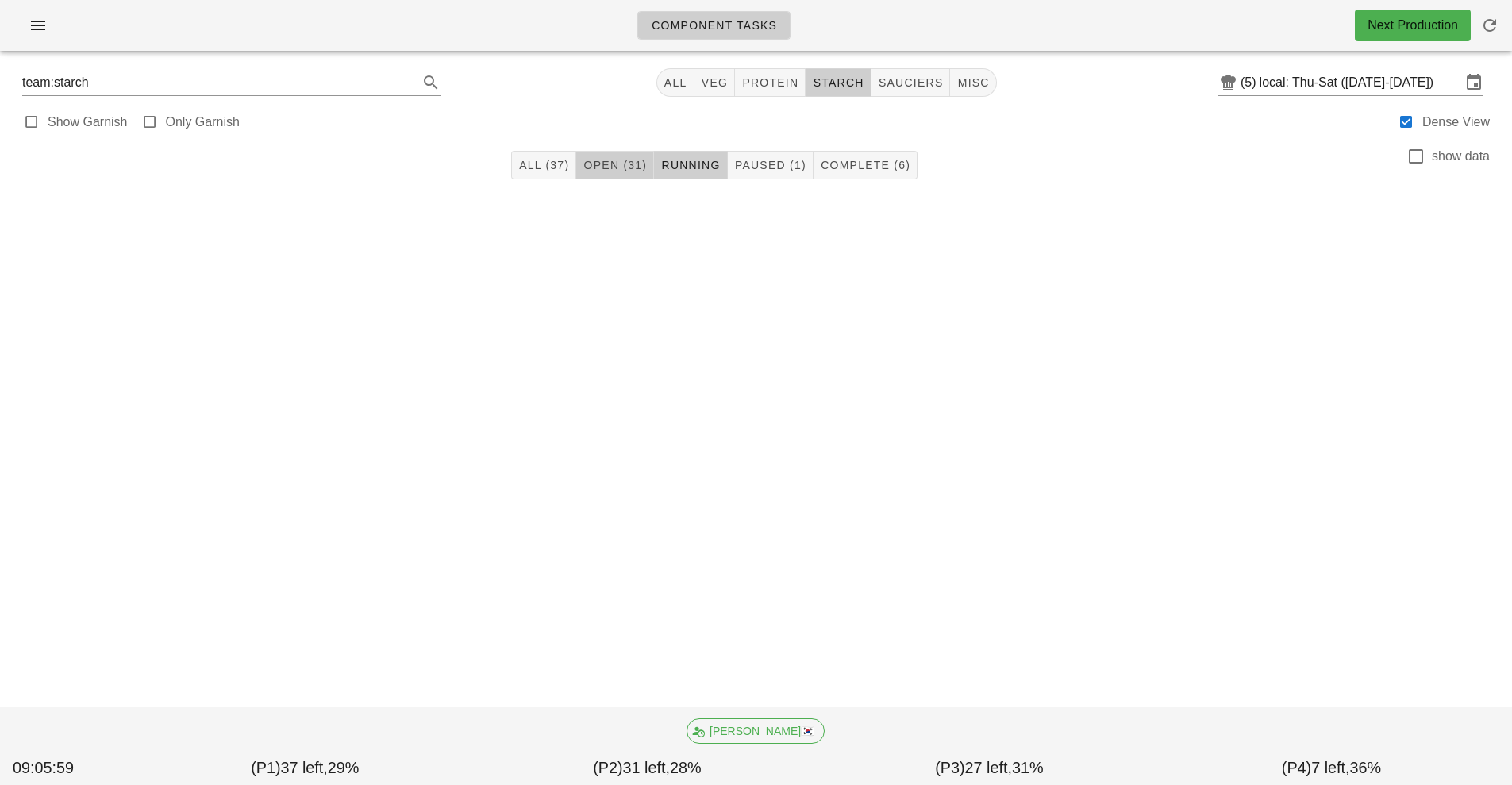
click at [608, 163] on span "Open (31)" at bounding box center [614, 165] width 64 height 13
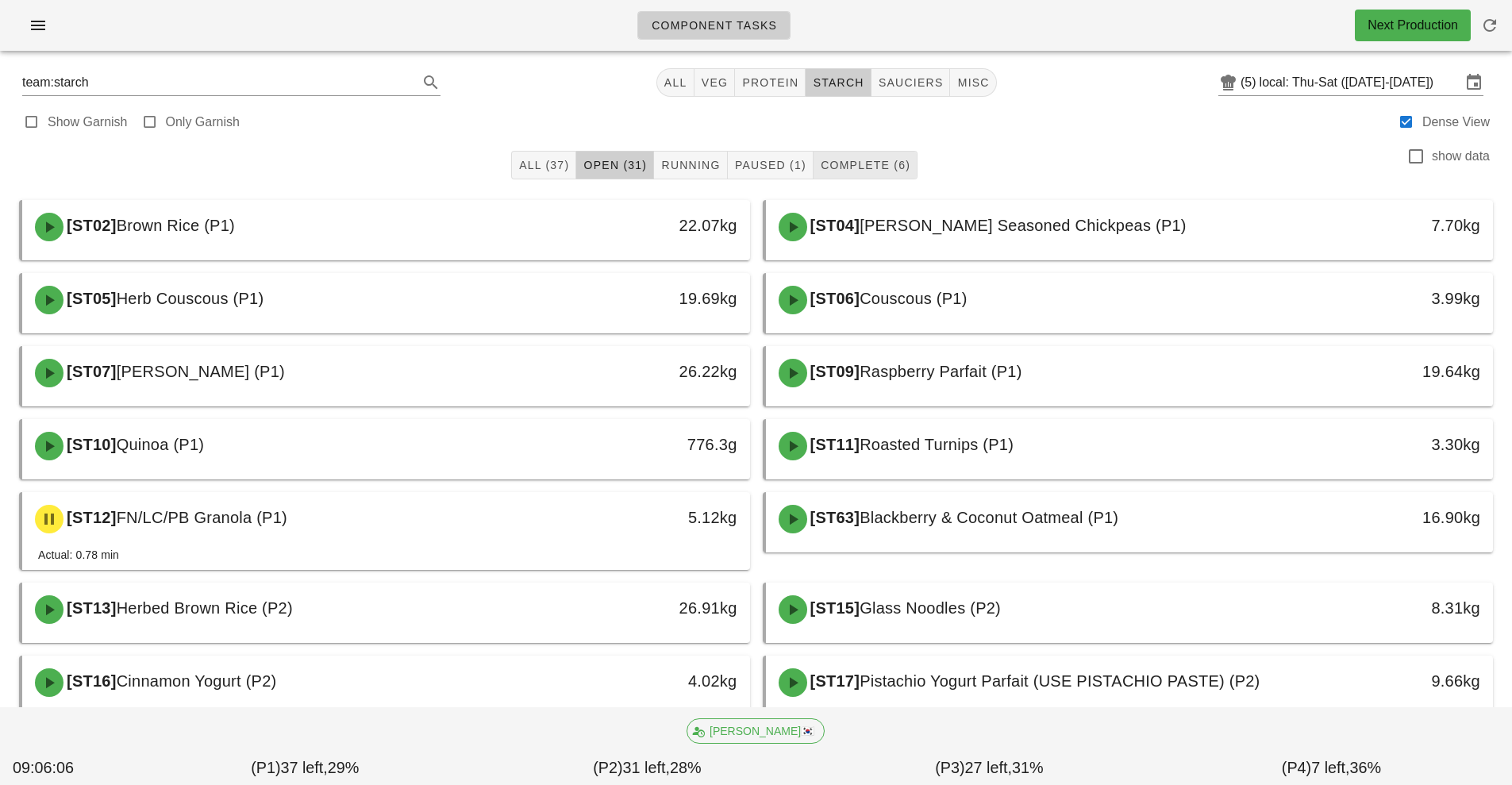
click at [878, 167] on span "Complete (6)" at bounding box center [865, 165] width 90 height 13
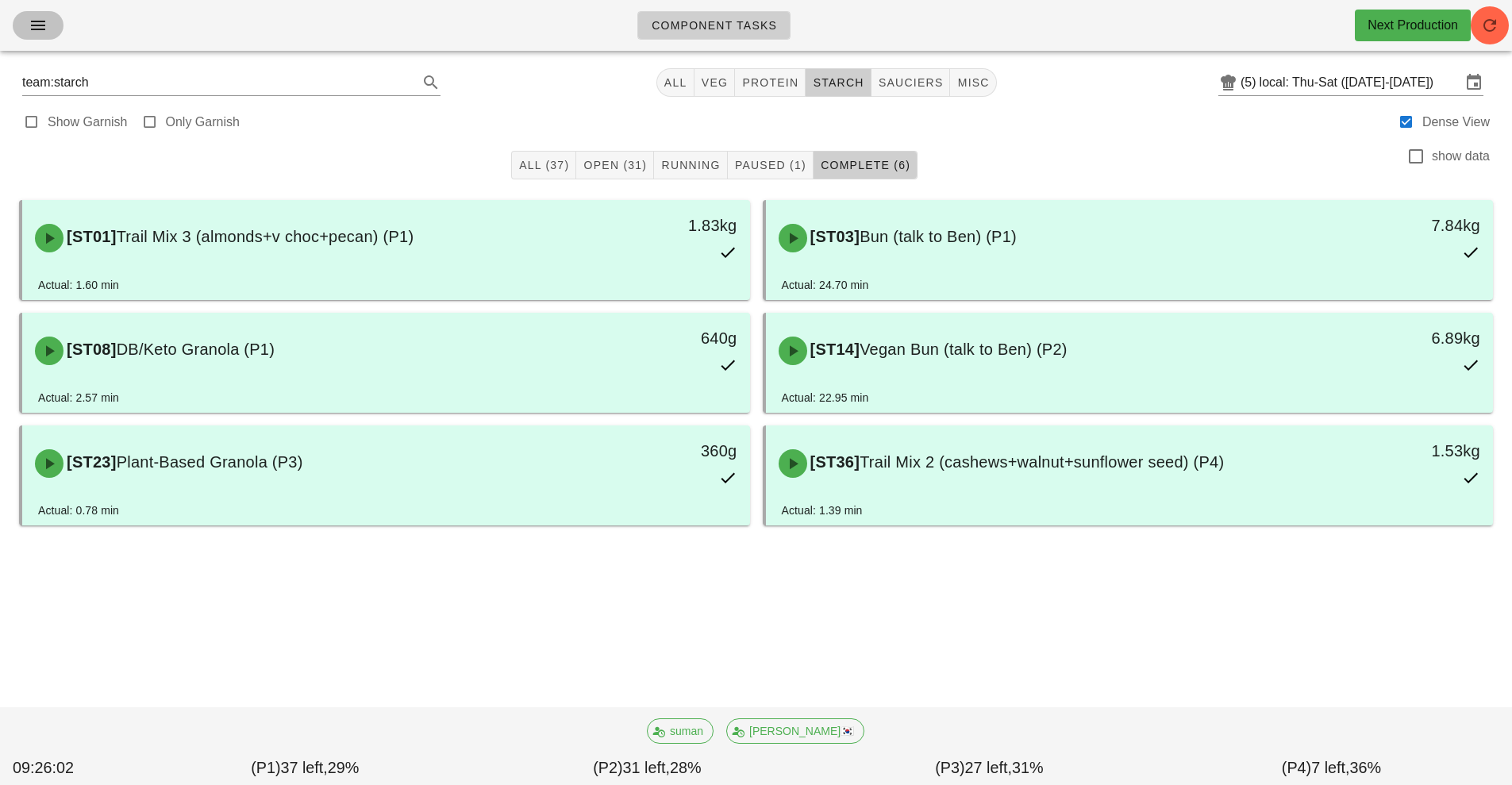
click at [41, 38] on button "button" at bounding box center [38, 26] width 50 height 29
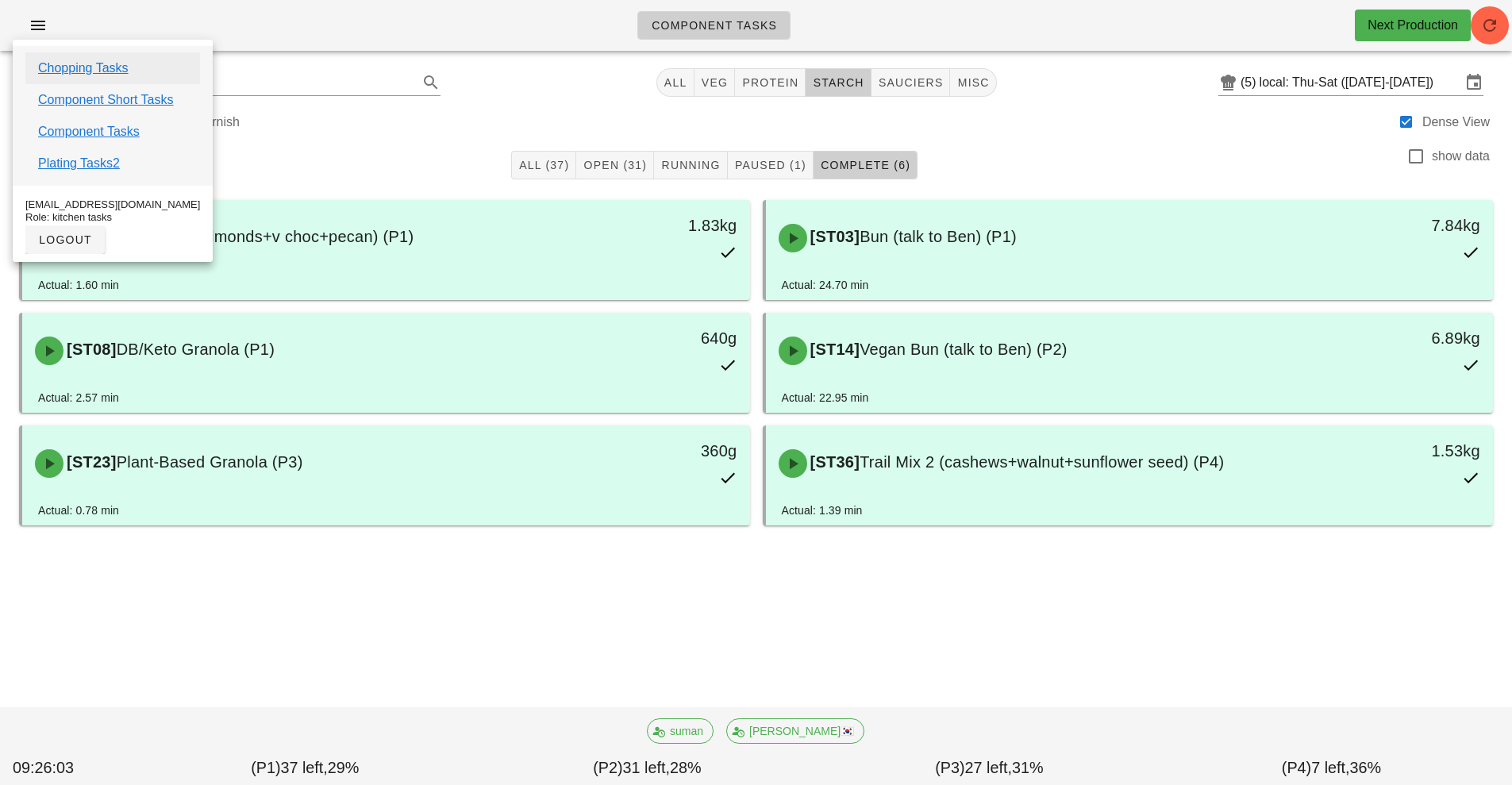
click at [118, 71] on link "Chopping Tasks" at bounding box center [83, 68] width 90 height 19
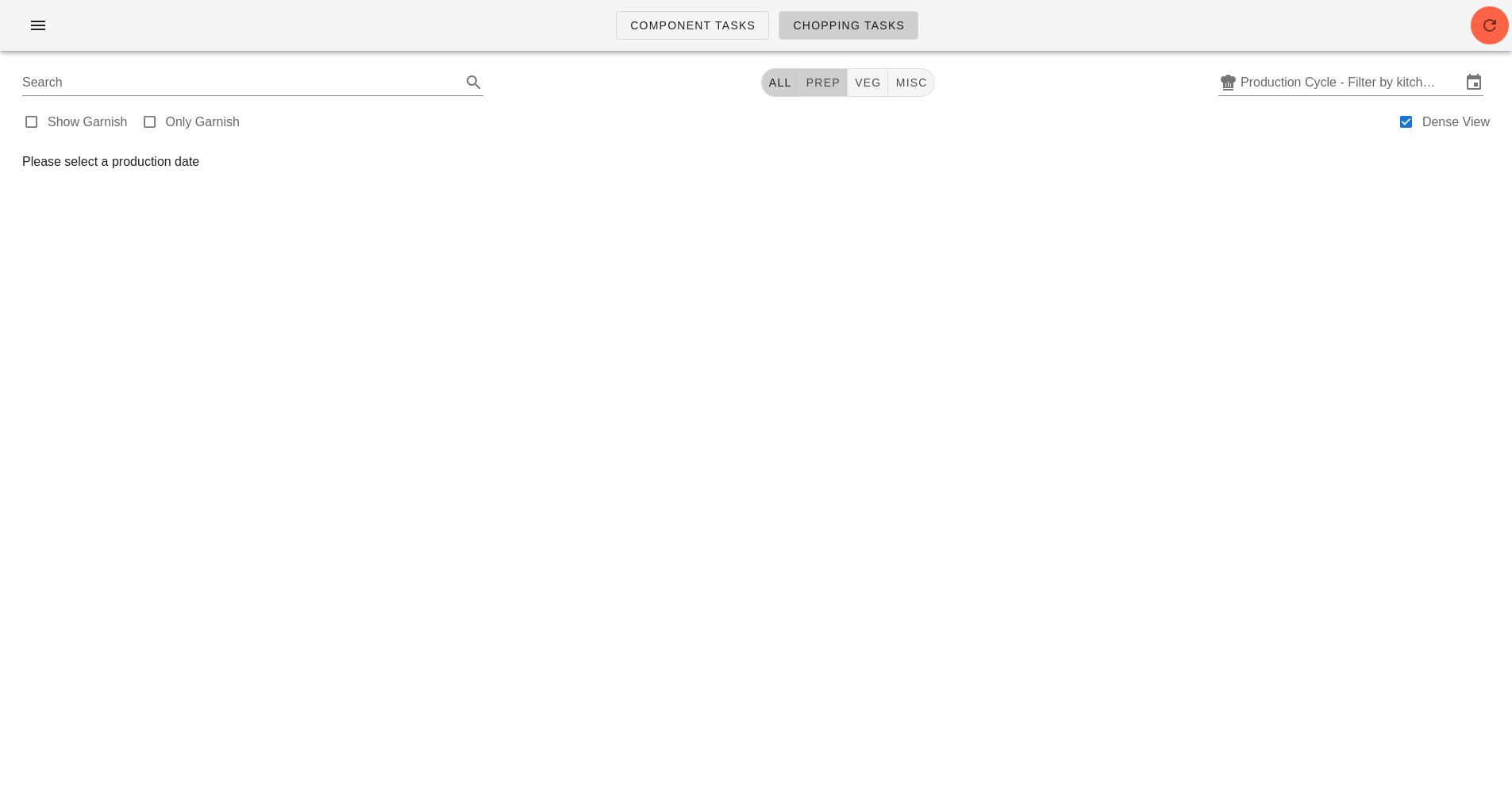
click at [824, 82] on span "prep" at bounding box center [823, 82] width 35 height 13
click at [869, 73] on button "veg" at bounding box center [874, 82] width 42 height 29
type input "team:veg"
click at [1326, 79] on input "Production Cycle - Filter by kitchen production schedules" at bounding box center [1350, 82] width 221 height 26
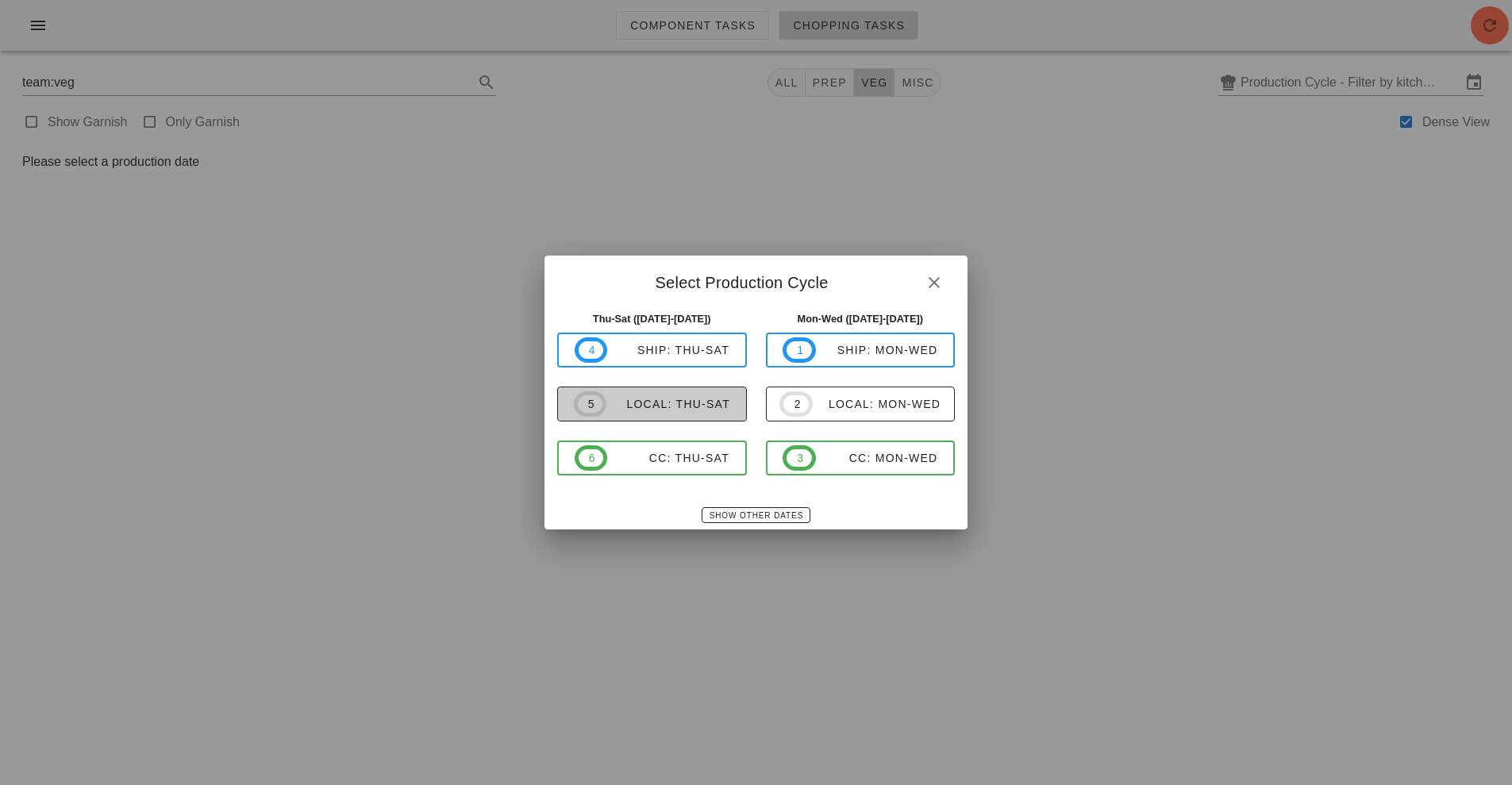
click at [675, 407] on div "local: Thu-Sat" at bounding box center [668, 404] width 124 height 13
type input "local: Thu-Sat ([DATE]-[DATE])"
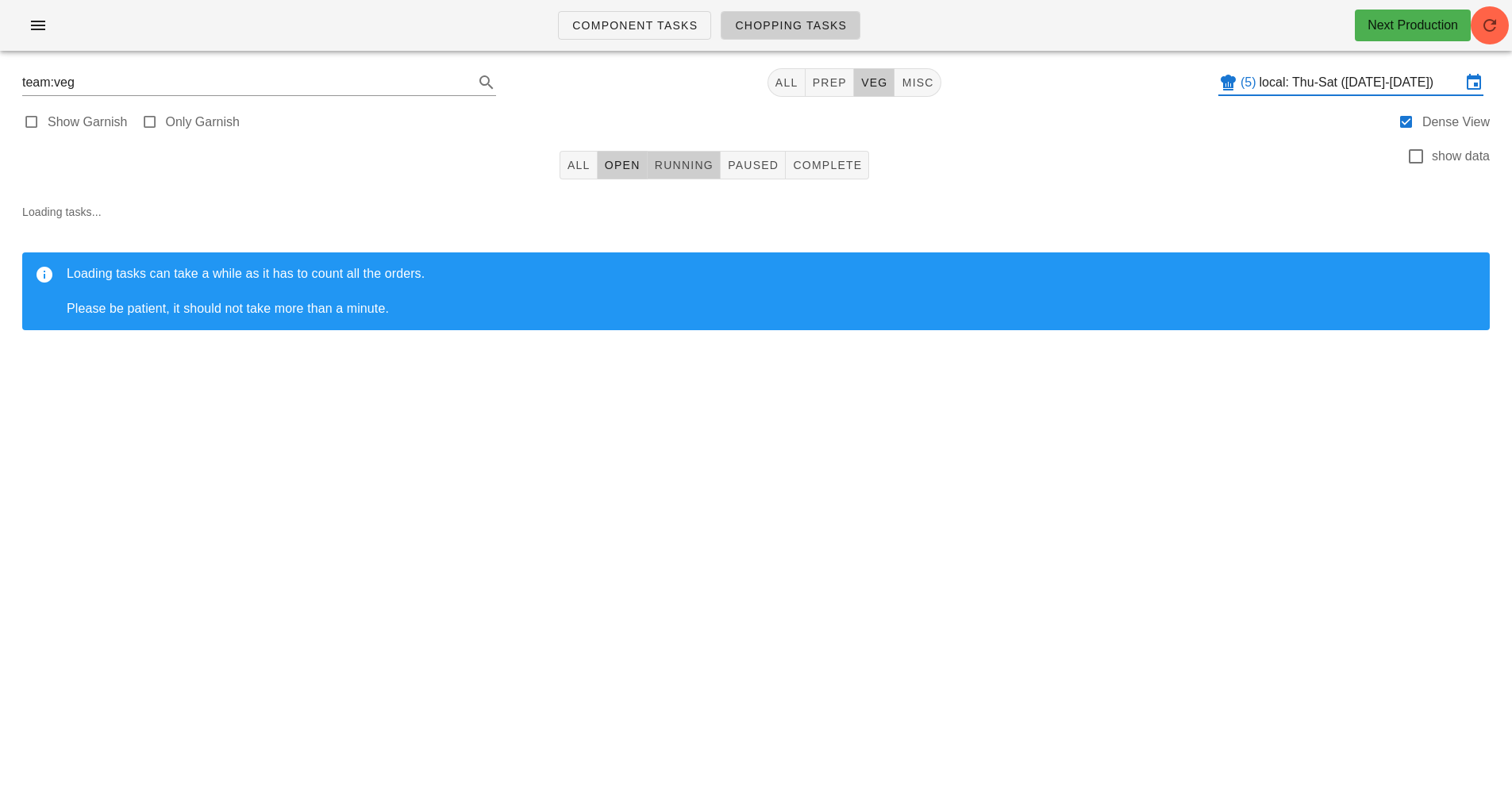
click at [690, 154] on button "Running" at bounding box center [683, 165] width 73 height 29
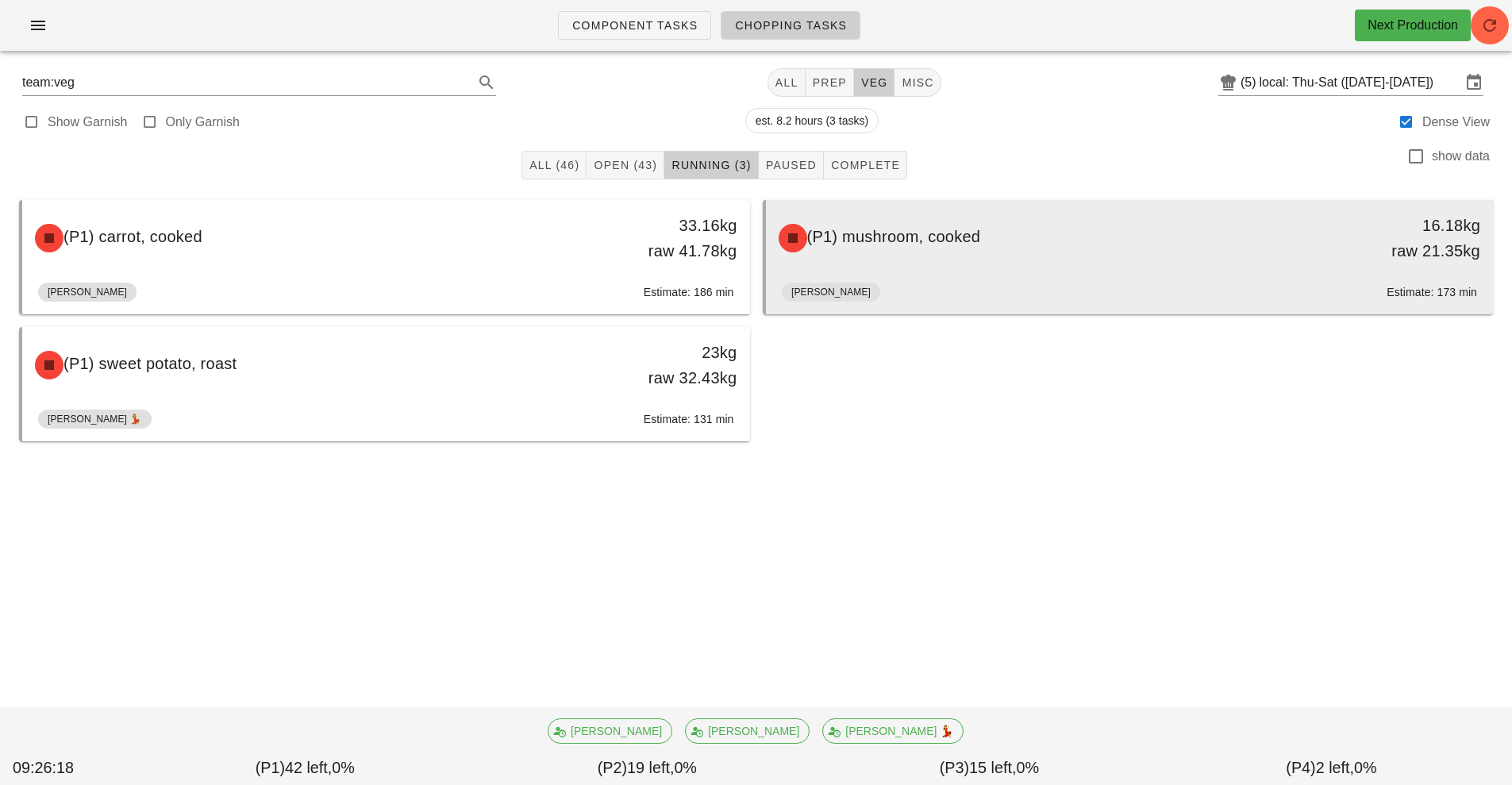
click at [983, 278] on div "[PERSON_NAME]: 173 min" at bounding box center [1130, 295] width 696 height 38
